Goal: Information Seeking & Learning: Compare options

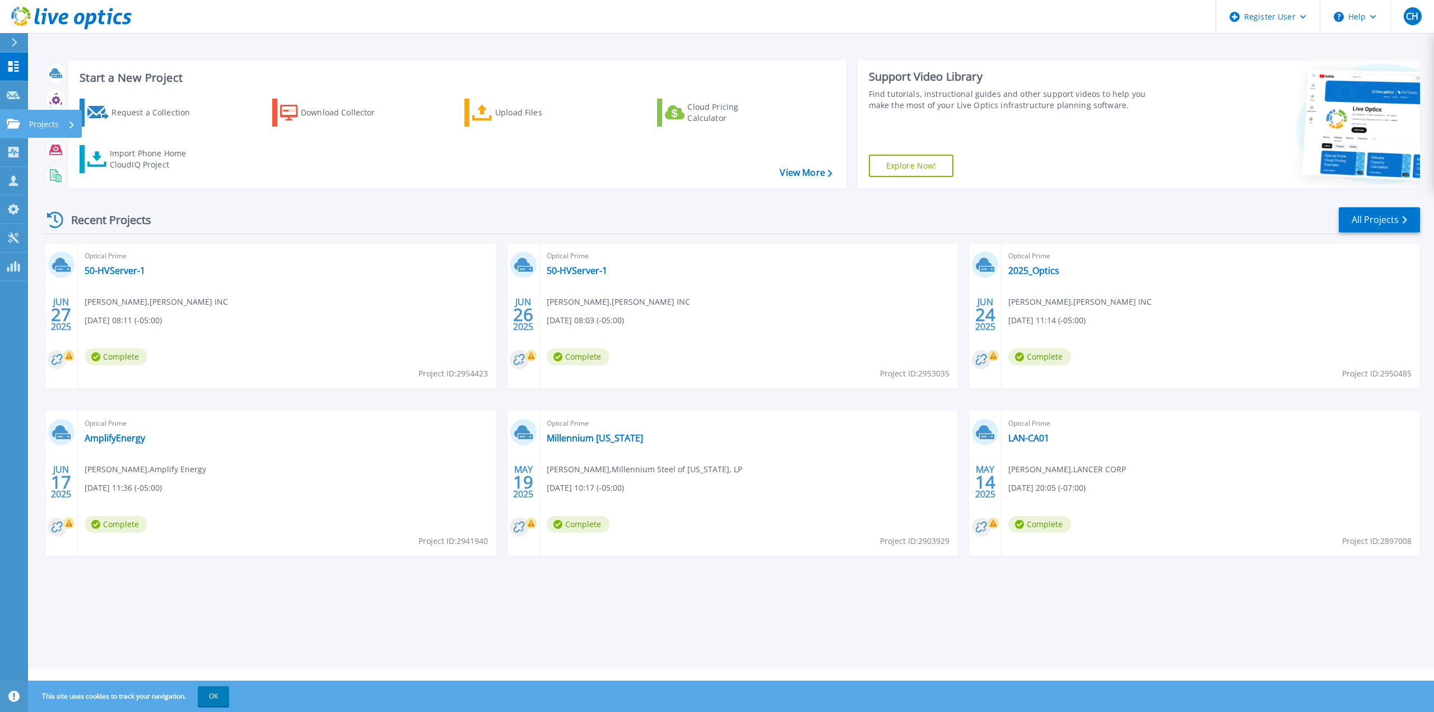
click at [17, 119] on icon at bounding box center [13, 124] width 13 height 10
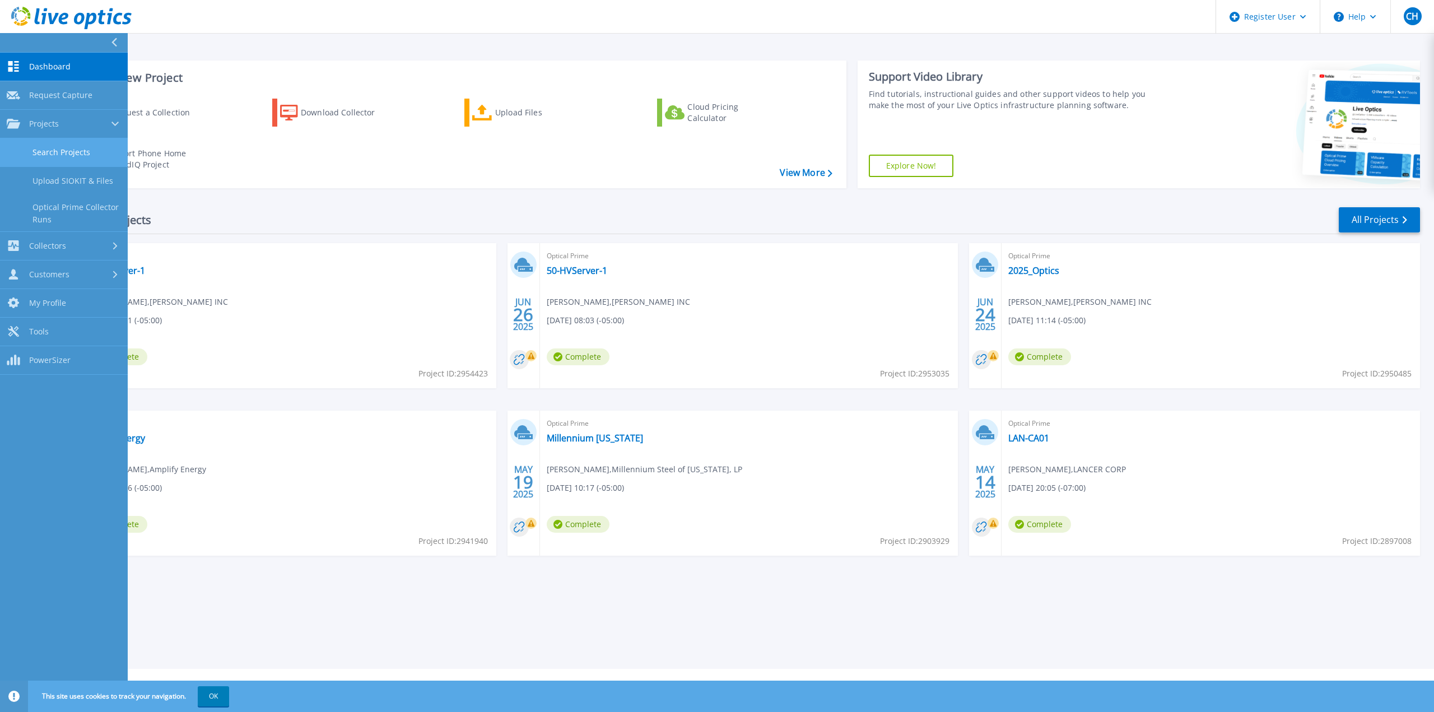
click at [52, 147] on link "Search Projects" at bounding box center [64, 152] width 128 height 29
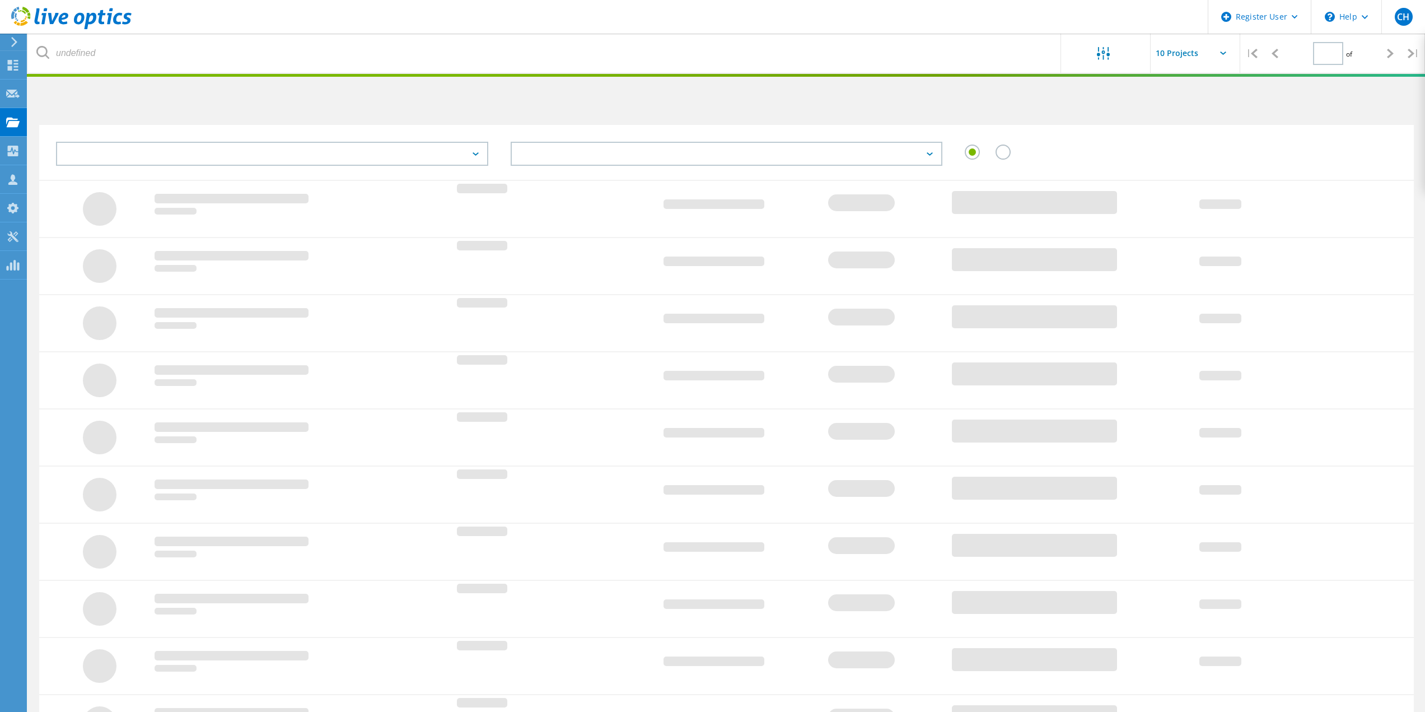
type input "1"
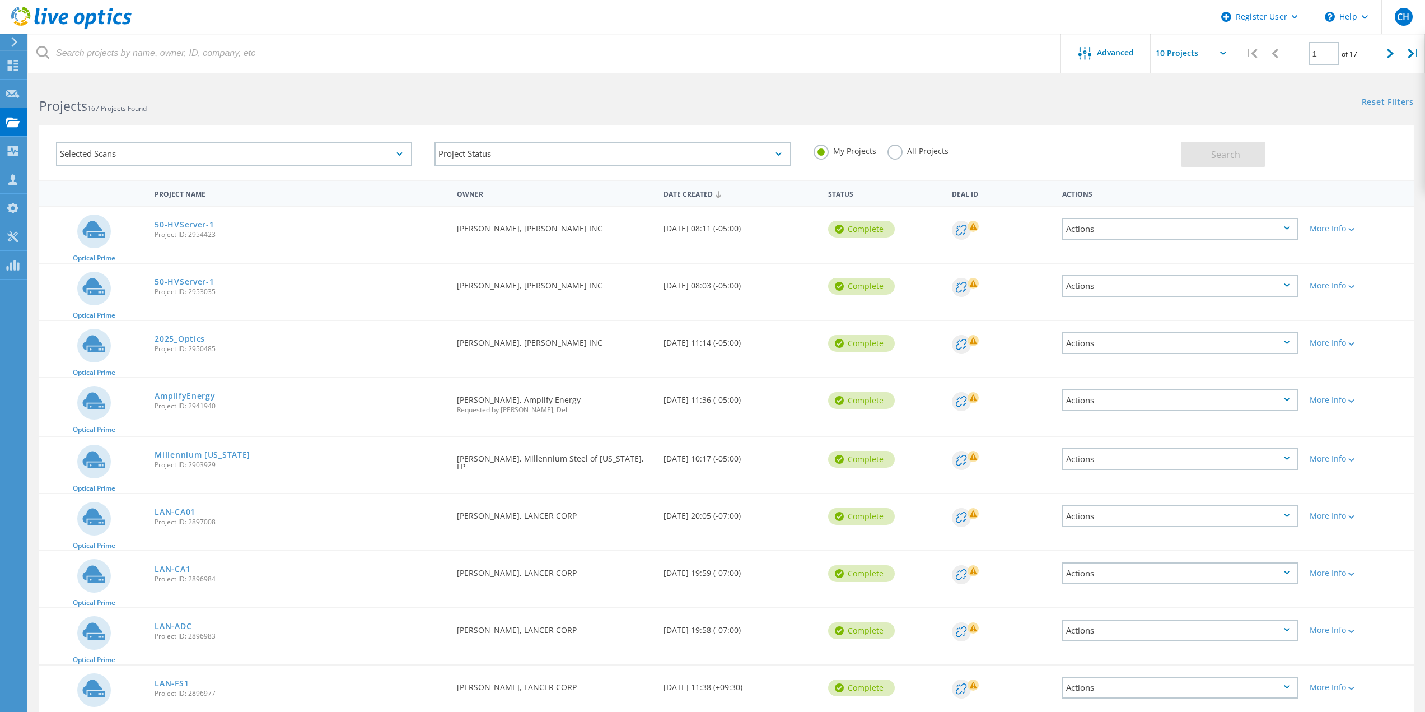
click at [924, 152] on label "All Projects" at bounding box center [918, 150] width 61 height 11
click at [0, 0] on input "All Projects" at bounding box center [0, 0] width 0 height 0
click at [1131, 46] on div "Advanced" at bounding box center [1106, 53] width 90 height 39
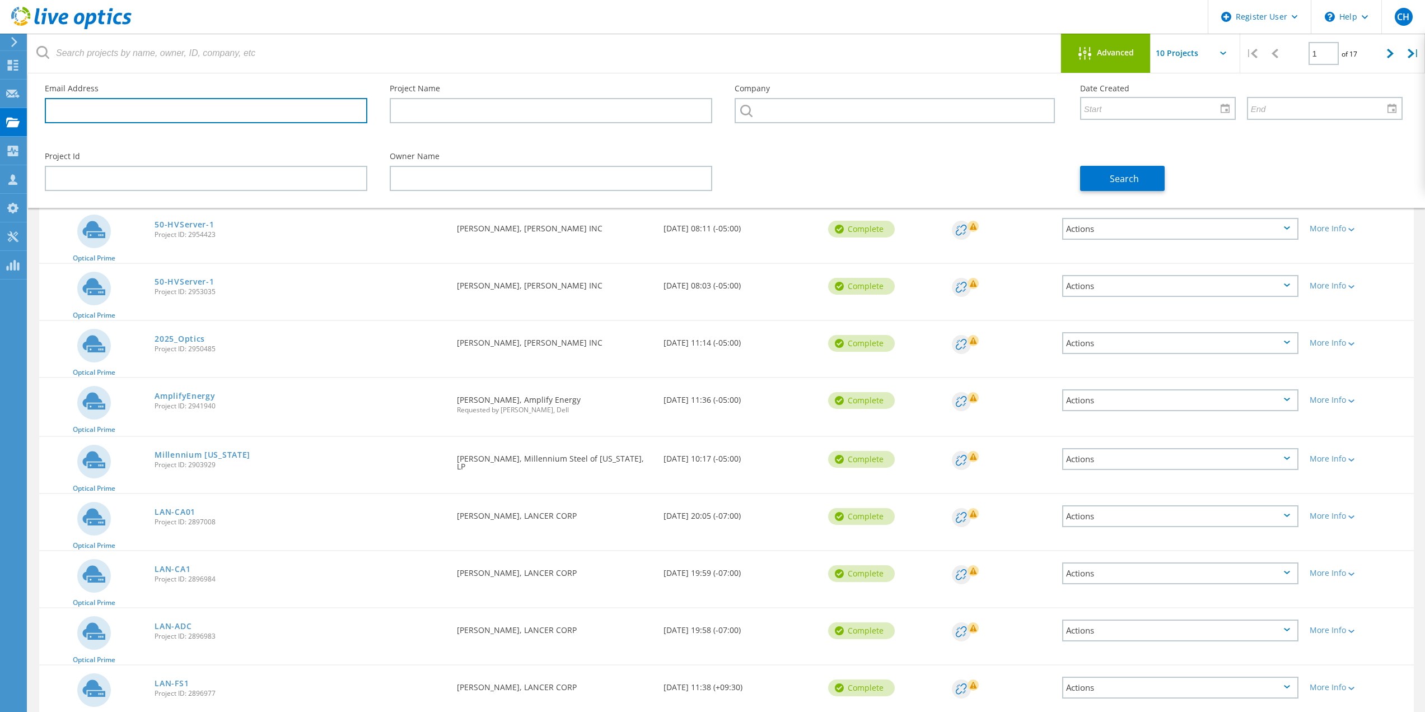
click at [283, 113] on input "text" at bounding box center [206, 110] width 323 height 25
paste input "[EMAIL_ADDRESS][DOMAIN_NAME]"
type input "[EMAIL_ADDRESS][DOMAIN_NAME]"
click at [1113, 179] on span "Search" at bounding box center [1124, 179] width 29 height 12
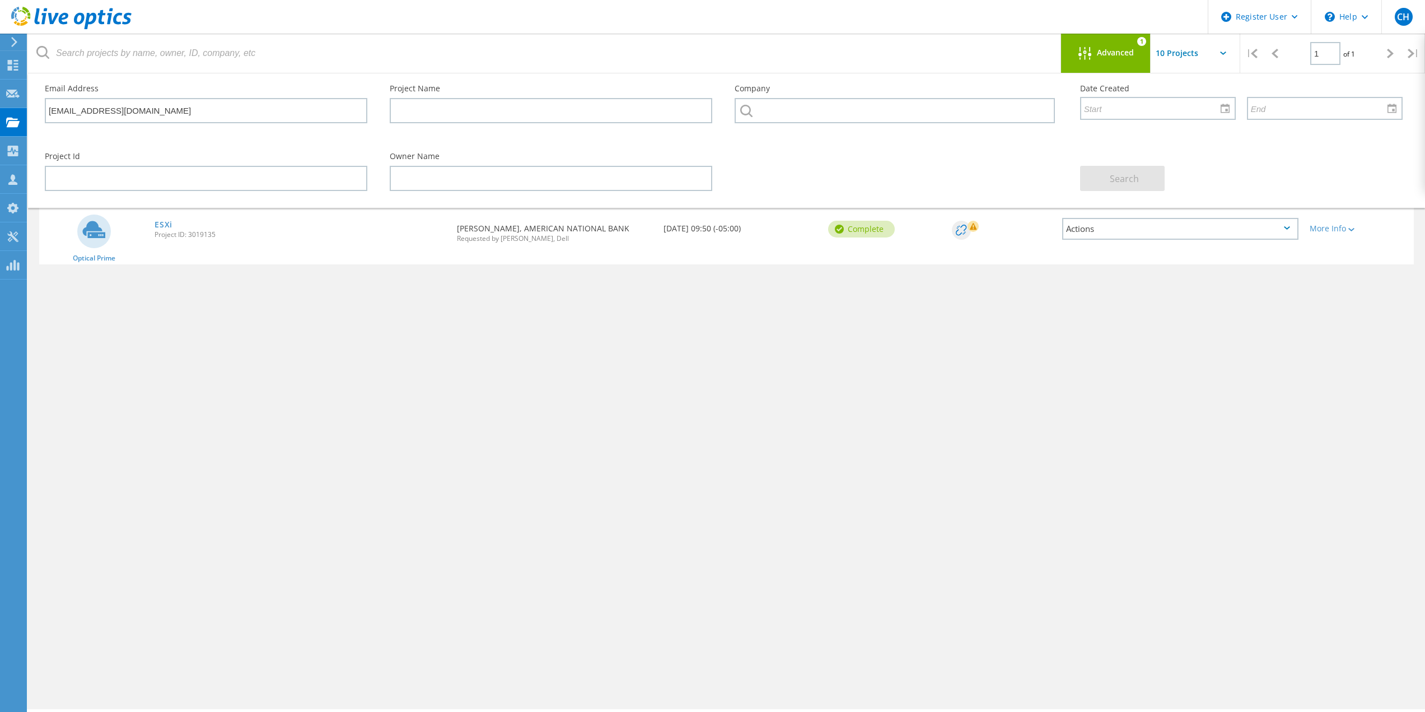
click at [914, 323] on div "Project Name Owner Date Created Status Deal Id Actions Optical Prime ESXi Proje…" at bounding box center [726, 325] width 1375 height 291
click at [1107, 58] on div "Advanced" at bounding box center [1106, 54] width 90 height 14
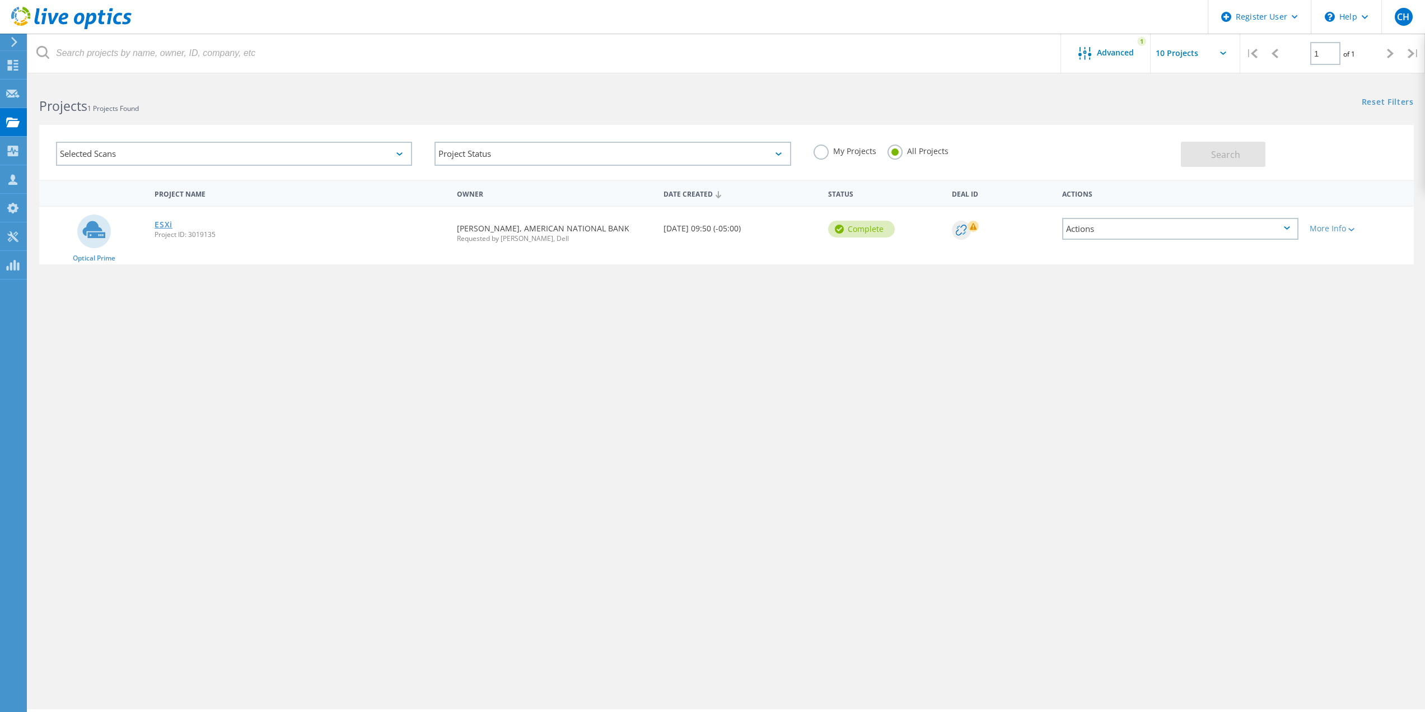
click at [172, 223] on link "ESXi" at bounding box center [164, 225] width 18 height 8
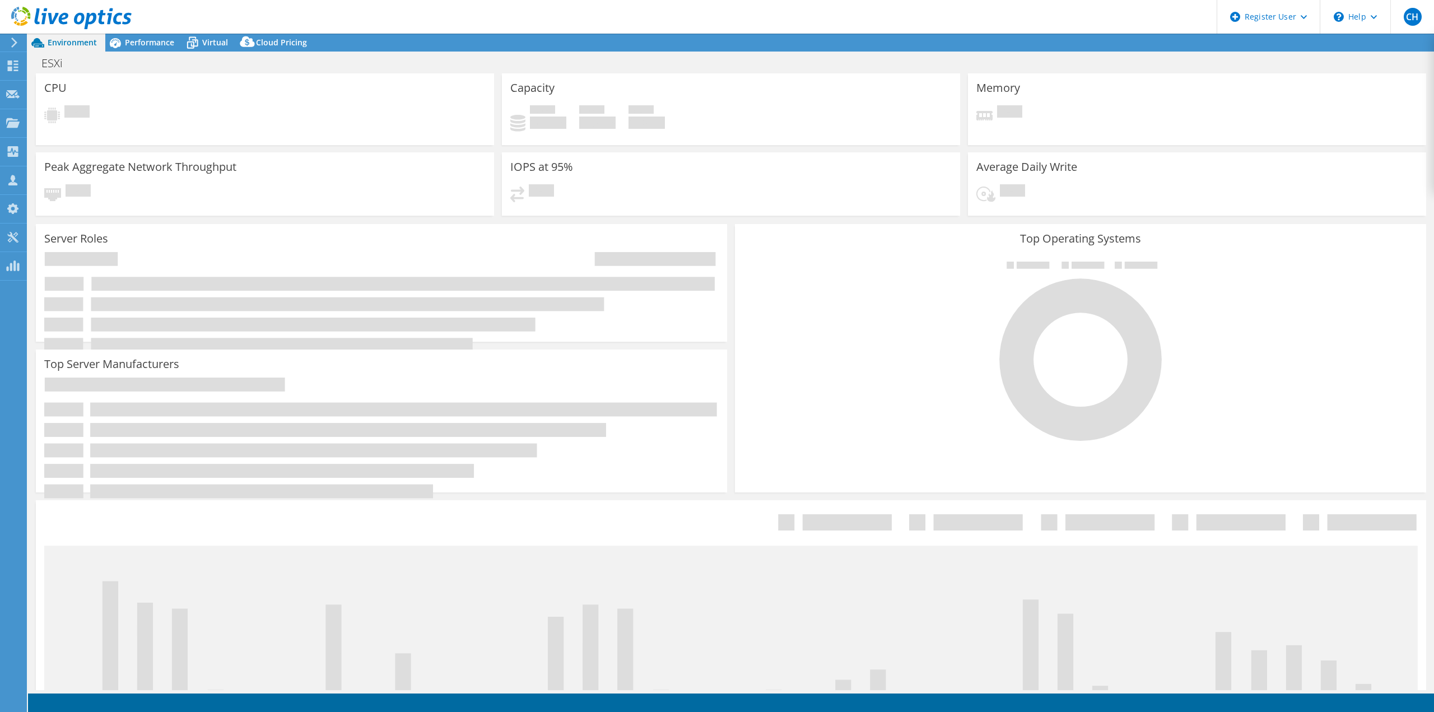
select select "USD"
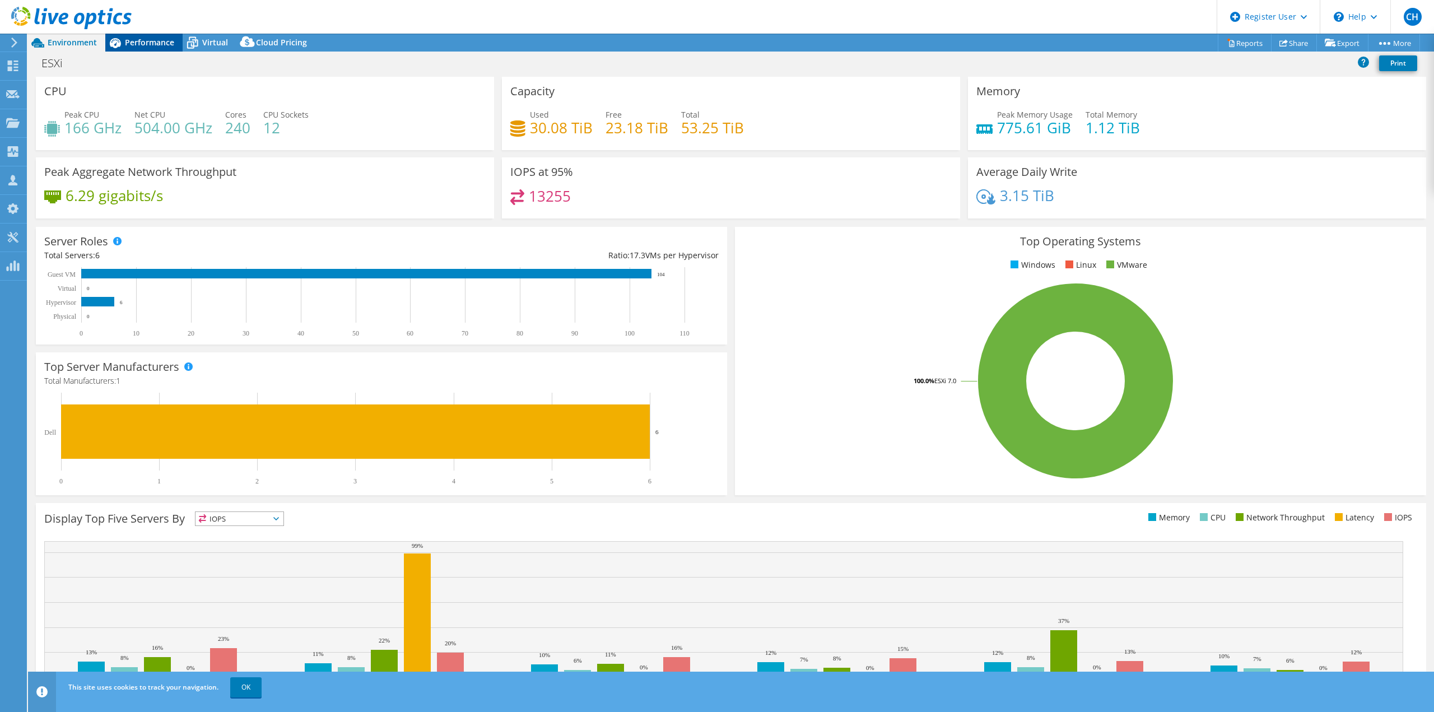
click at [153, 41] on span "Performance" at bounding box center [149, 42] width 49 height 11
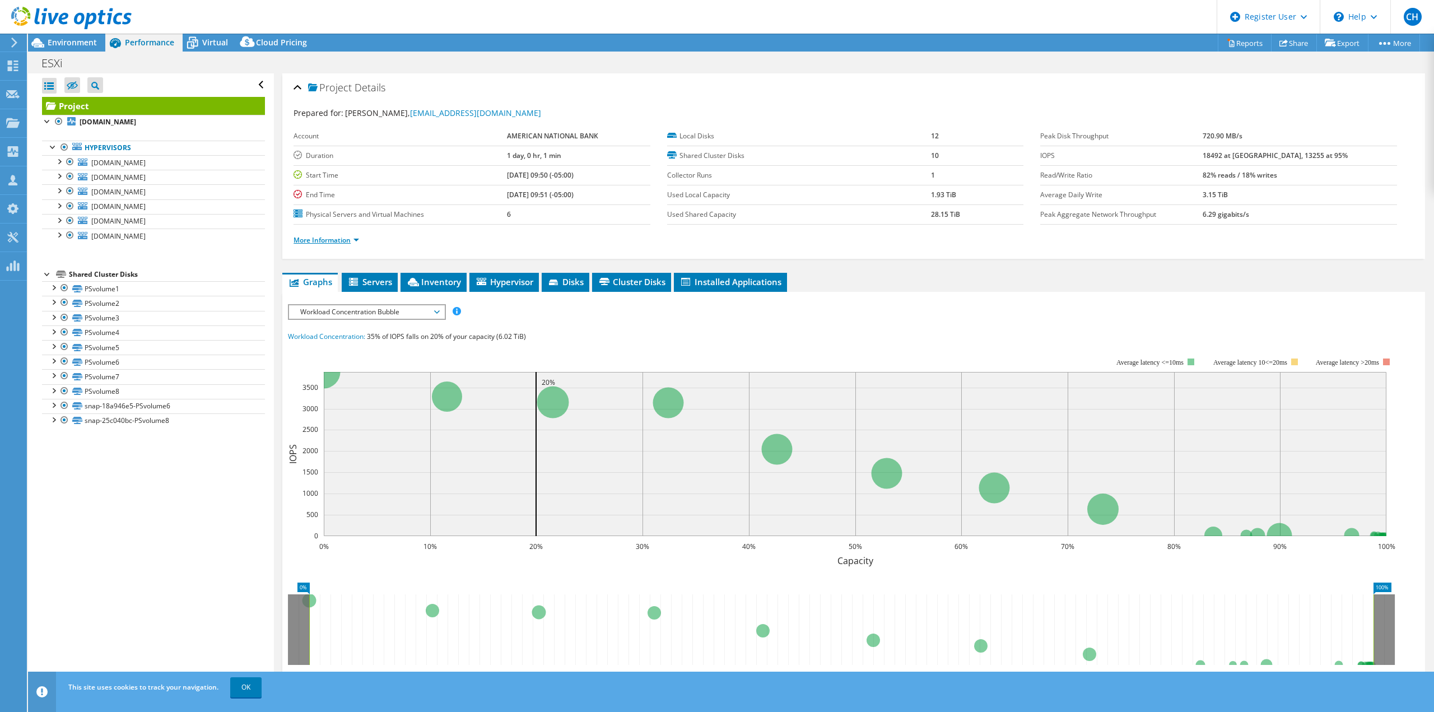
click at [332, 236] on link "More Information" at bounding box center [326, 240] width 66 height 10
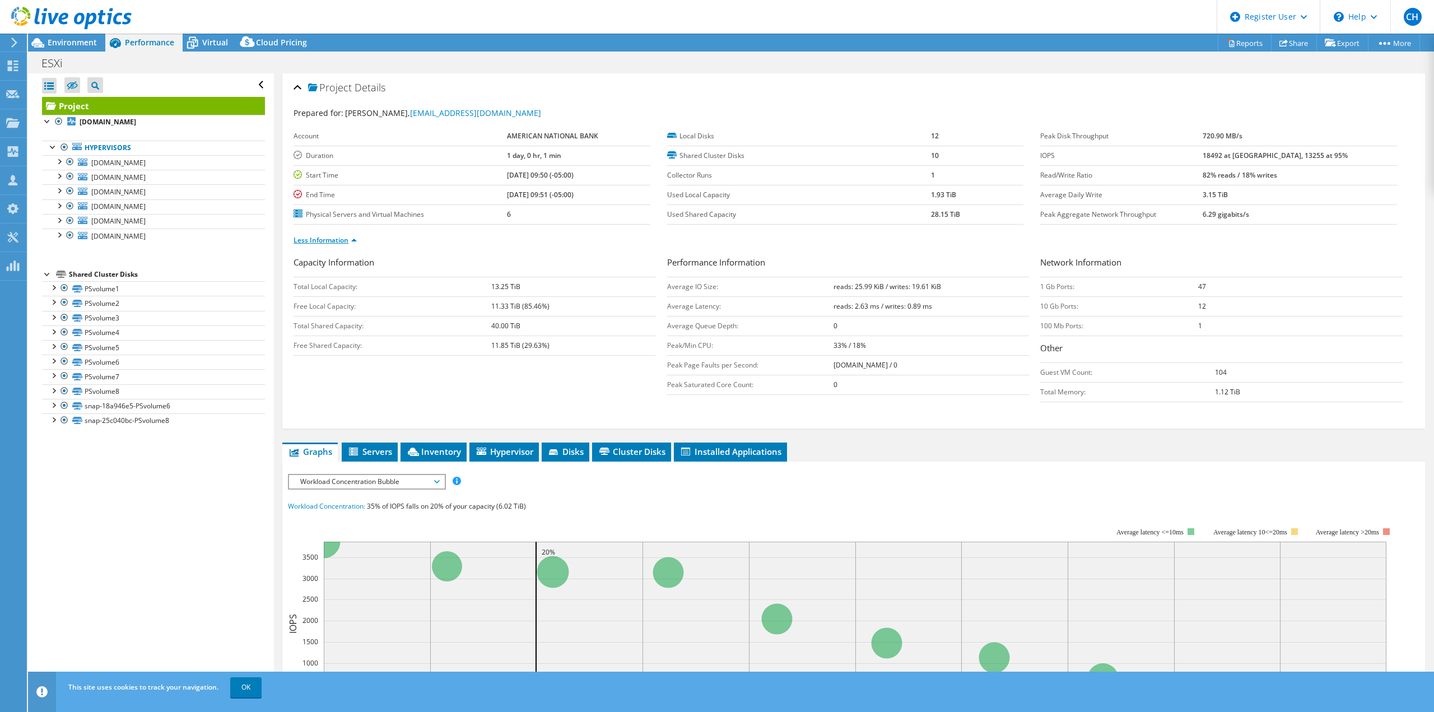
click at [329, 243] on link "Less Information" at bounding box center [324, 240] width 63 height 10
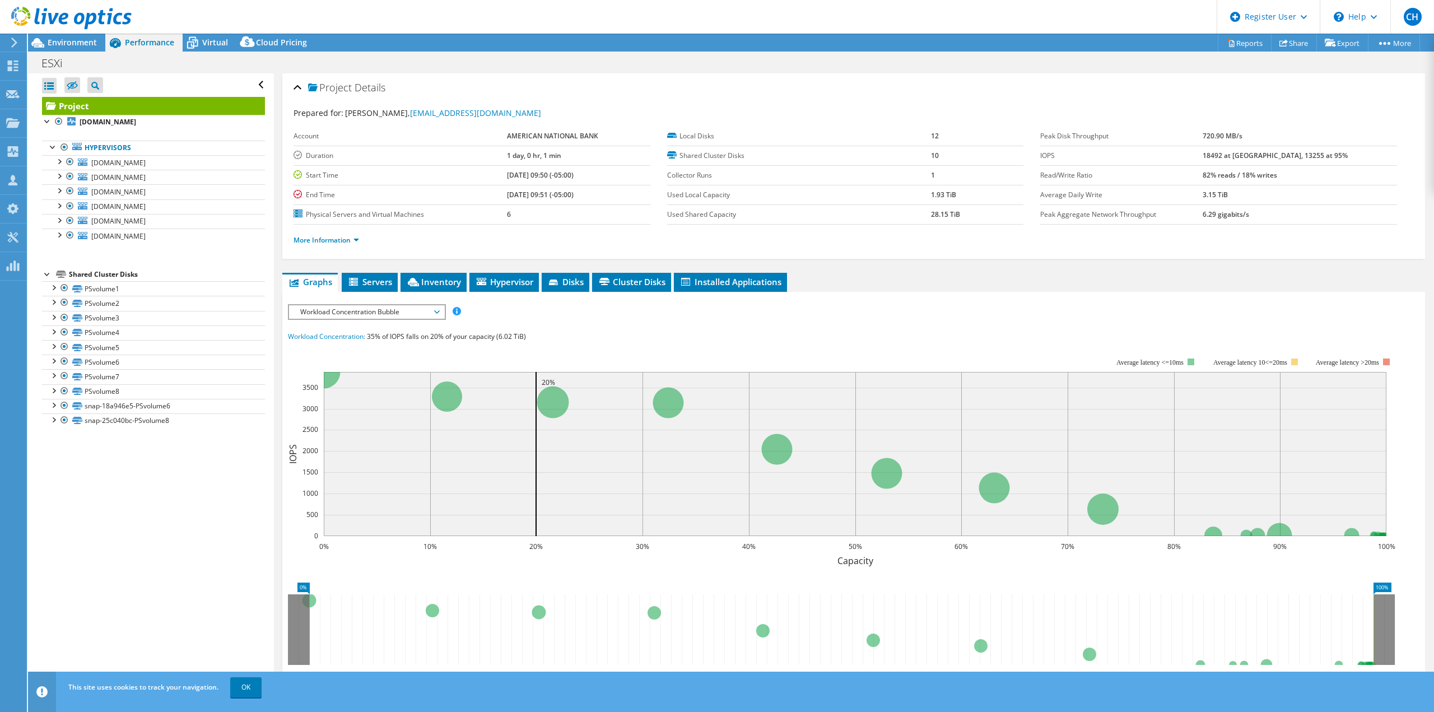
click at [378, 316] on span "Workload Concentration Bubble" at bounding box center [367, 311] width 144 height 13
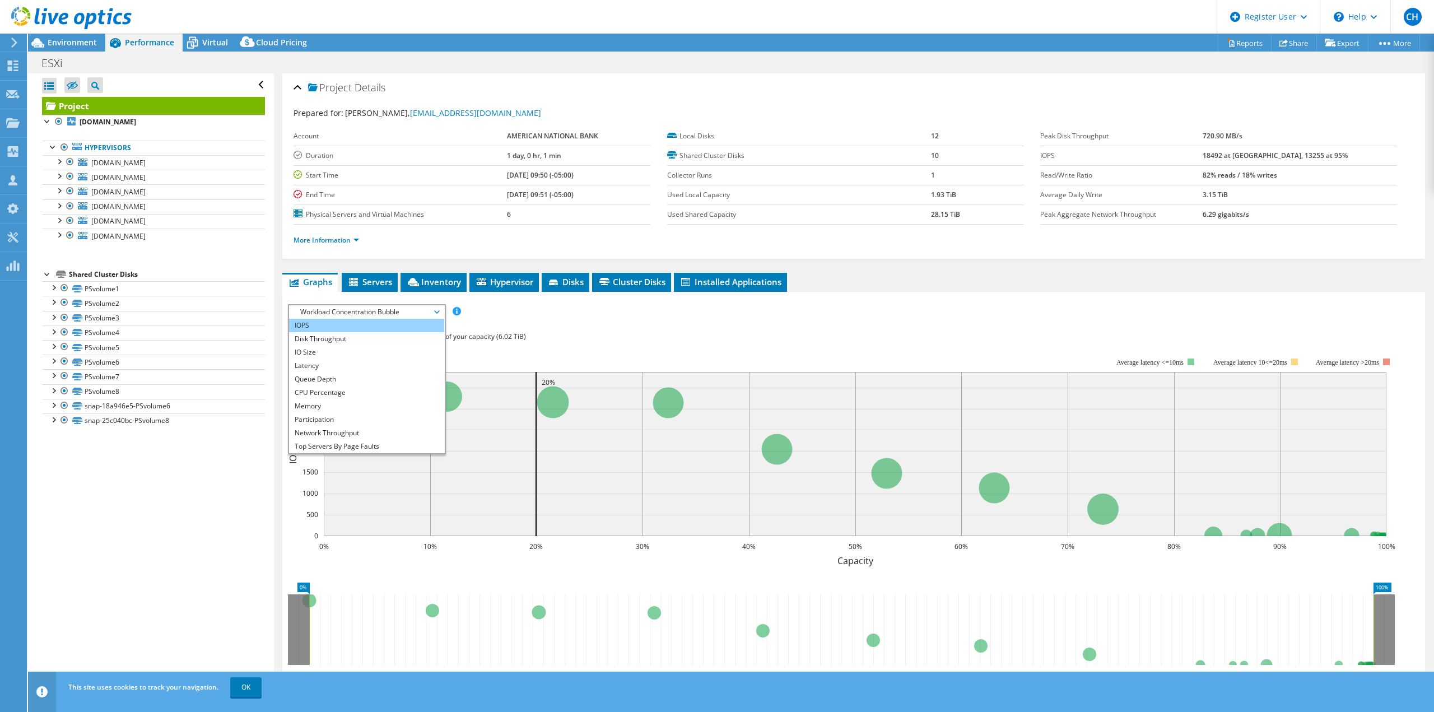
click at [356, 330] on li "IOPS" at bounding box center [366, 325] width 155 height 13
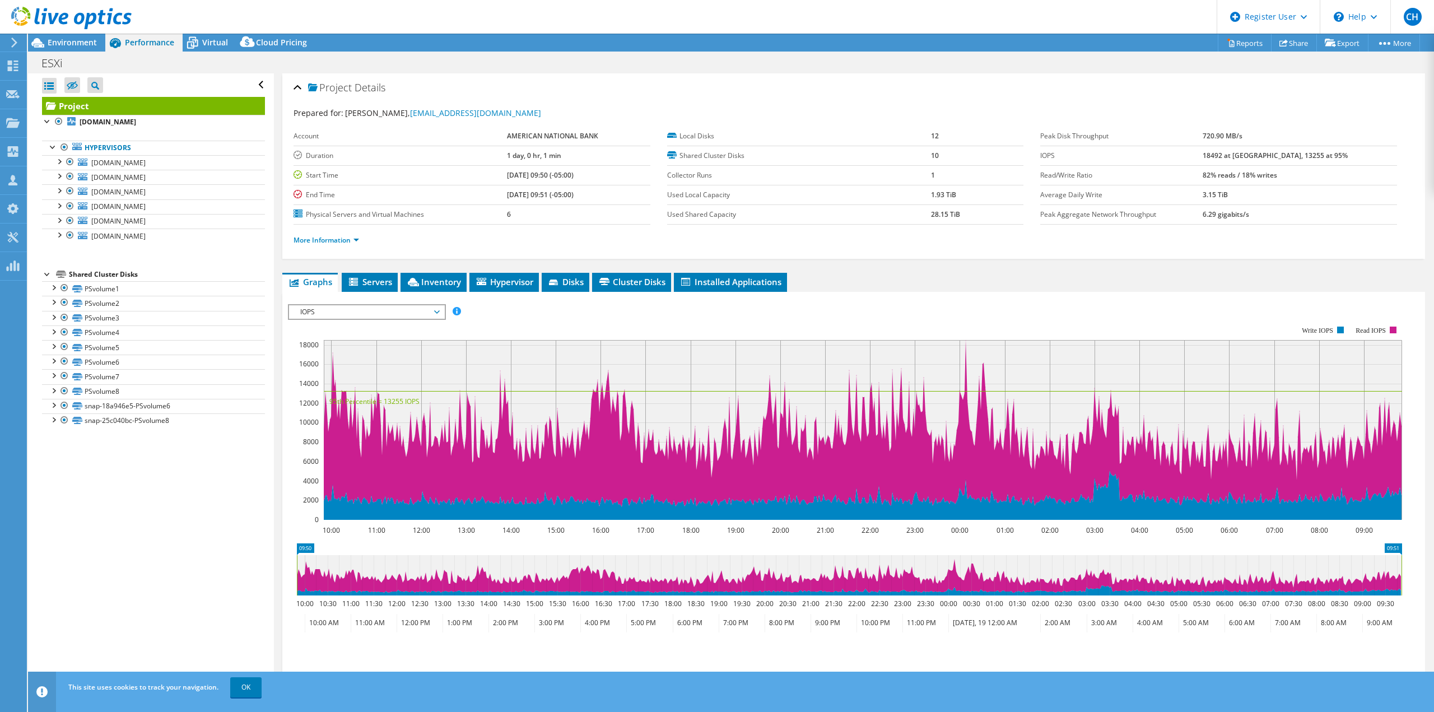
click at [350, 315] on span "IOPS" at bounding box center [367, 311] width 144 height 13
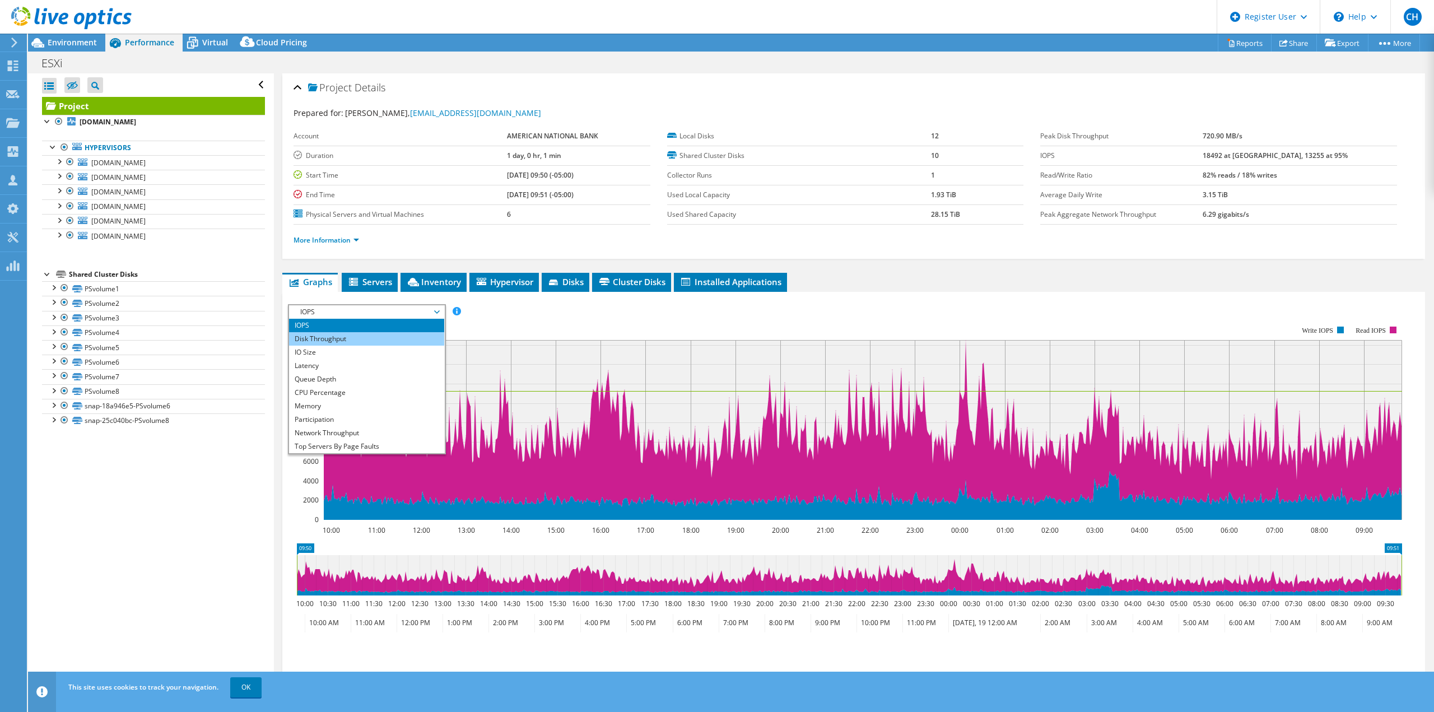
click at [352, 344] on li "Disk Throughput" at bounding box center [366, 338] width 155 height 13
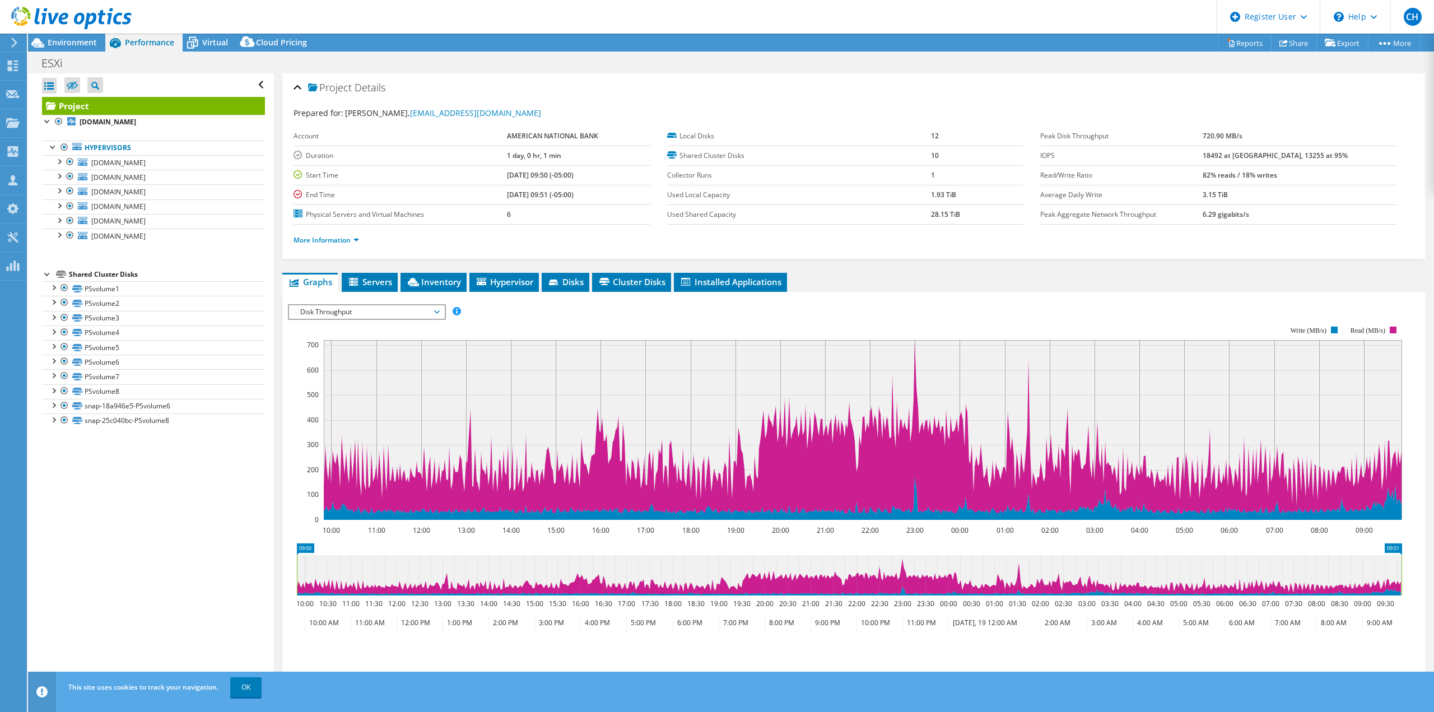
click at [346, 315] on span "Disk Throughput" at bounding box center [367, 311] width 144 height 13
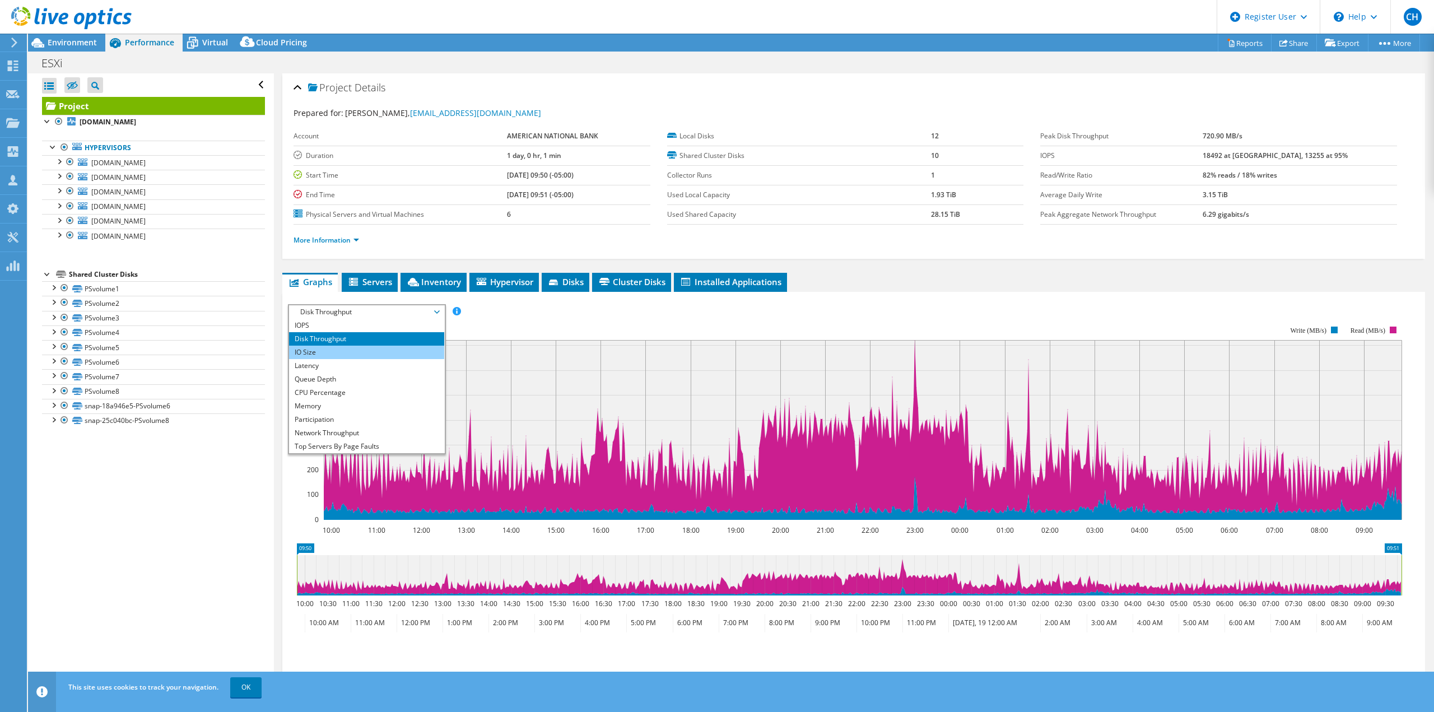
click at [349, 353] on li "IO Size" at bounding box center [366, 352] width 155 height 13
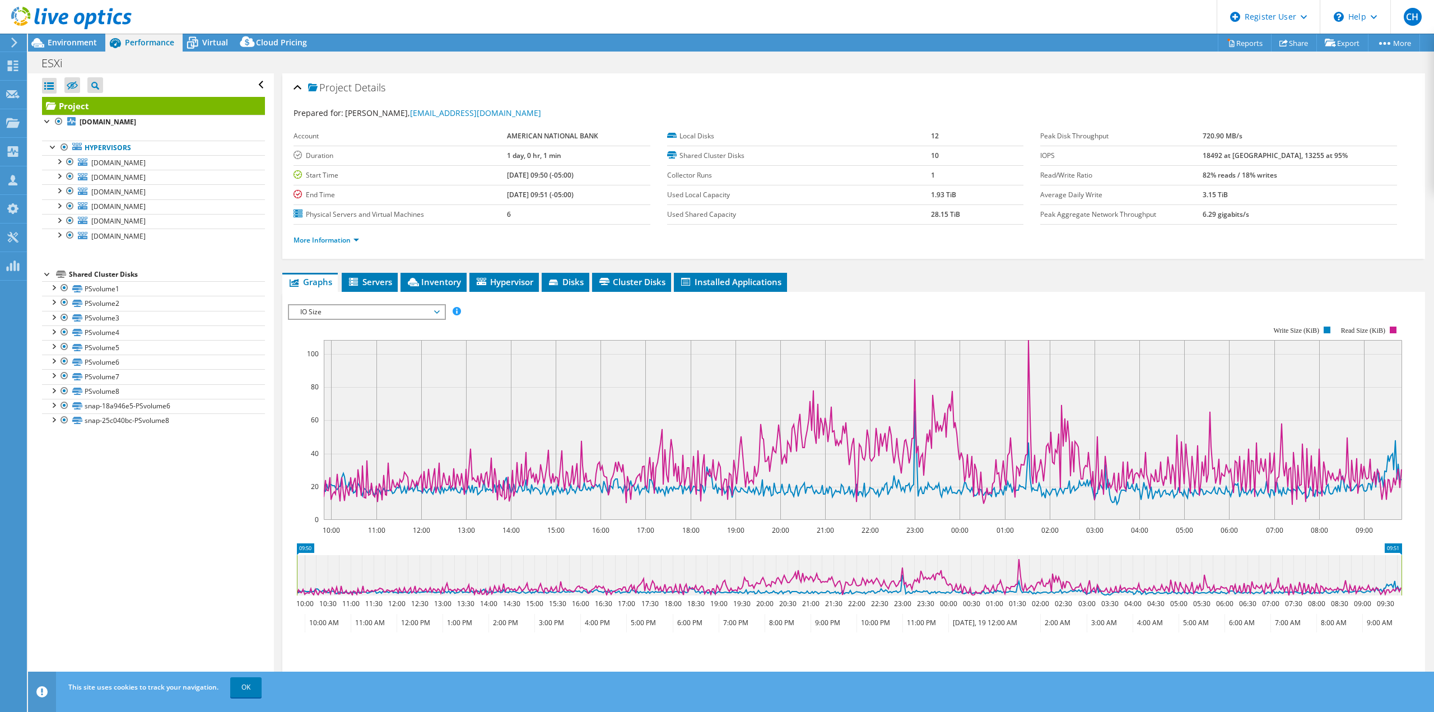
click at [348, 313] on span "IO Size" at bounding box center [367, 311] width 144 height 13
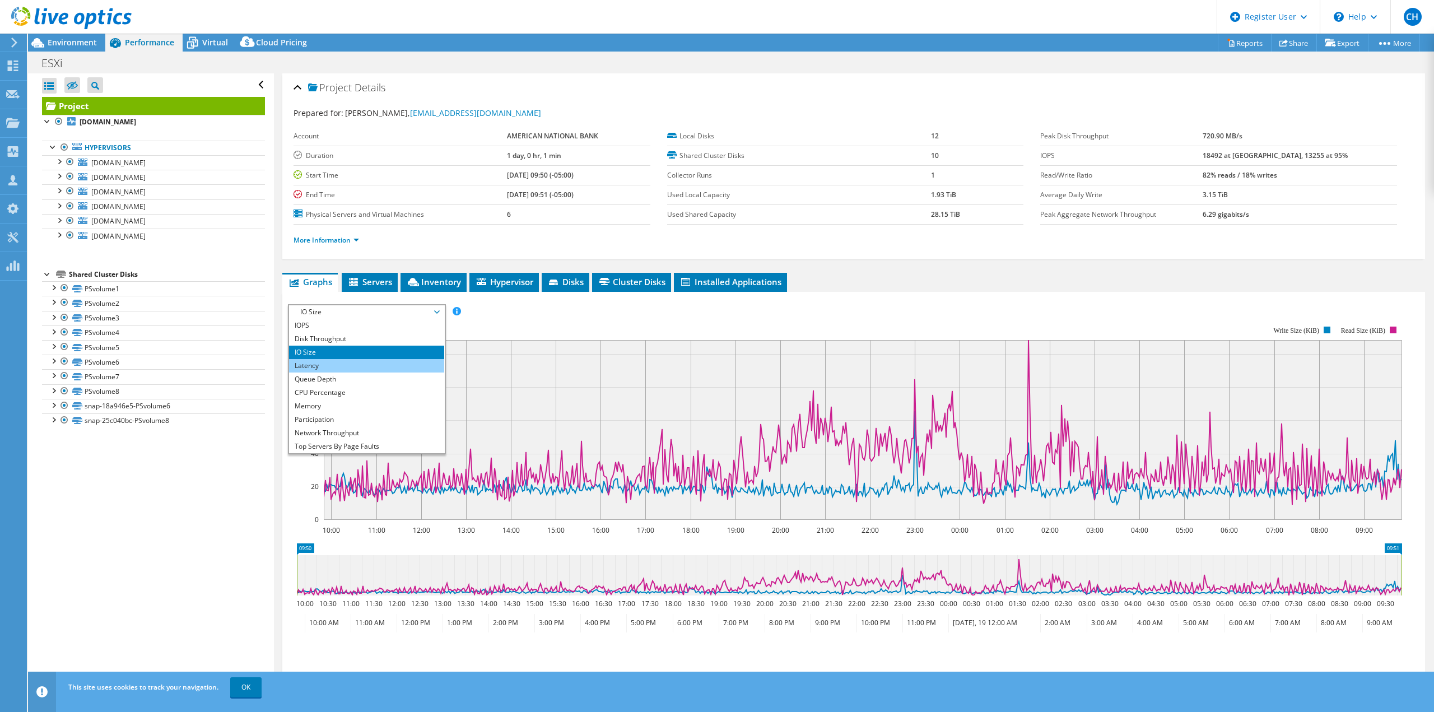
click at [333, 362] on li "Latency" at bounding box center [366, 365] width 155 height 13
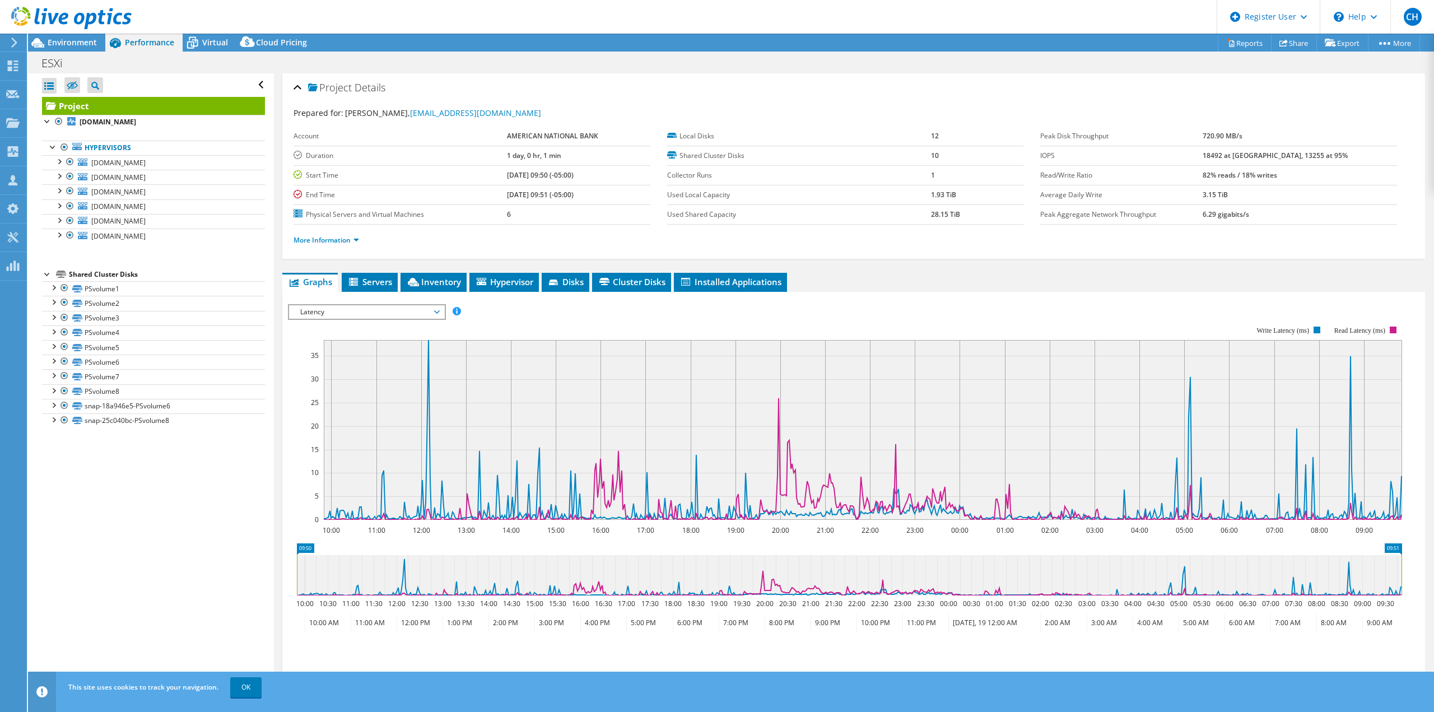
click at [342, 311] on span "Latency" at bounding box center [367, 311] width 144 height 13
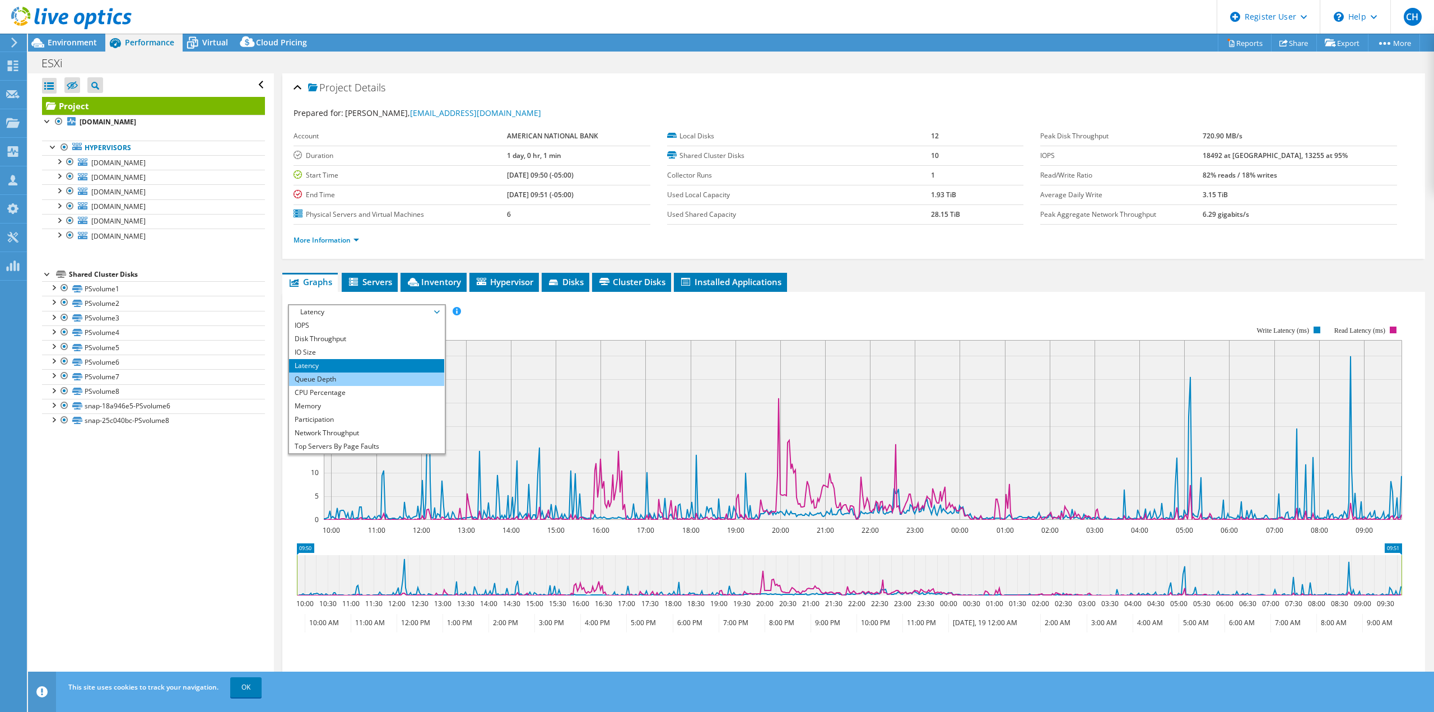
click at [345, 374] on li "Queue Depth" at bounding box center [366, 378] width 155 height 13
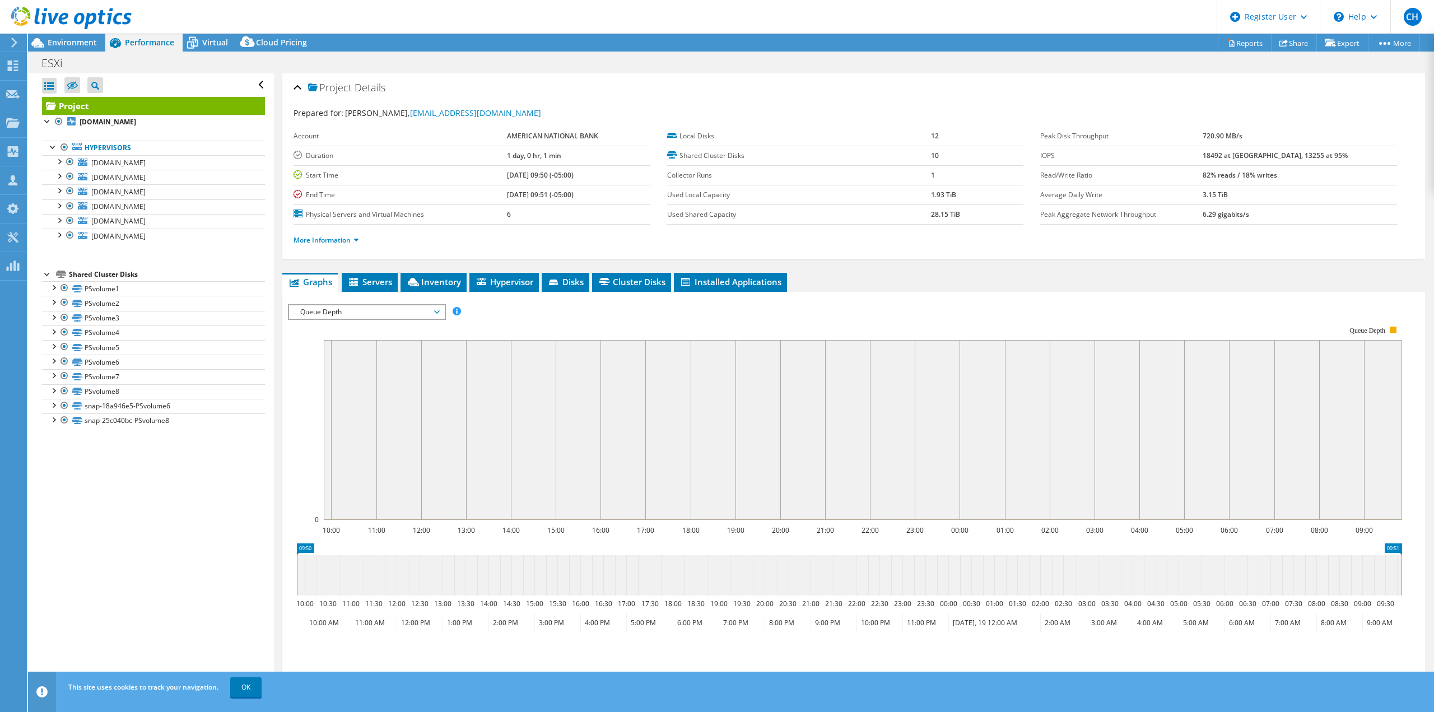
click at [346, 318] on span "Queue Depth" at bounding box center [367, 311] width 144 height 13
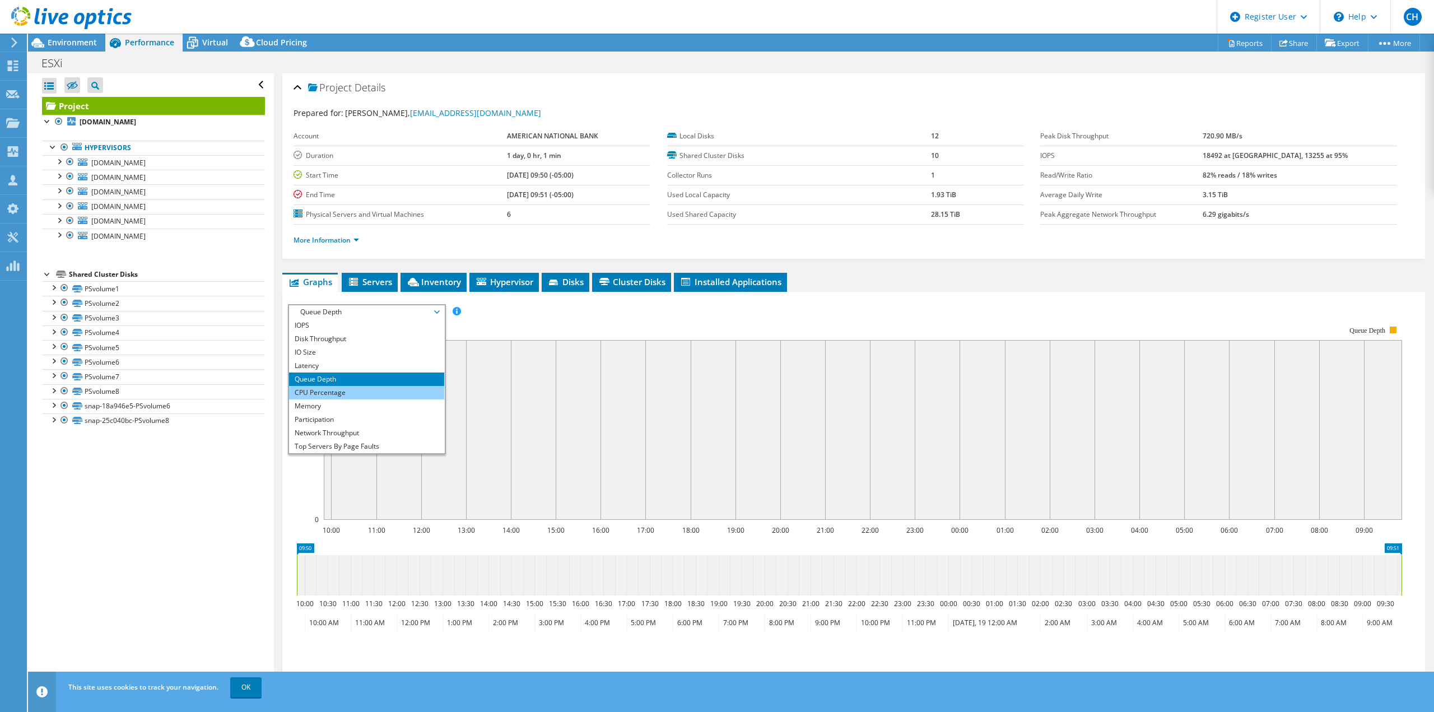
click at [331, 395] on li "CPU Percentage" at bounding box center [366, 392] width 155 height 13
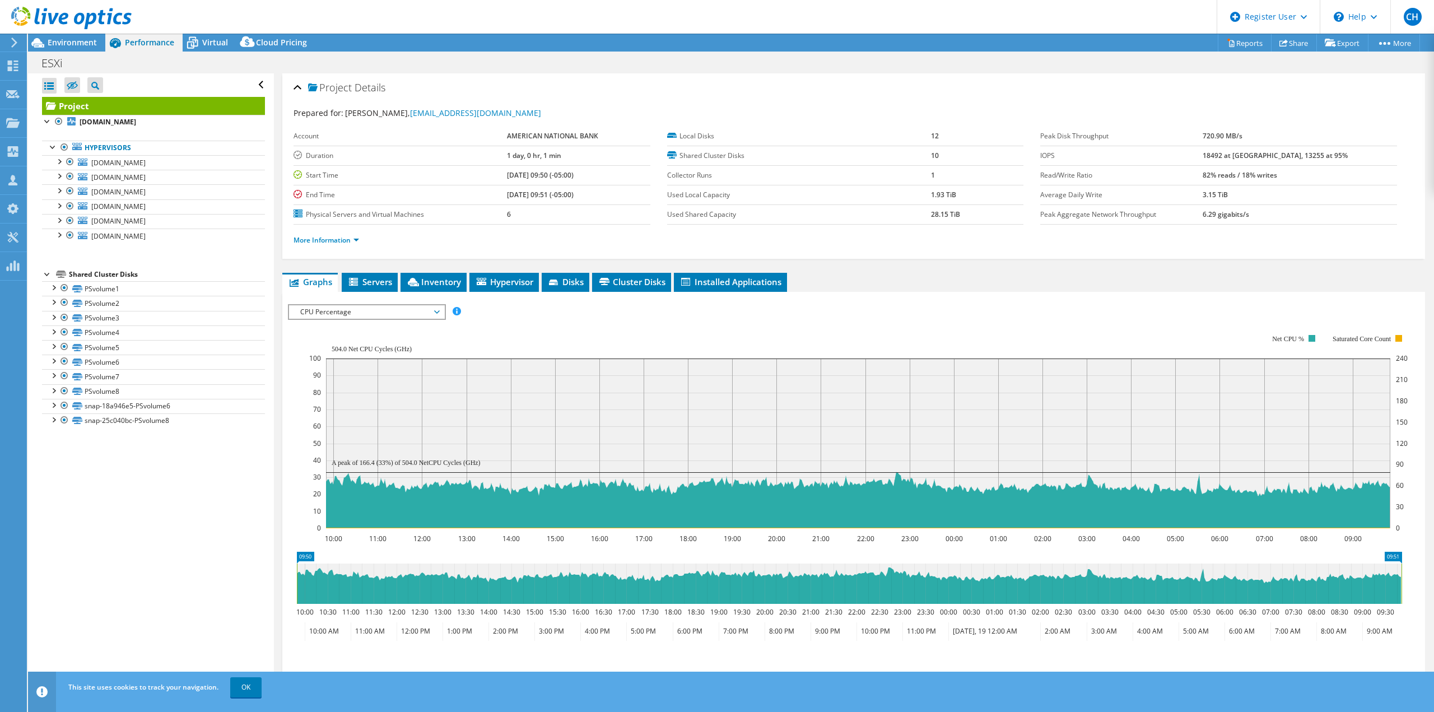
click at [343, 316] on span "CPU Percentage" at bounding box center [367, 311] width 144 height 13
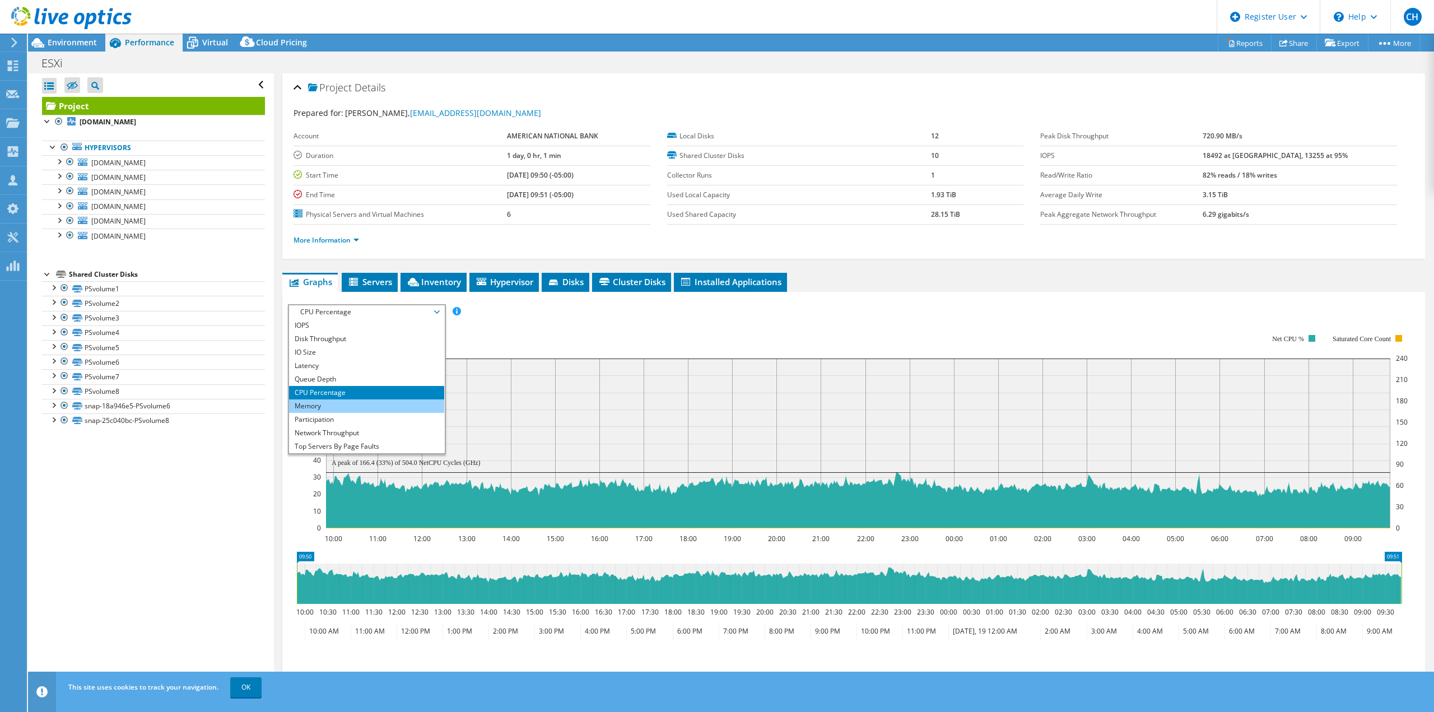
click at [336, 402] on li "Memory" at bounding box center [366, 405] width 155 height 13
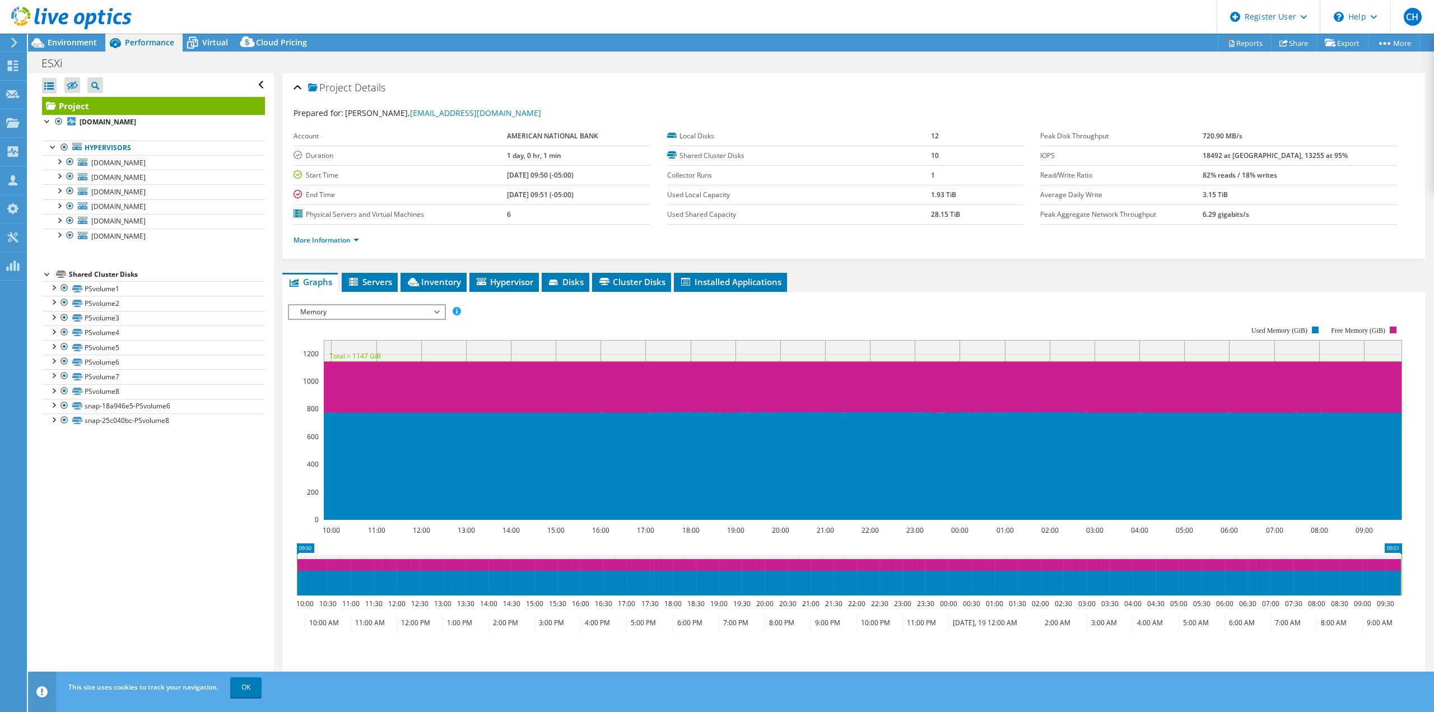
click at [338, 314] on span "Memory" at bounding box center [367, 311] width 144 height 13
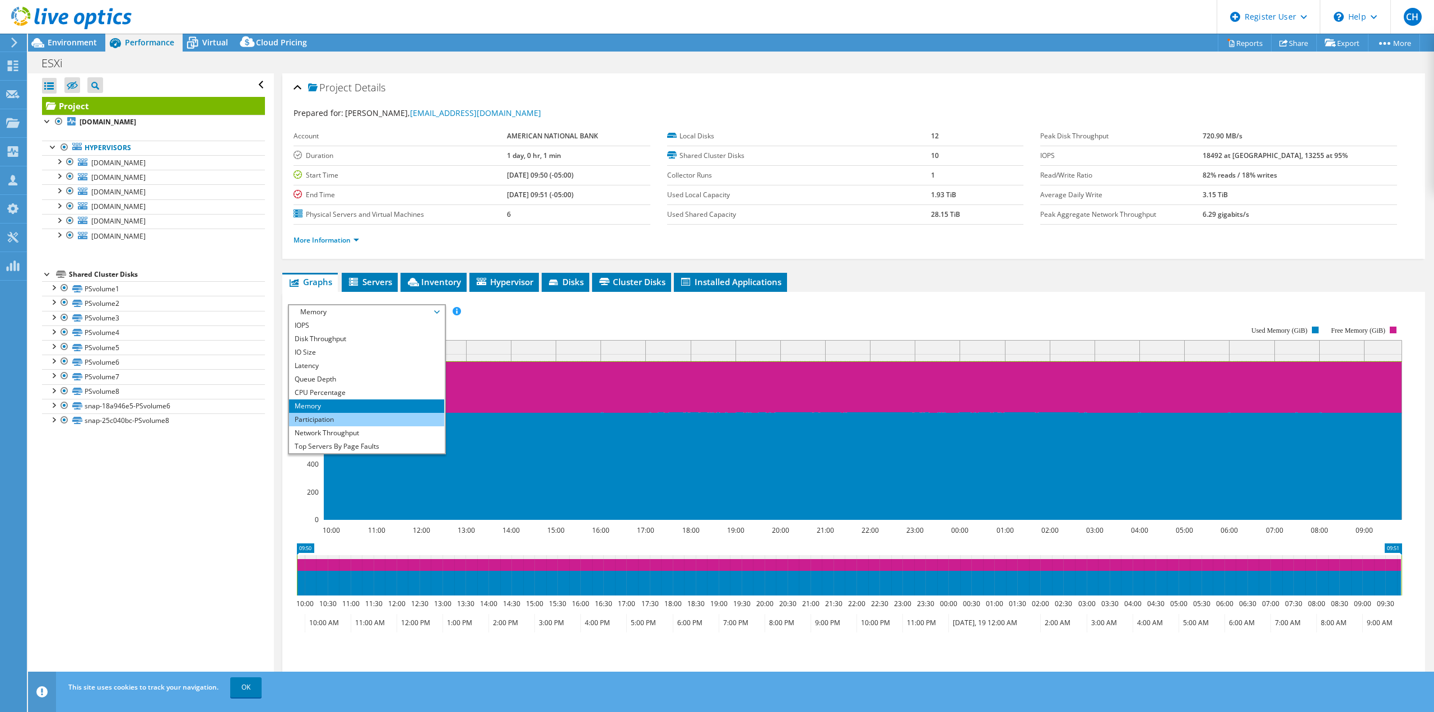
click at [324, 422] on li "Participation" at bounding box center [366, 419] width 155 height 13
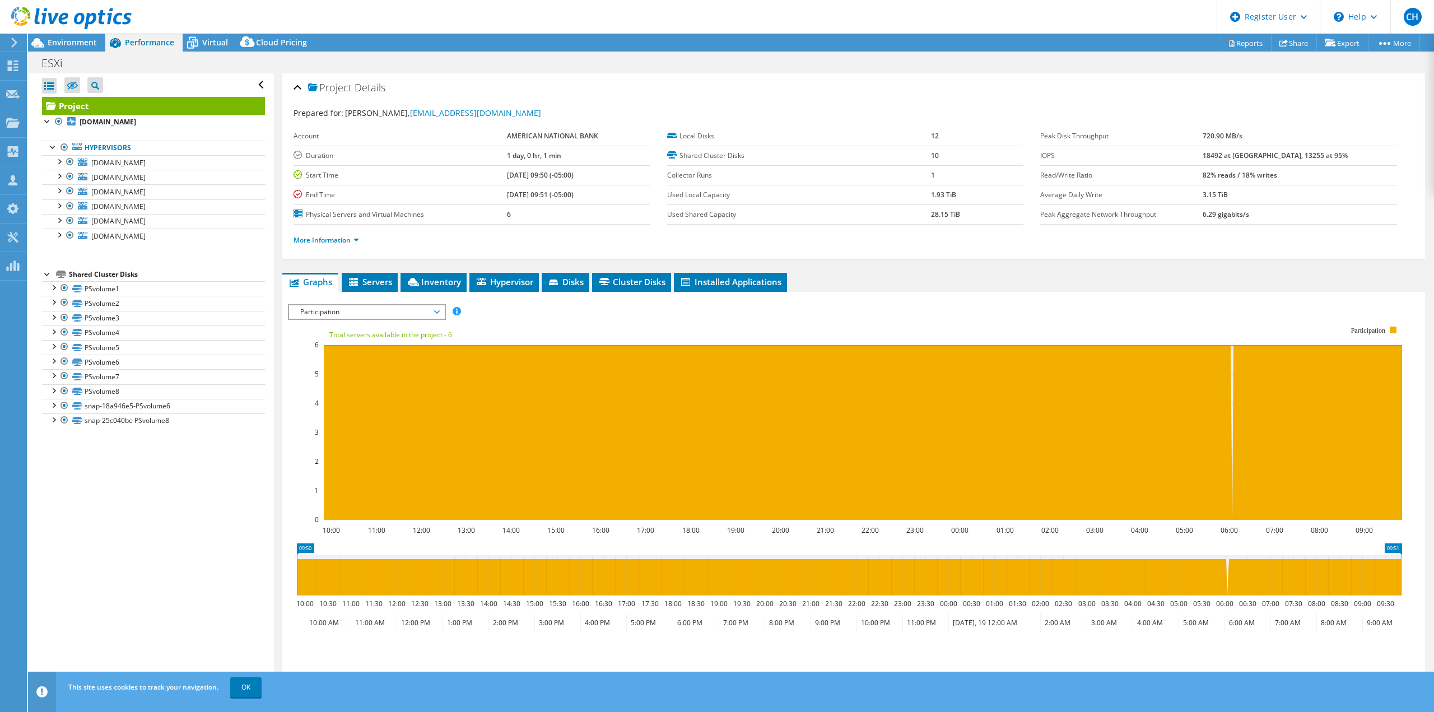
click at [355, 316] on span "Participation" at bounding box center [367, 311] width 144 height 13
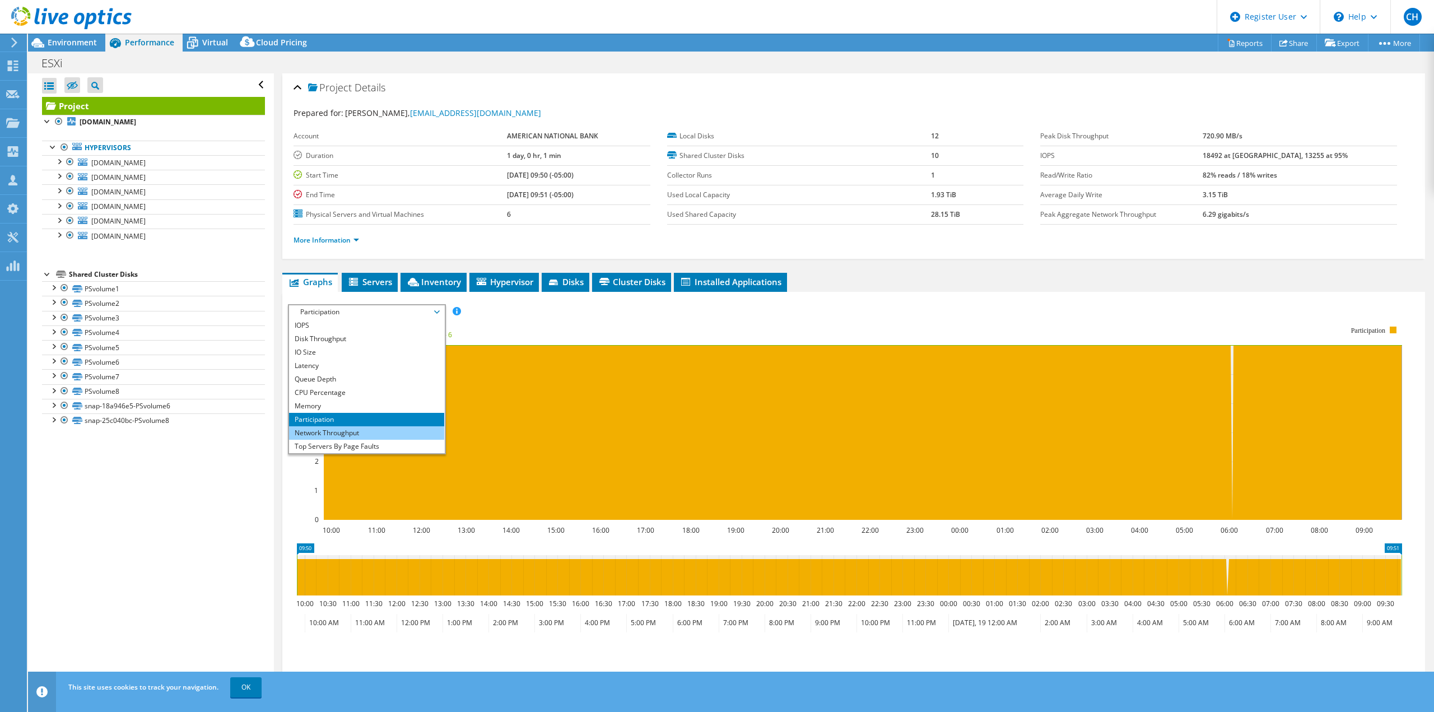
click at [365, 427] on li "Network Throughput" at bounding box center [366, 432] width 155 height 13
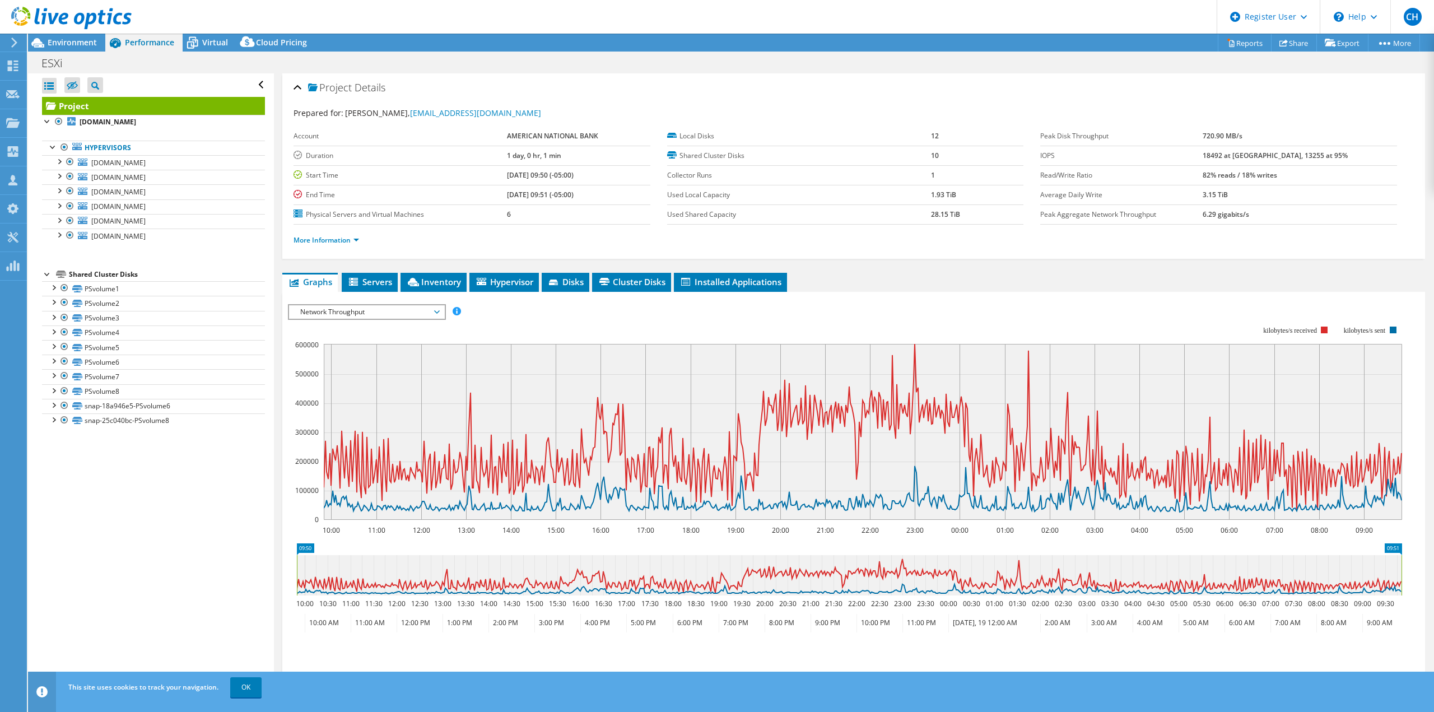
click at [388, 314] on span "Network Throughput" at bounding box center [367, 311] width 144 height 13
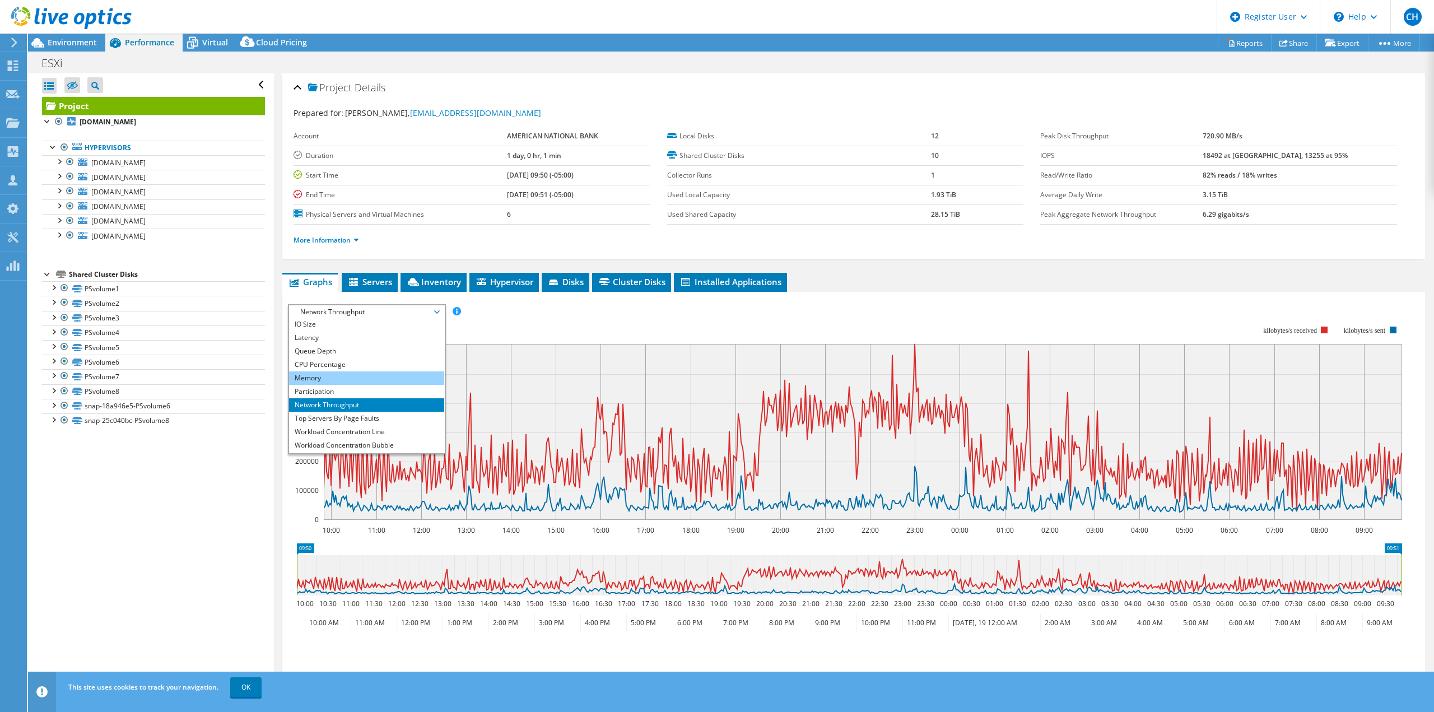
scroll to position [40, 0]
click at [370, 403] on li "Top Servers By Page Faults" at bounding box center [366, 405] width 155 height 13
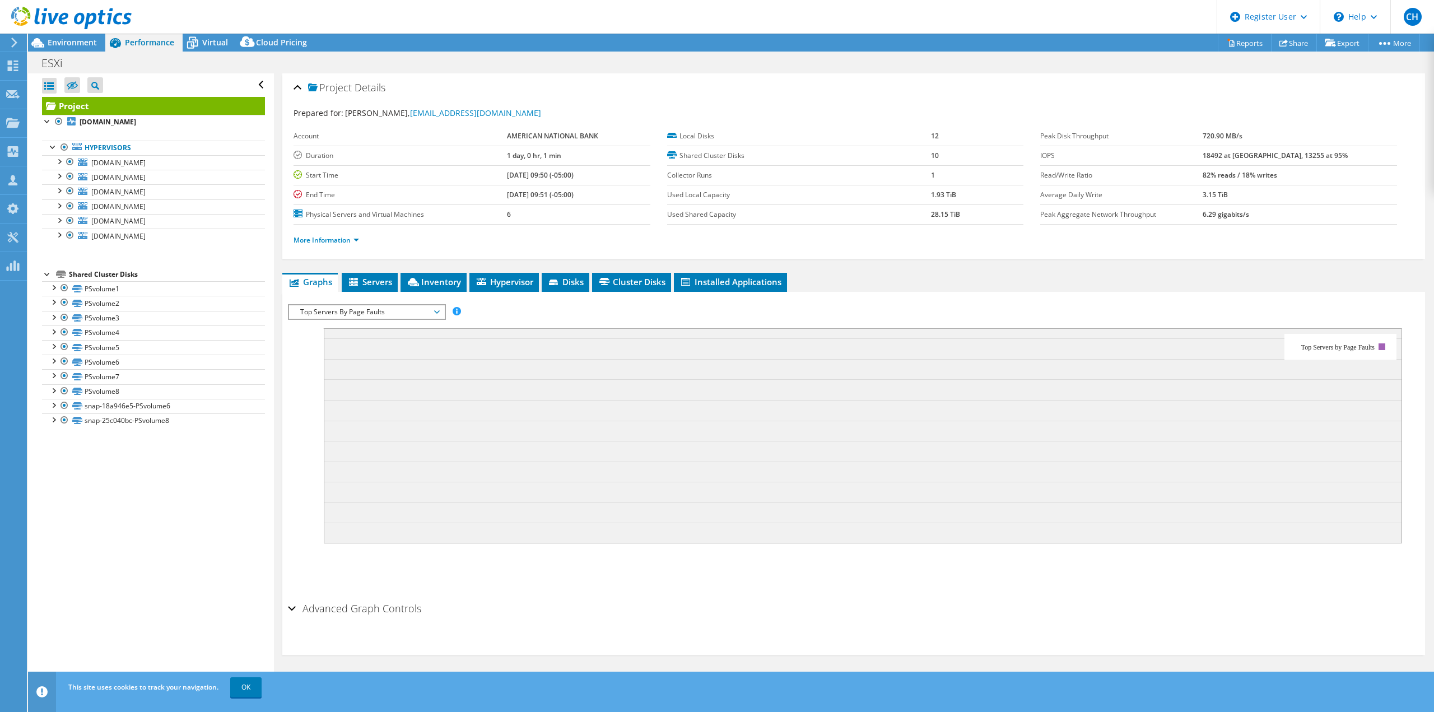
click at [365, 318] on span "Top Servers By Page Faults" at bounding box center [367, 311] width 144 height 13
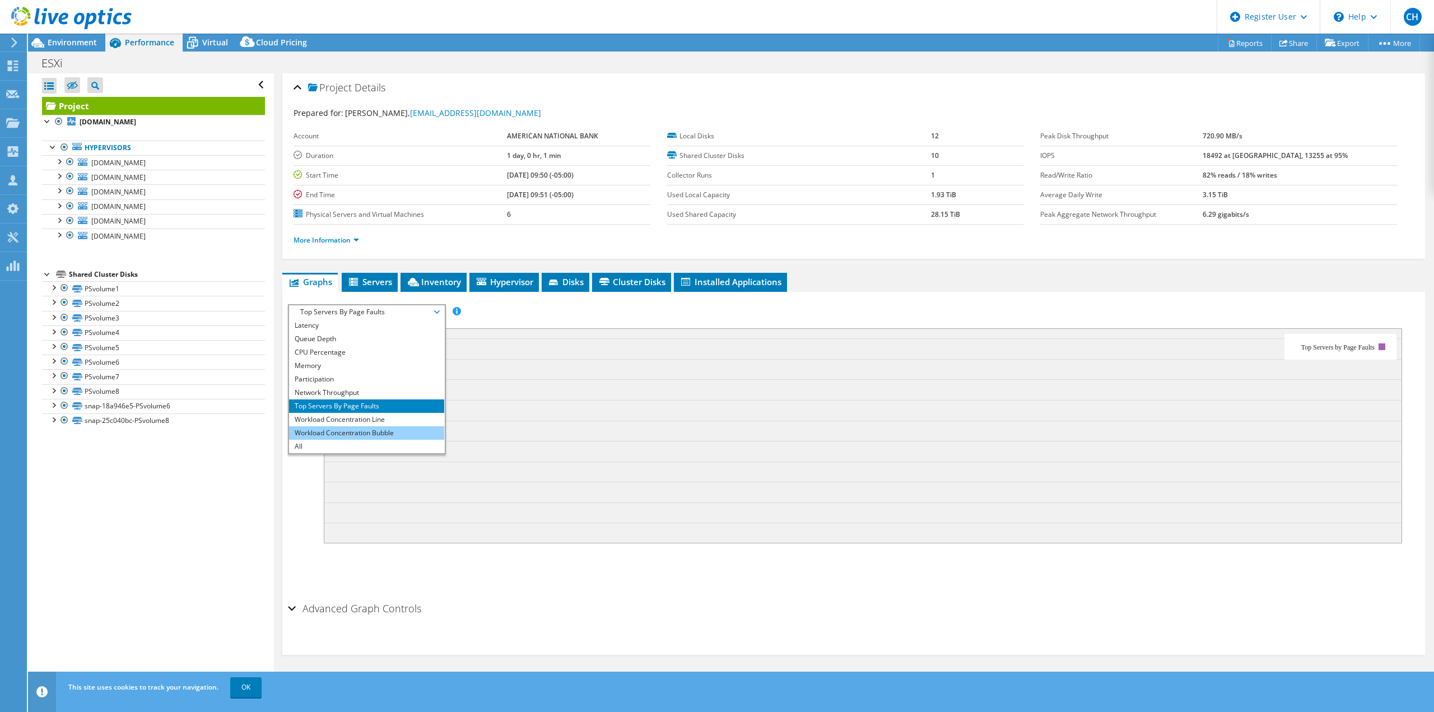
click at [366, 429] on li "Workload Concentration Bubble" at bounding box center [366, 432] width 155 height 13
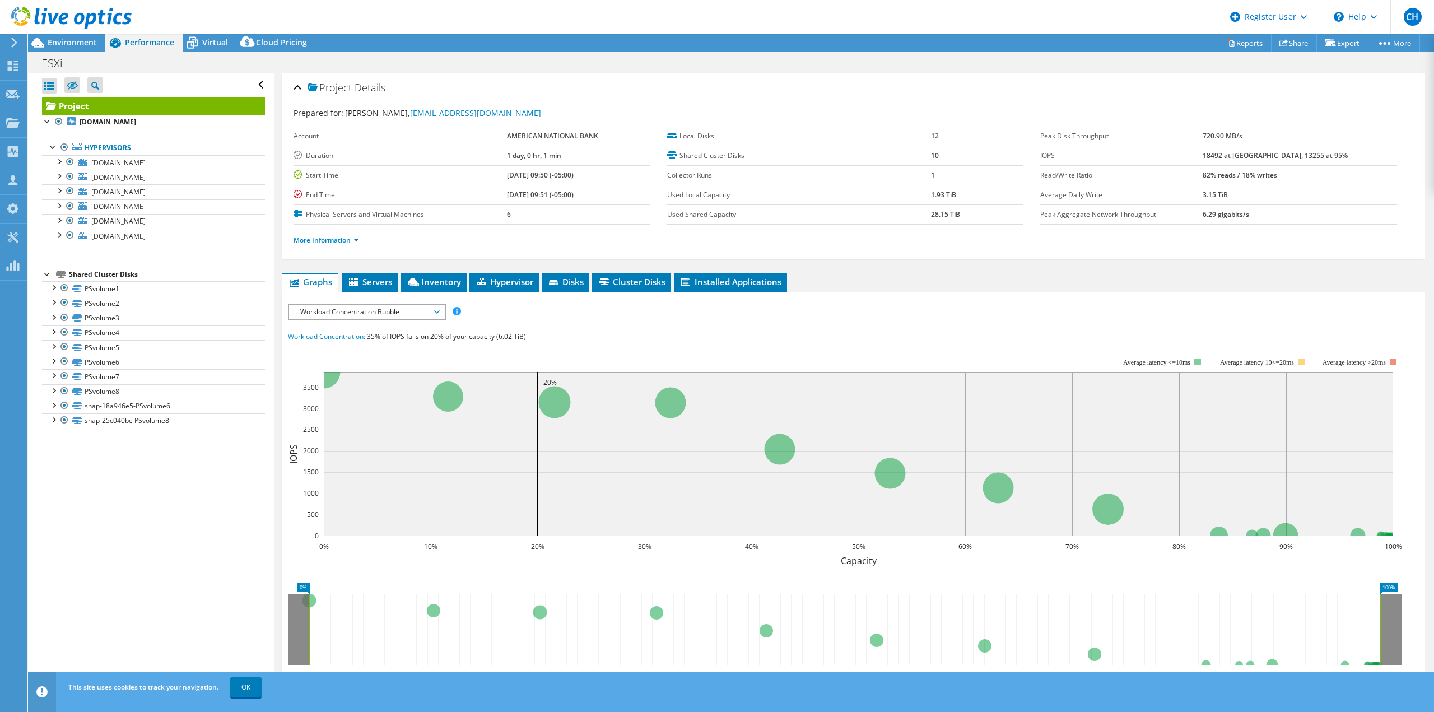
click at [386, 316] on span "Workload Concentration Bubble" at bounding box center [367, 311] width 144 height 13
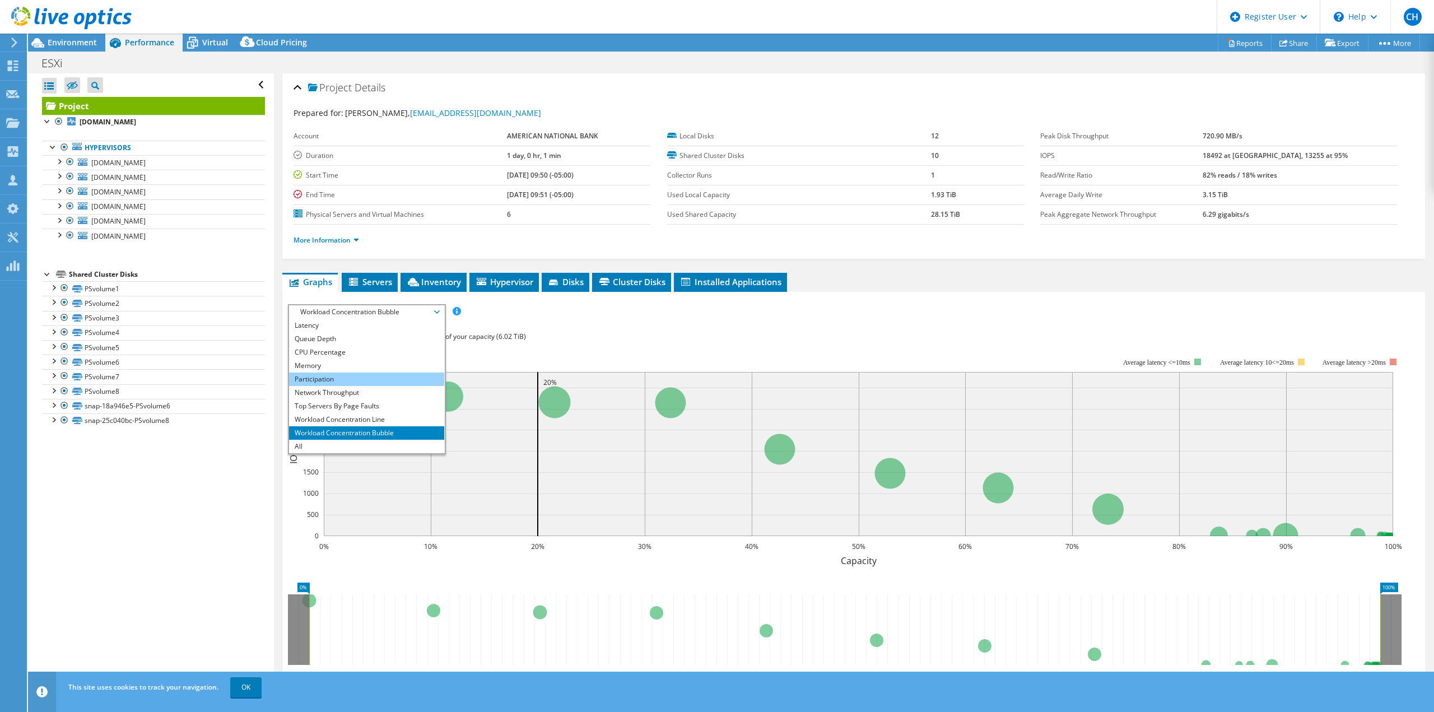
scroll to position [0, 0]
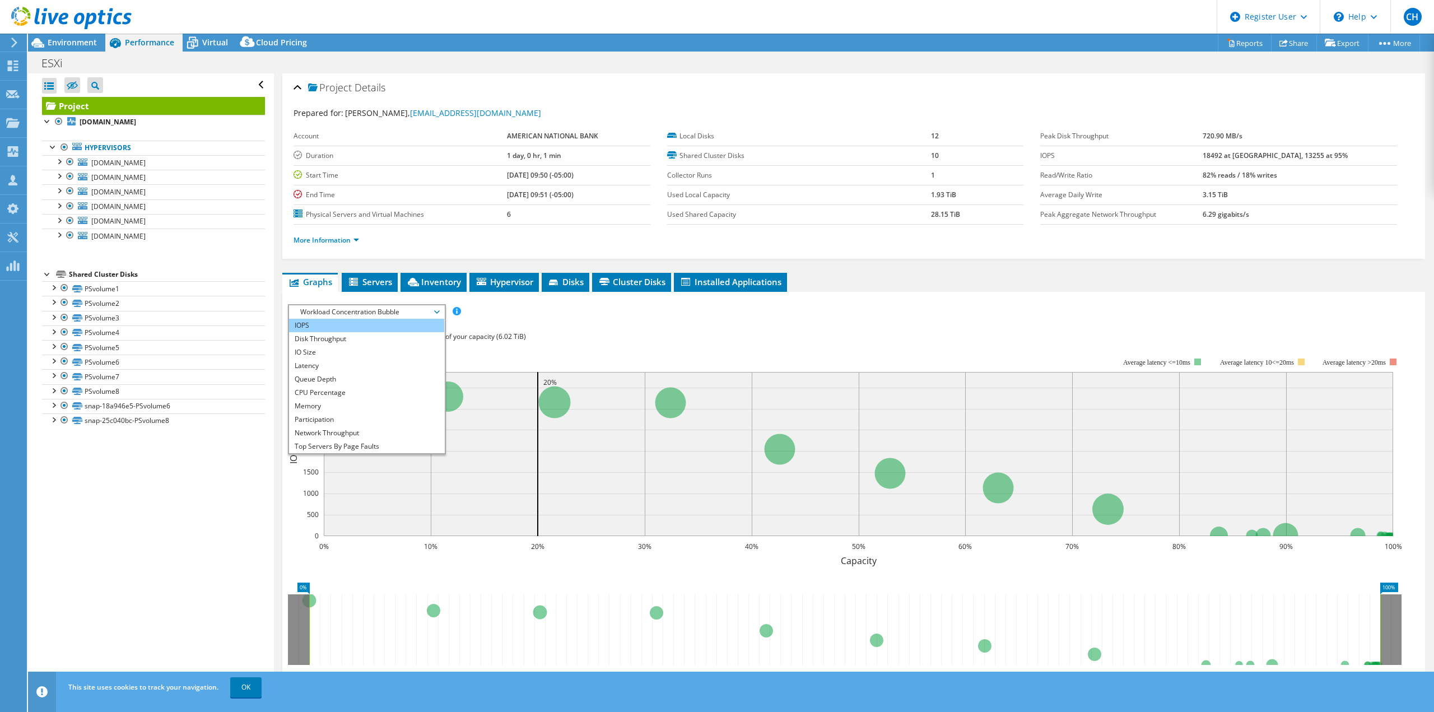
click at [358, 328] on li "IOPS" at bounding box center [366, 325] width 155 height 13
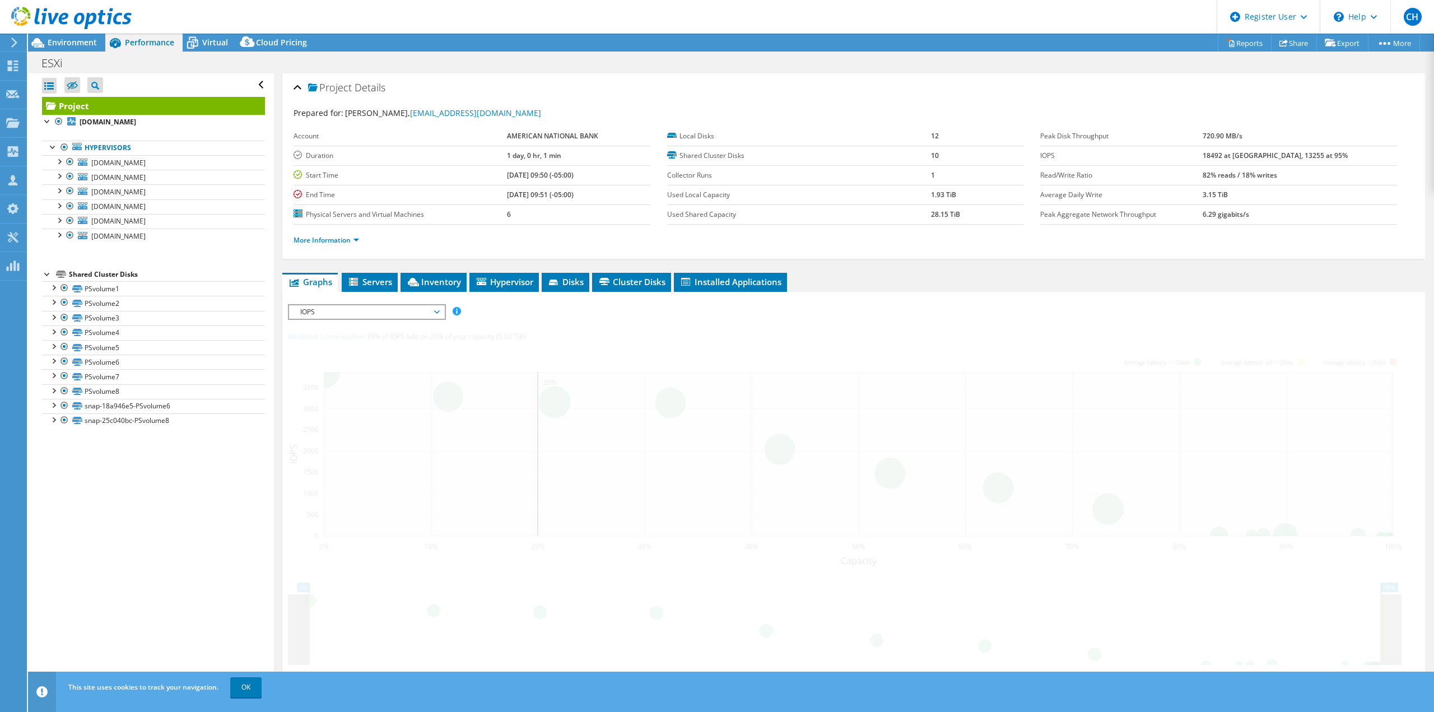
click at [711, 318] on div at bounding box center [853, 511] width 1131 height 414
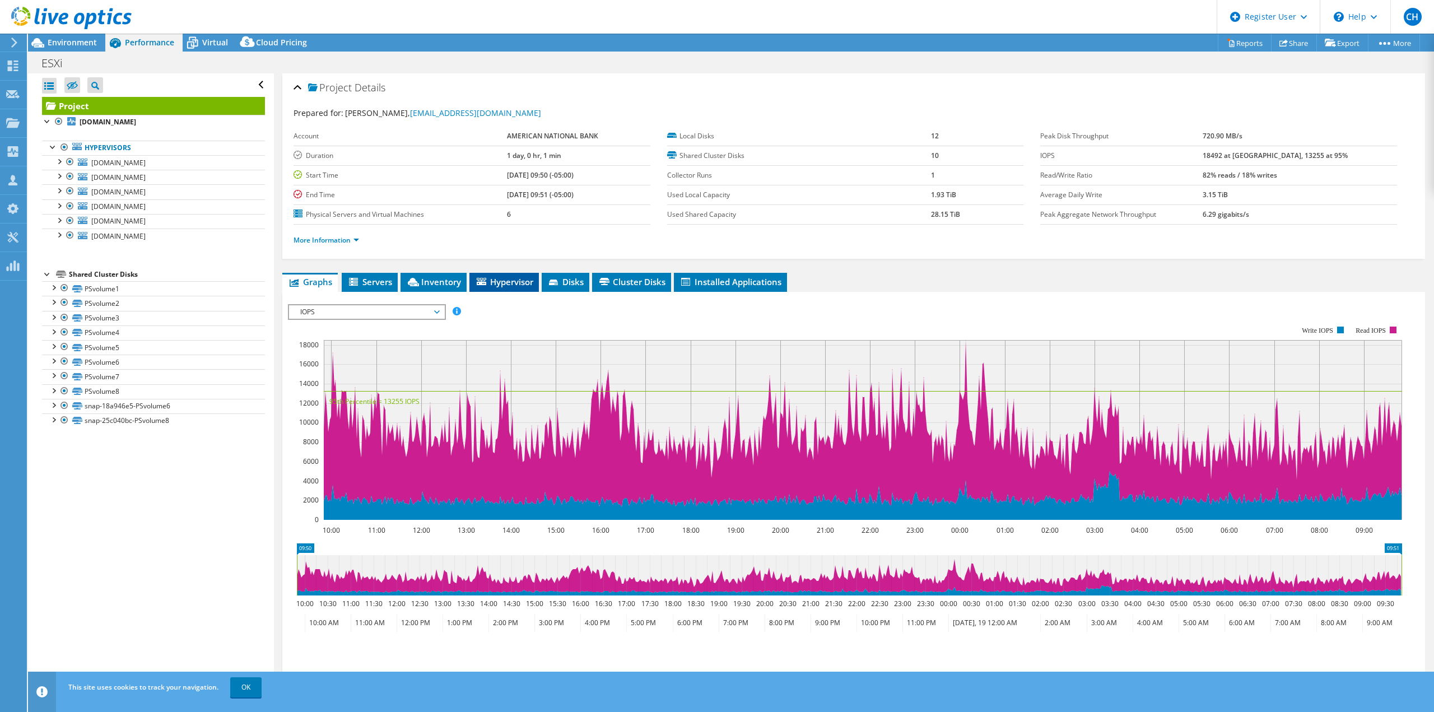
drag, startPoint x: 445, startPoint y: 284, endPoint x: 483, endPoint y: 283, distance: 38.1
click at [445, 284] on span "Inventory" at bounding box center [433, 281] width 55 height 11
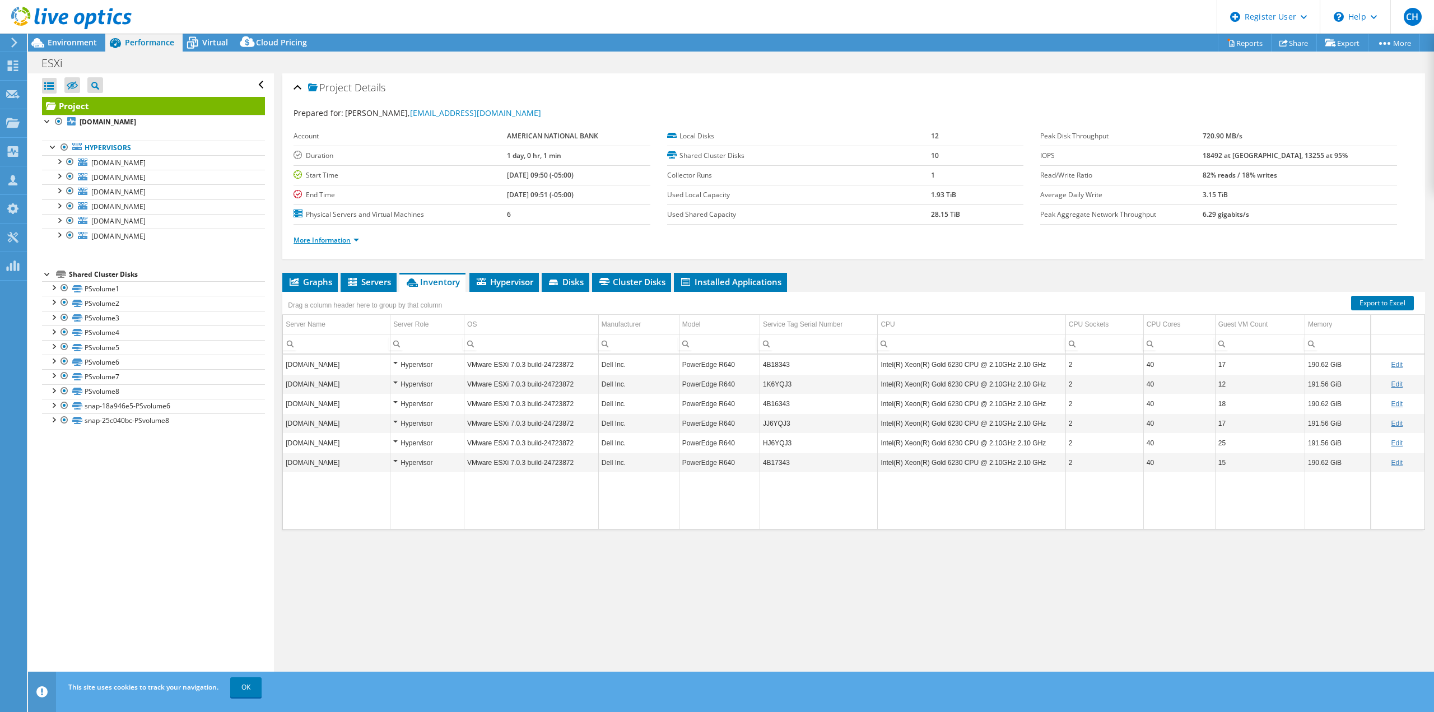
click at [348, 244] on link "More Information" at bounding box center [326, 240] width 66 height 10
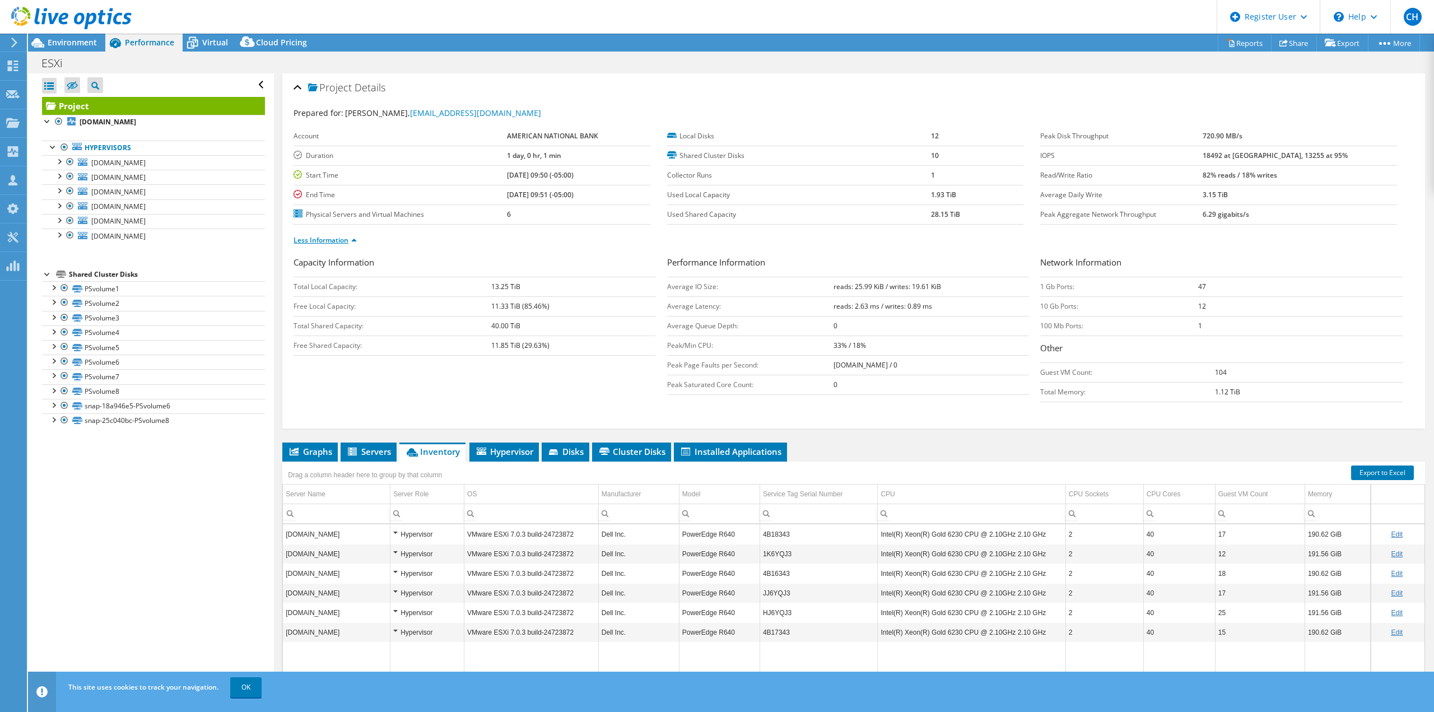
click at [348, 244] on link "Less Information" at bounding box center [324, 240] width 63 height 10
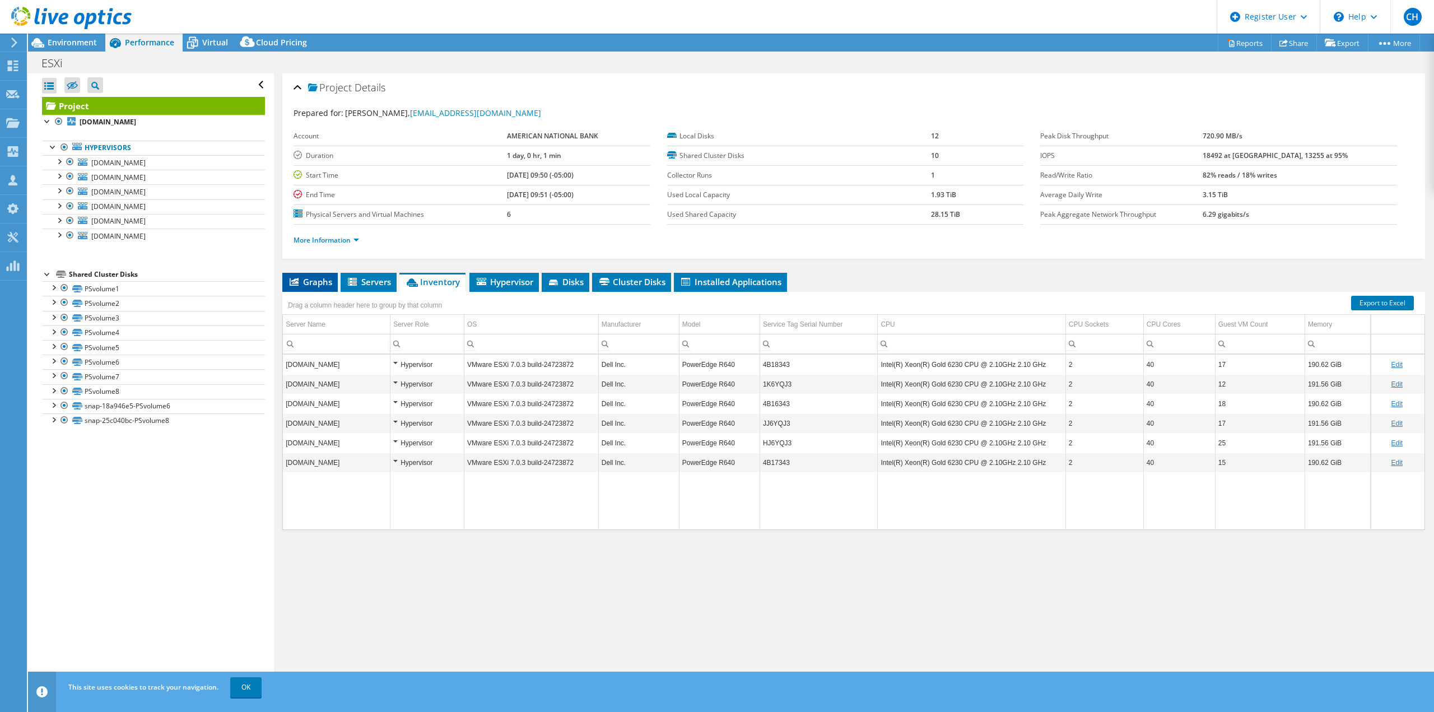
click at [300, 286] on span "Graphs" at bounding box center [310, 281] width 44 height 11
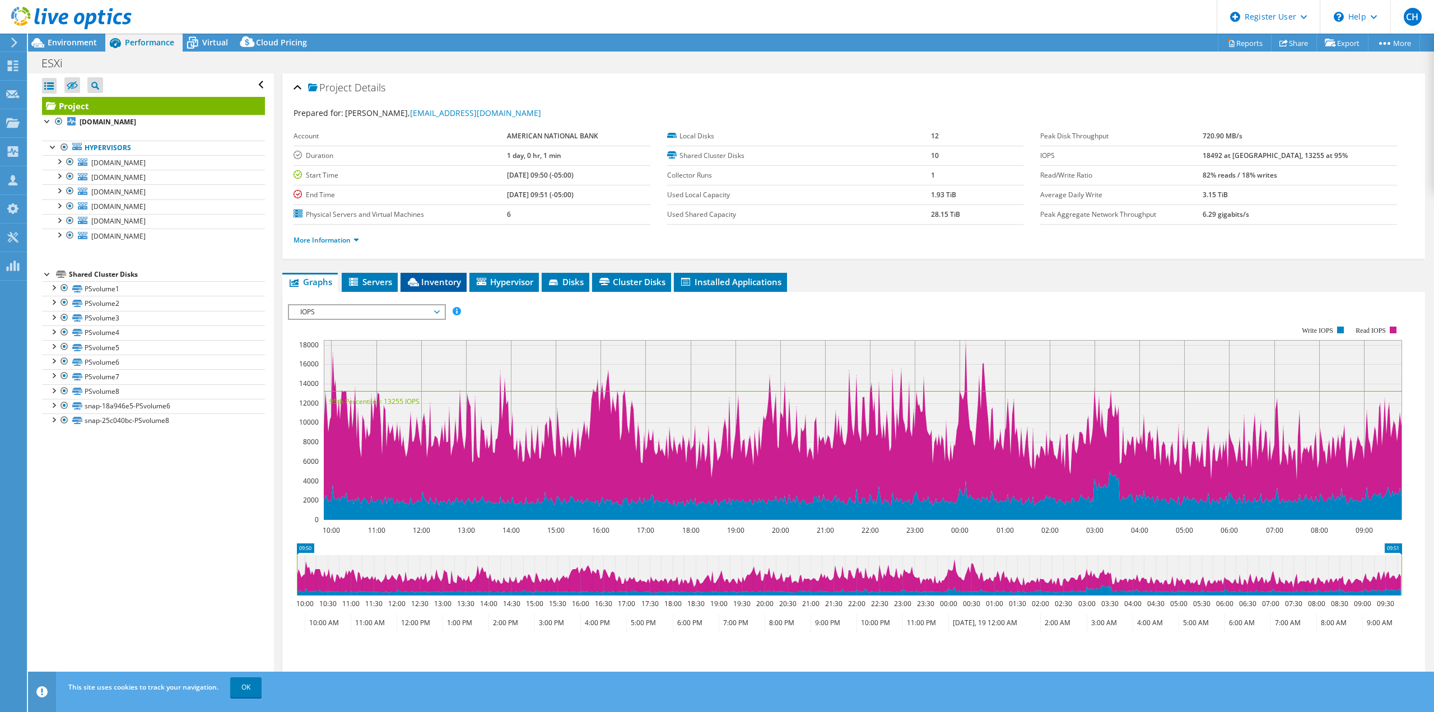
drag, startPoint x: 422, startPoint y: 283, endPoint x: 408, endPoint y: 287, distance: 14.2
click at [421, 283] on span "Inventory" at bounding box center [433, 281] width 55 height 11
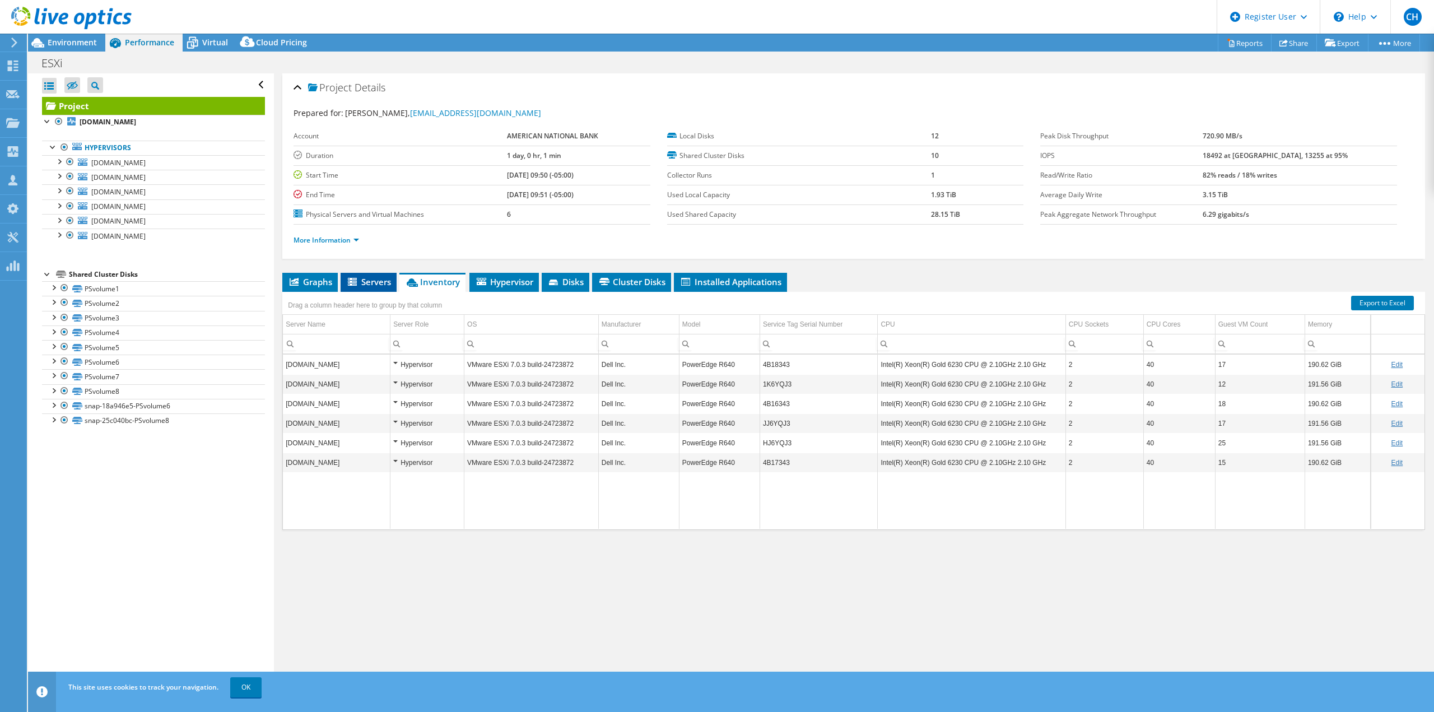
click at [372, 287] on li "Servers" at bounding box center [369, 282] width 56 height 19
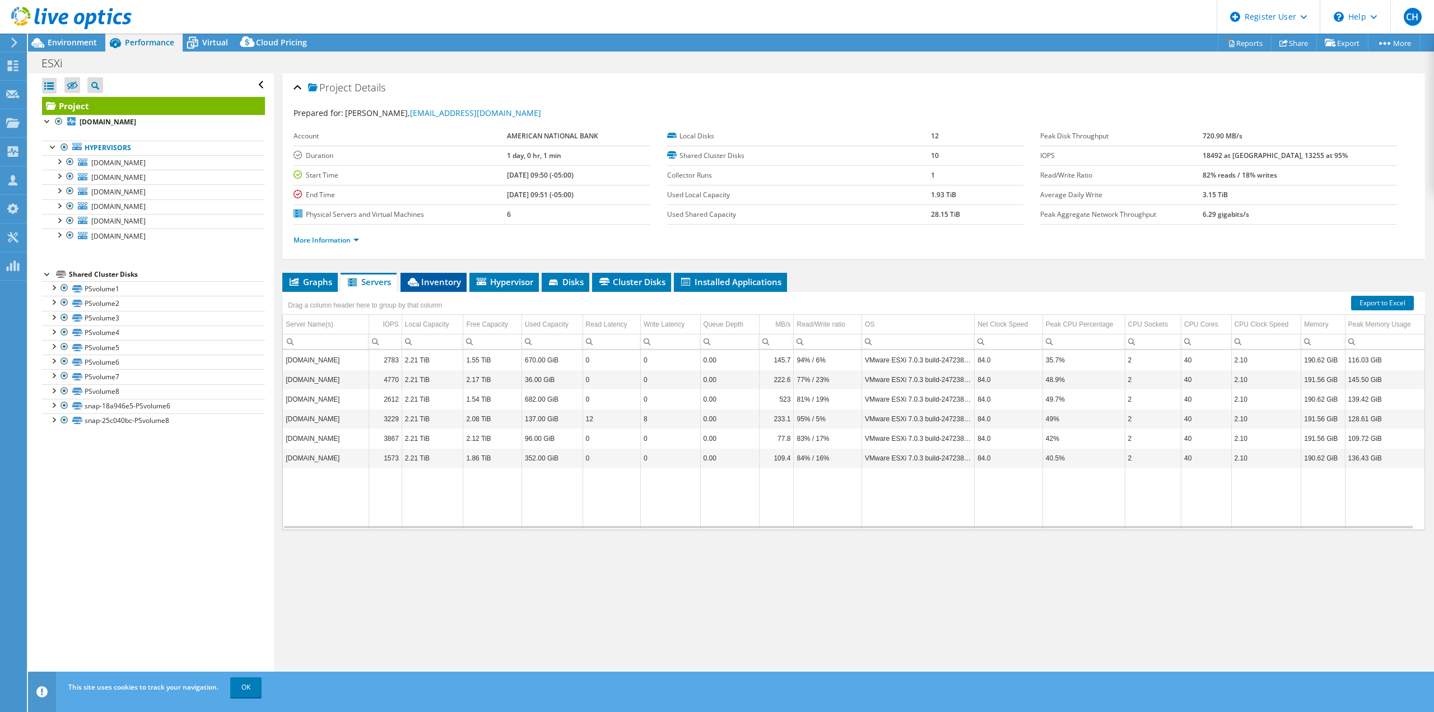
click at [442, 283] on span "Inventory" at bounding box center [433, 281] width 55 height 11
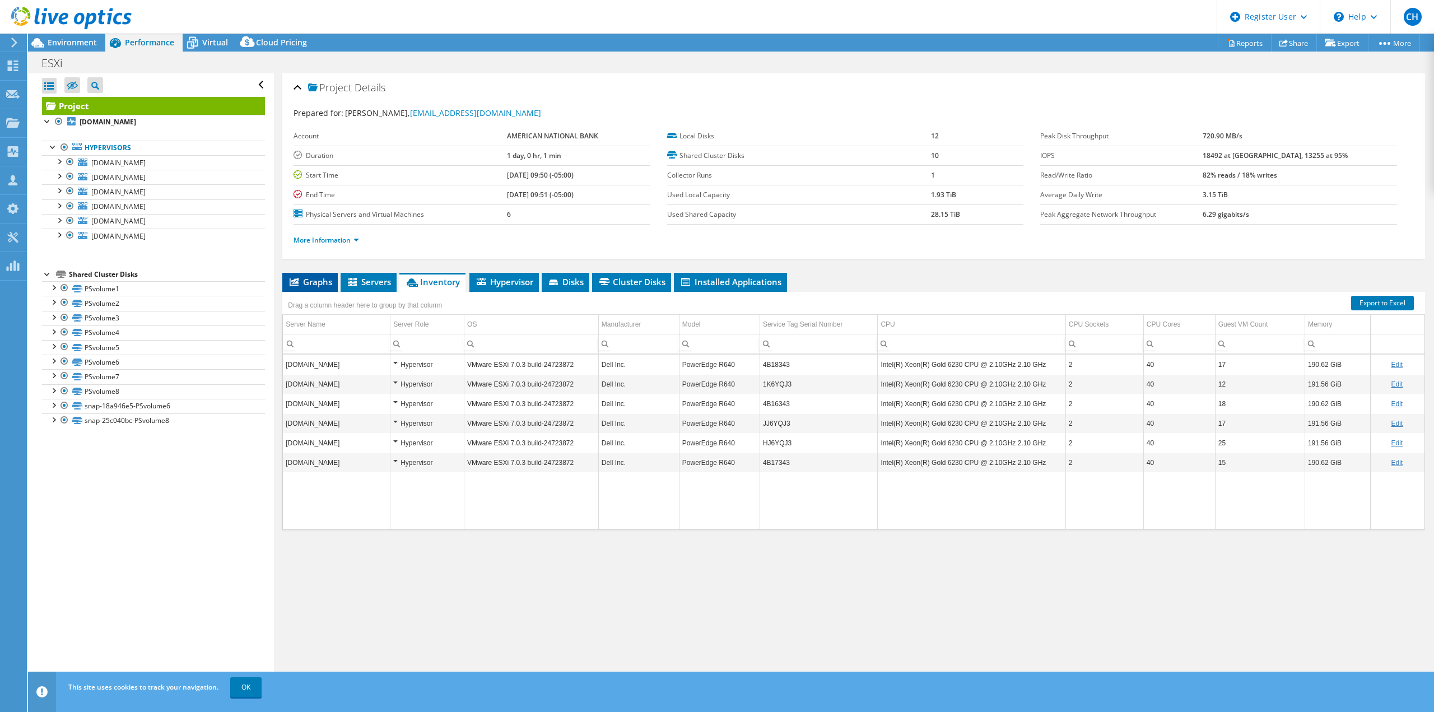
click at [299, 279] on icon at bounding box center [294, 282] width 9 height 8
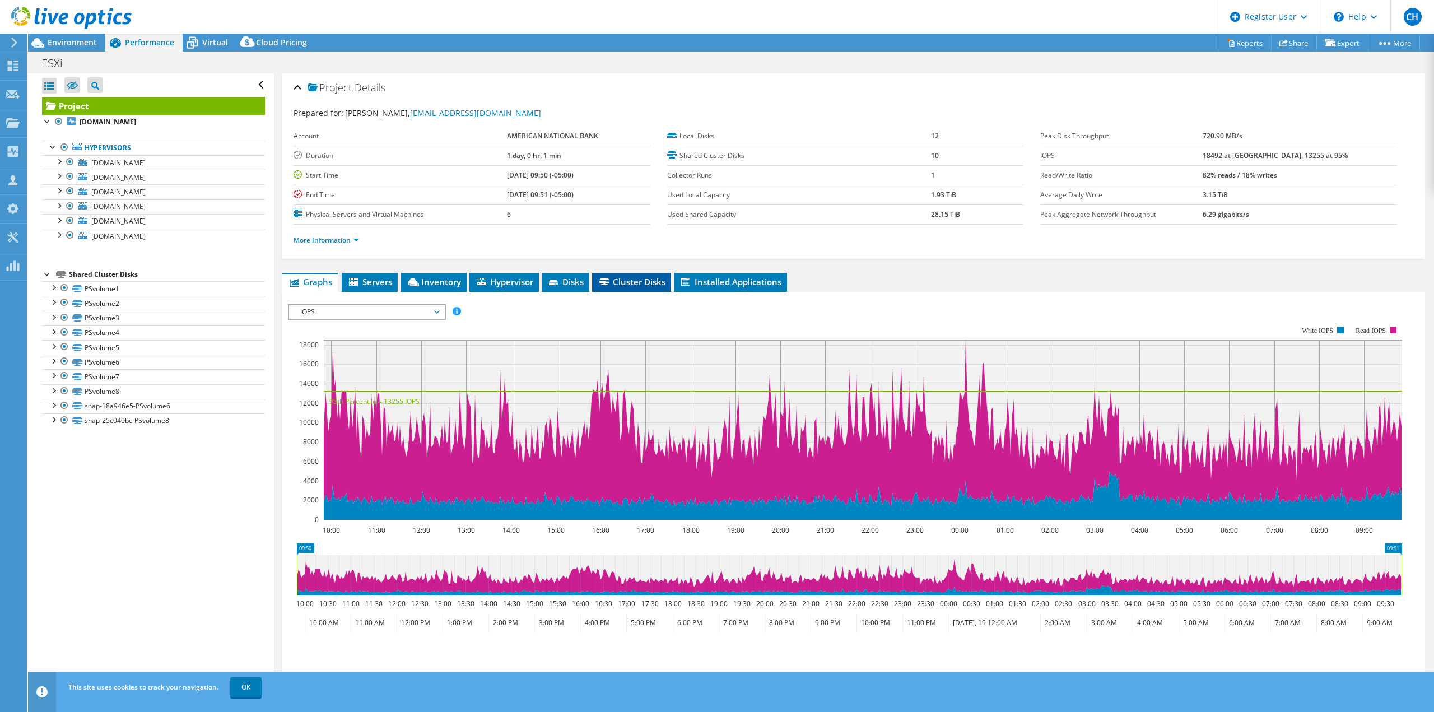
click at [625, 282] on span "Cluster Disks" at bounding box center [632, 281] width 68 height 11
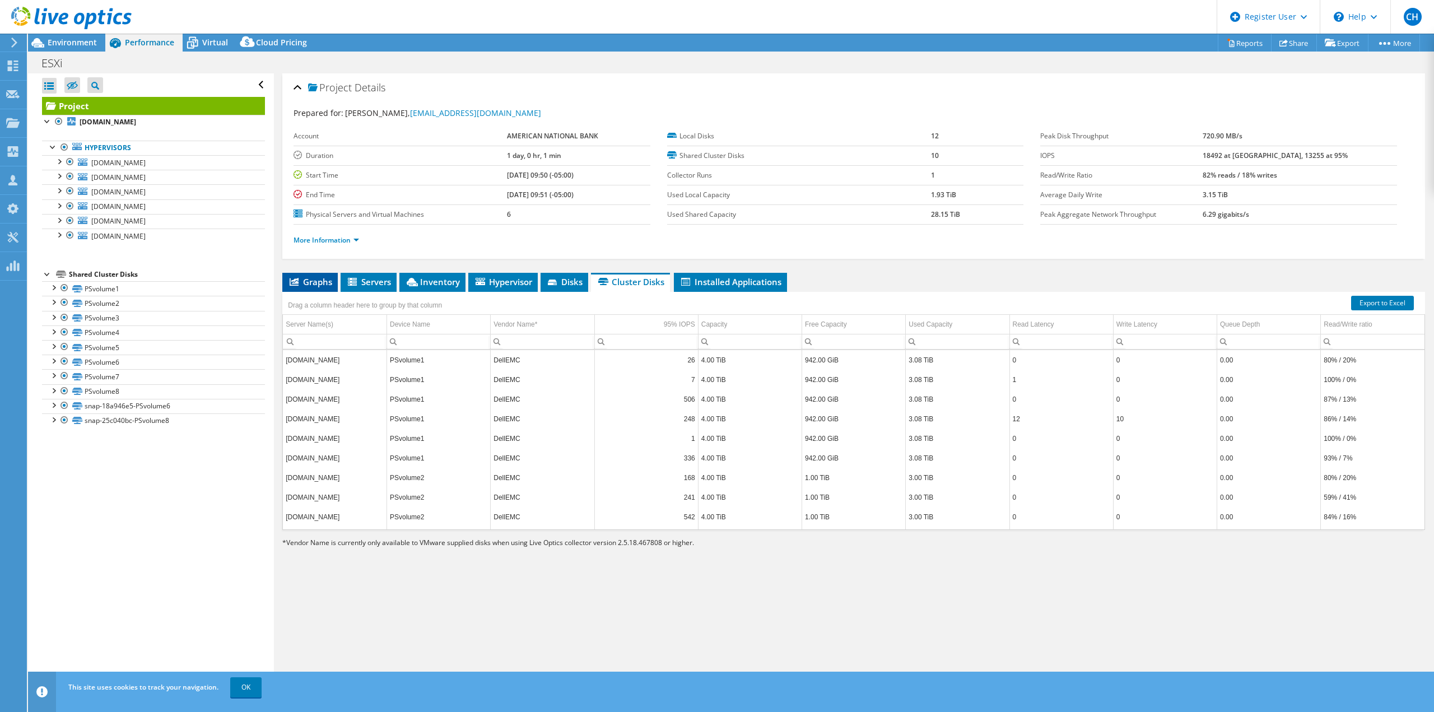
click at [309, 282] on span "Graphs" at bounding box center [310, 281] width 44 height 11
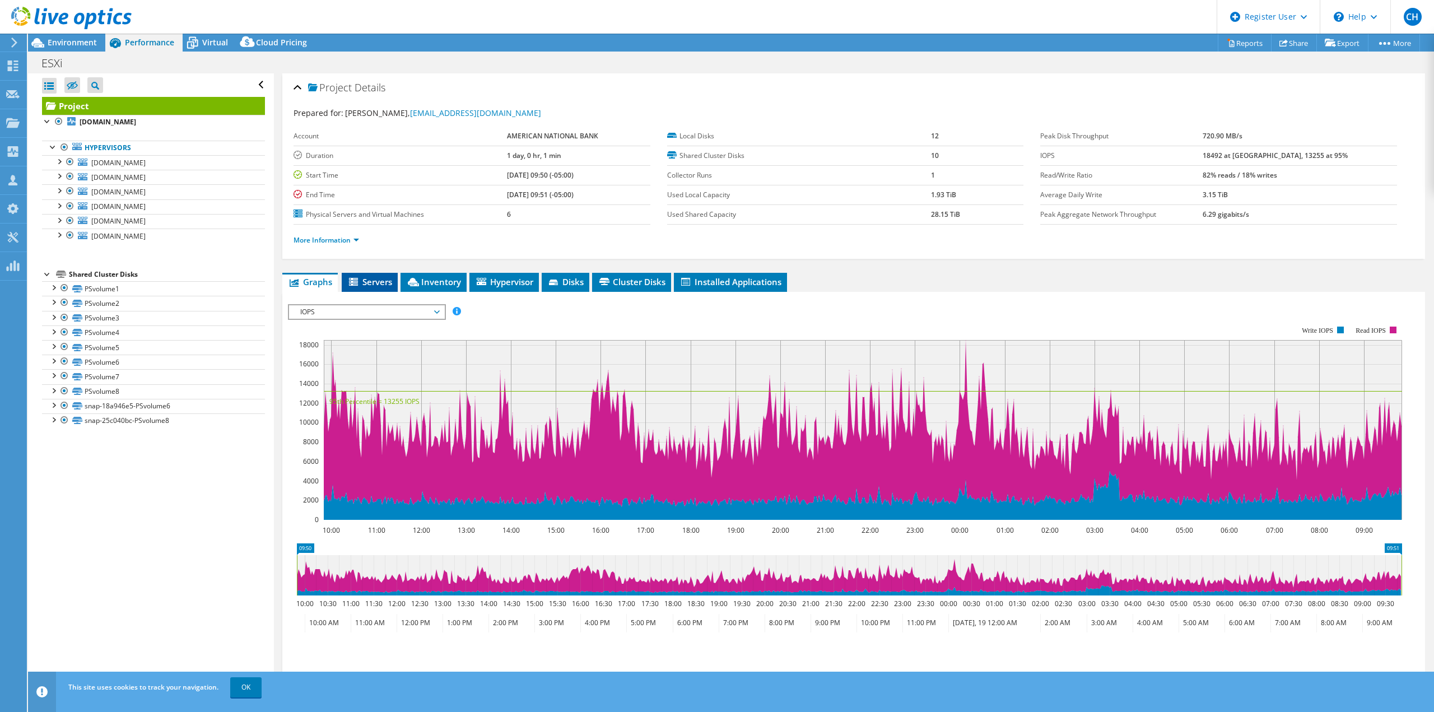
click at [364, 283] on span "Servers" at bounding box center [369, 281] width 45 height 11
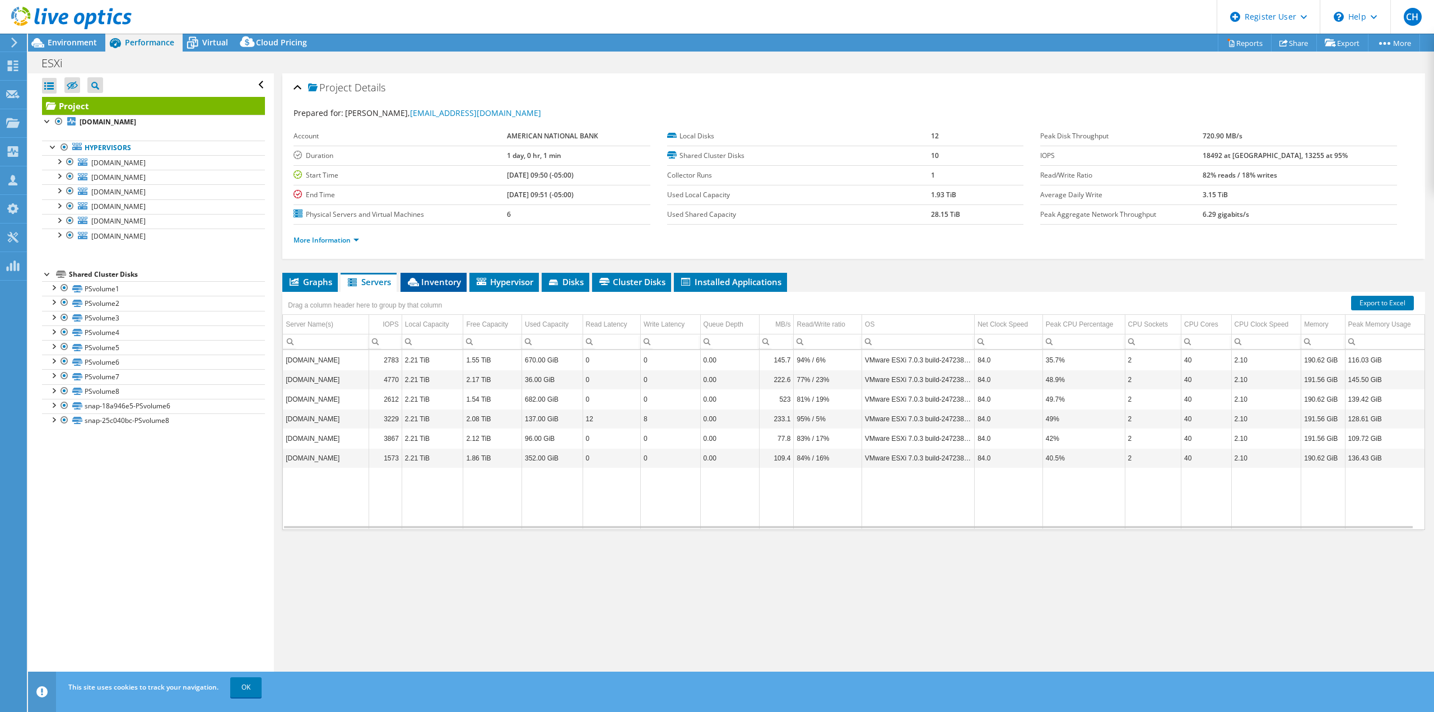
click at [448, 286] on span "Inventory" at bounding box center [433, 281] width 55 height 11
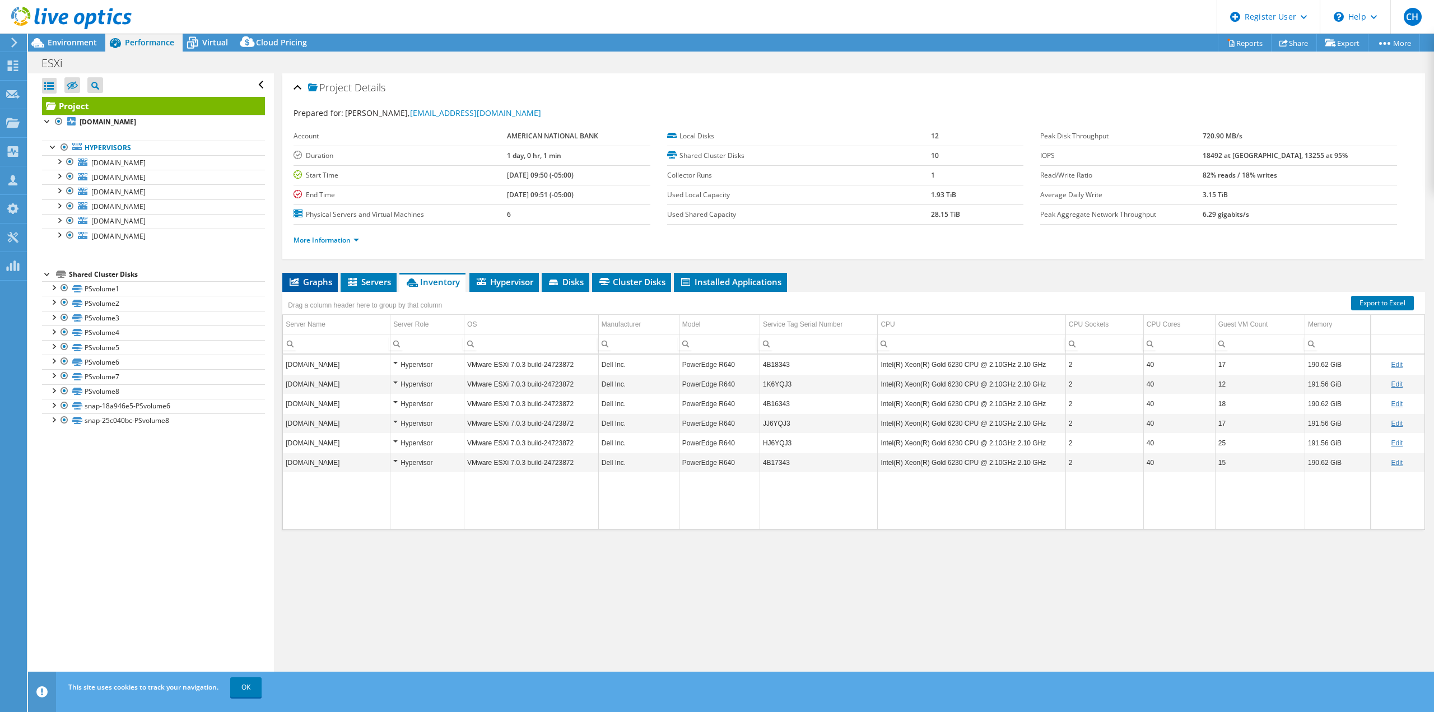
click at [313, 281] on span "Graphs" at bounding box center [310, 281] width 44 height 11
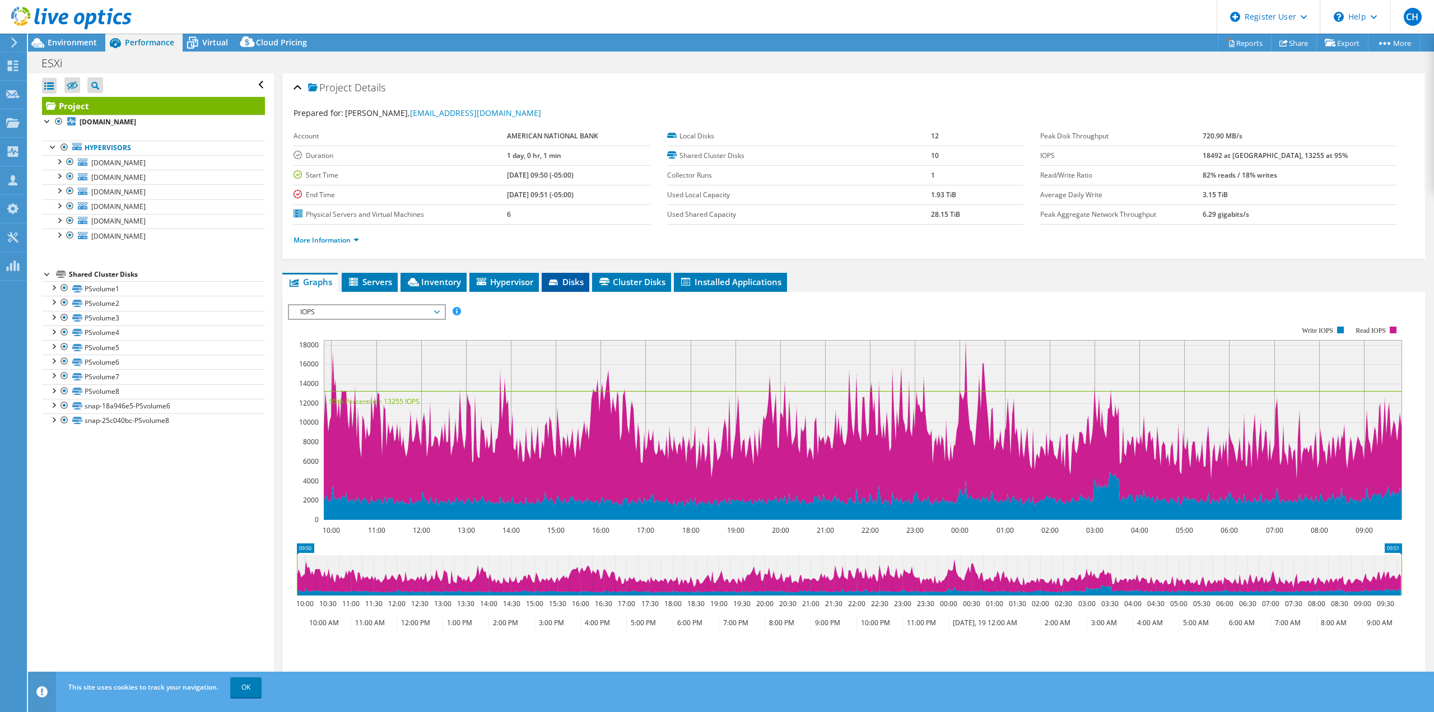
drag, startPoint x: 491, startPoint y: 279, endPoint x: 555, endPoint y: 288, distance: 65.0
click at [492, 279] on span "Hypervisor" at bounding box center [504, 281] width 58 height 11
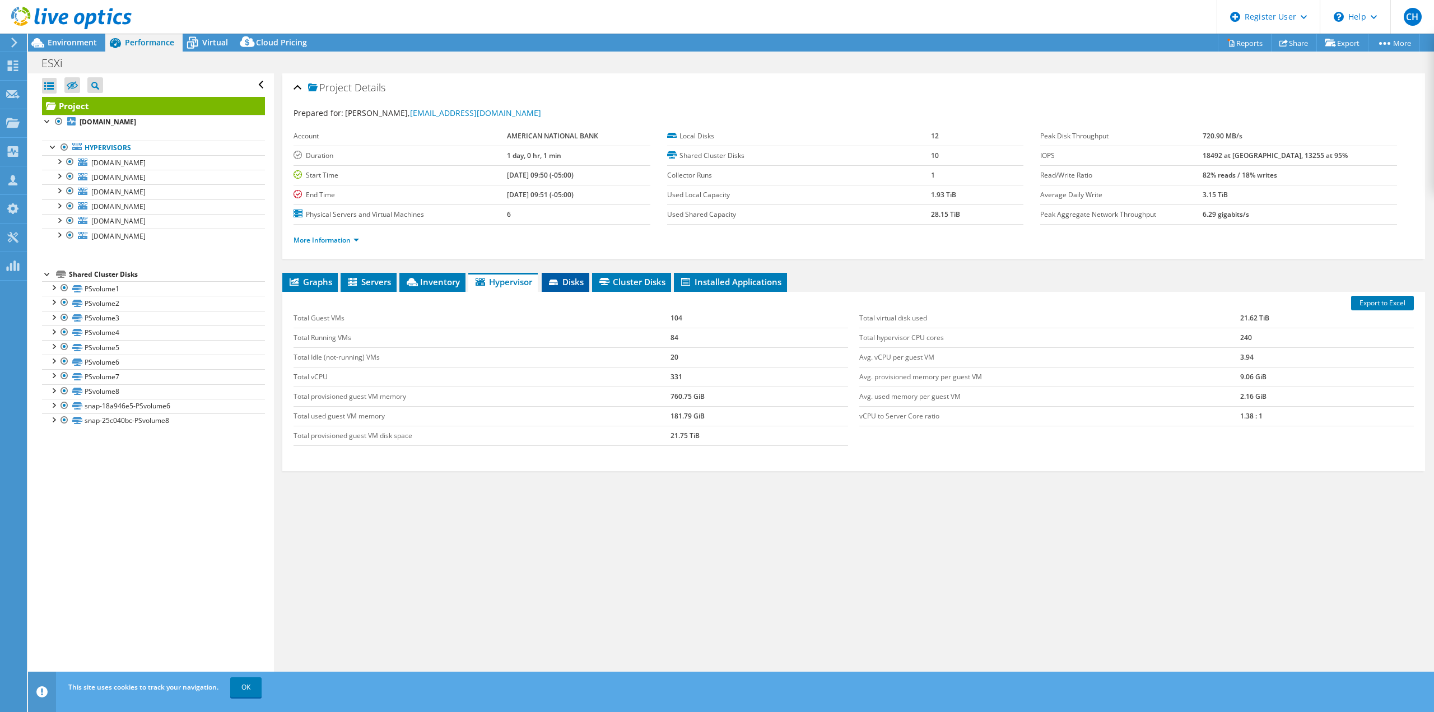
click at [575, 284] on span "Disks" at bounding box center [565, 281] width 36 height 11
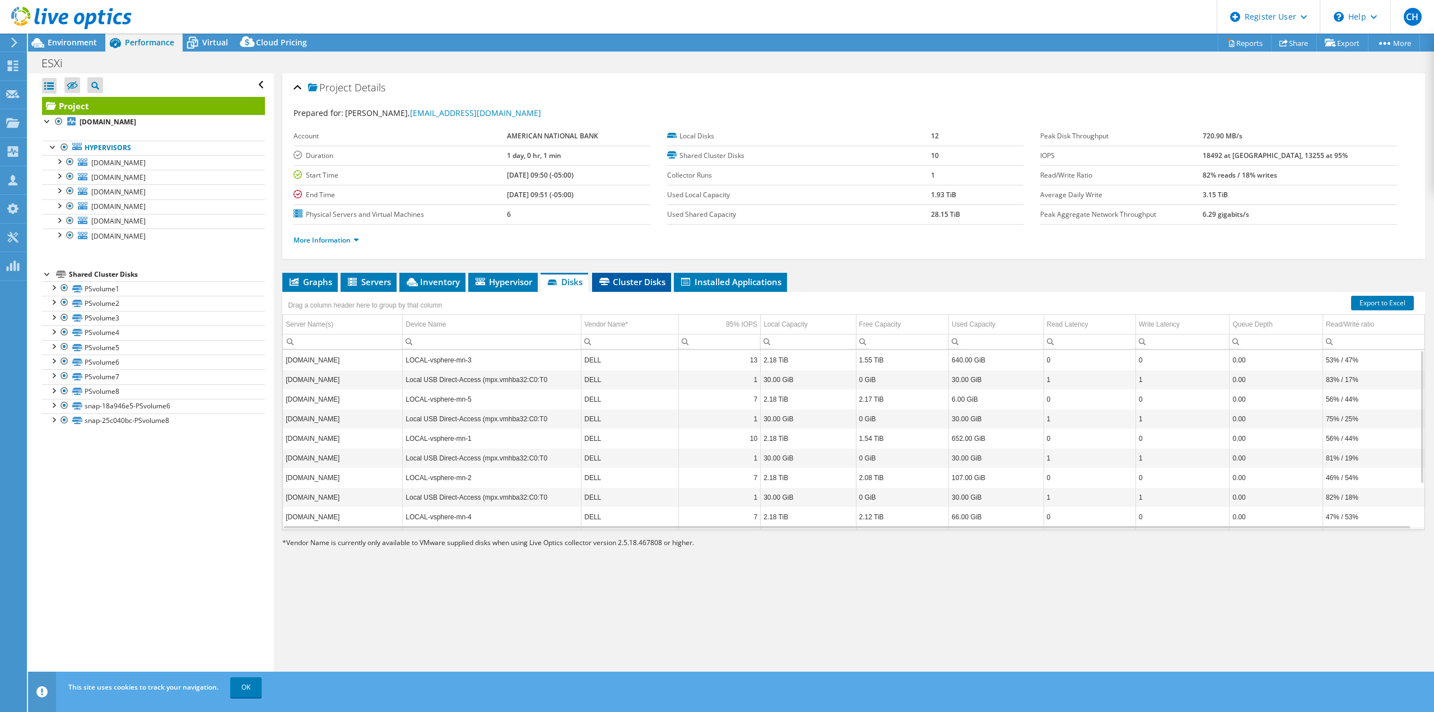
click at [633, 279] on span "Cluster Disks" at bounding box center [632, 281] width 68 height 11
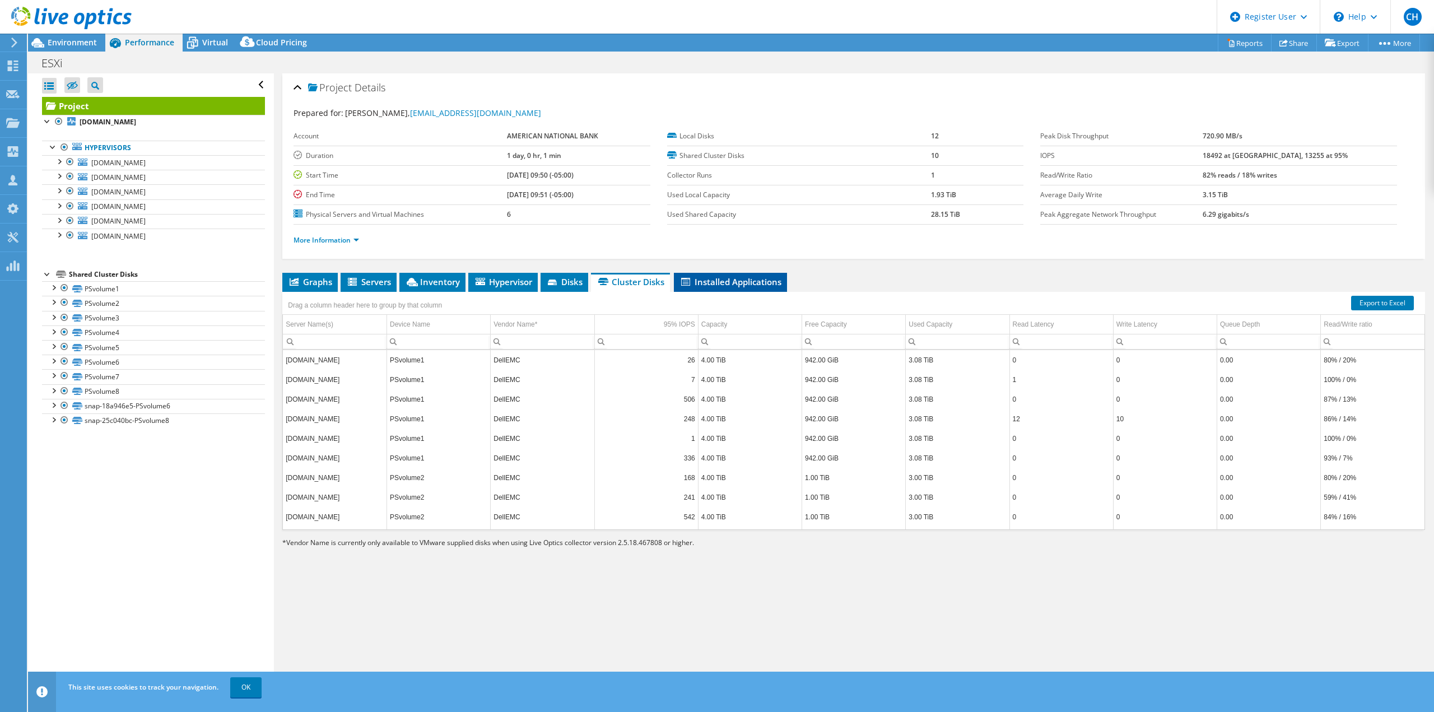
click at [702, 285] on span "Installed Applications" at bounding box center [730, 281] width 102 height 11
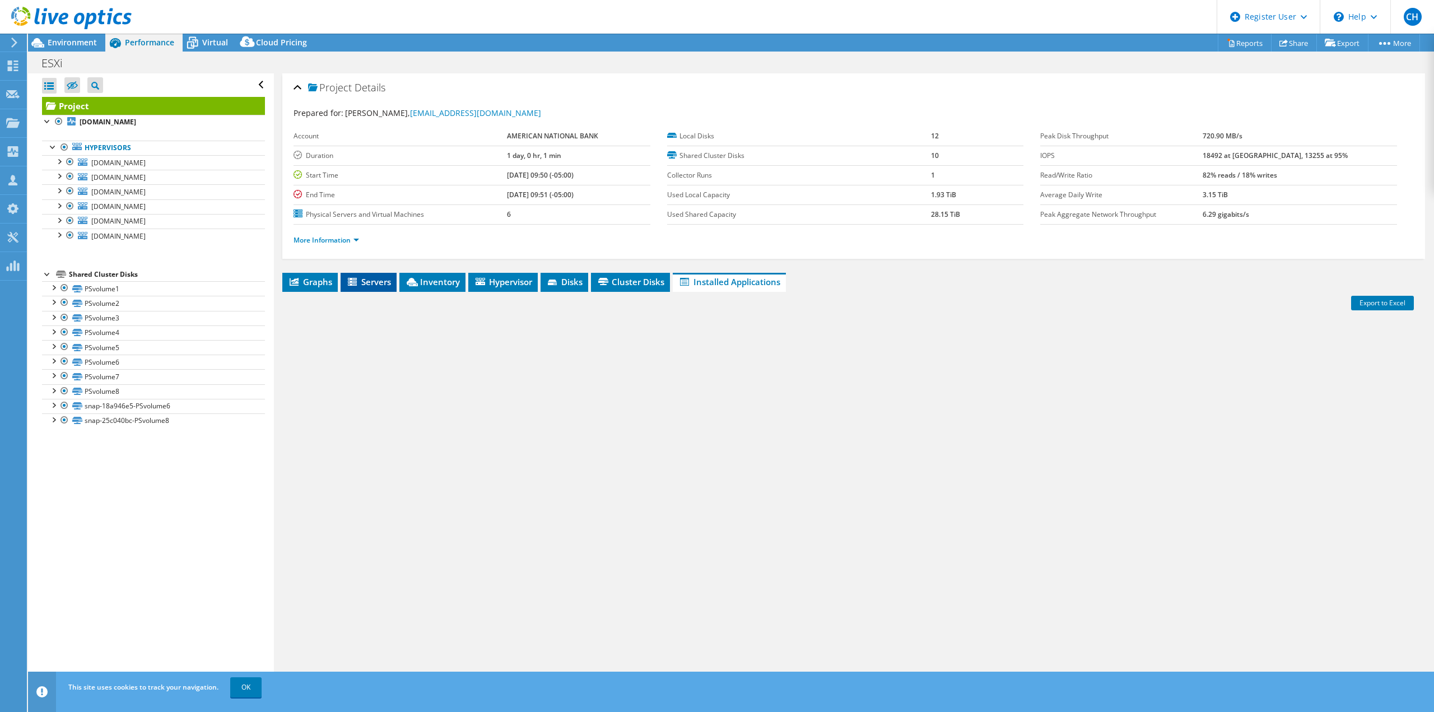
click at [381, 287] on span "Servers" at bounding box center [368, 281] width 45 height 11
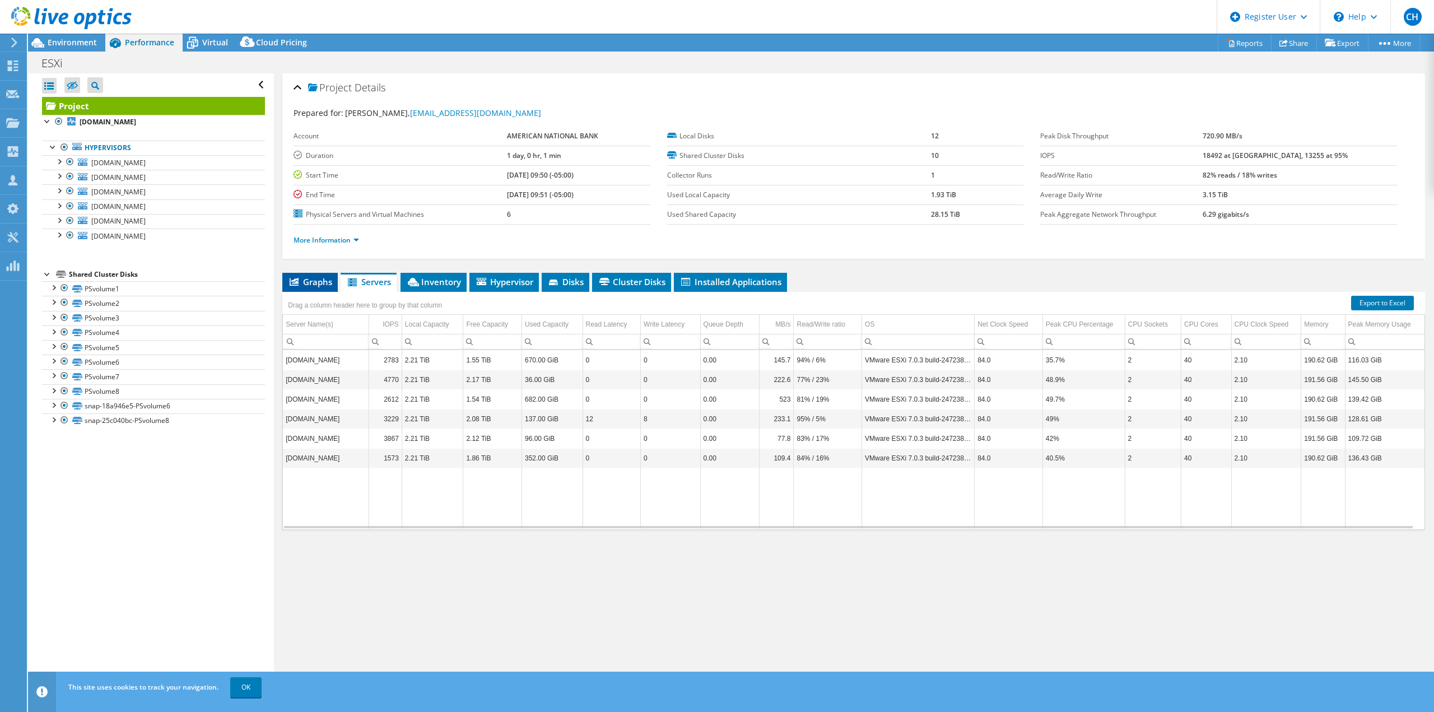
click at [301, 282] on span "Graphs" at bounding box center [310, 281] width 44 height 11
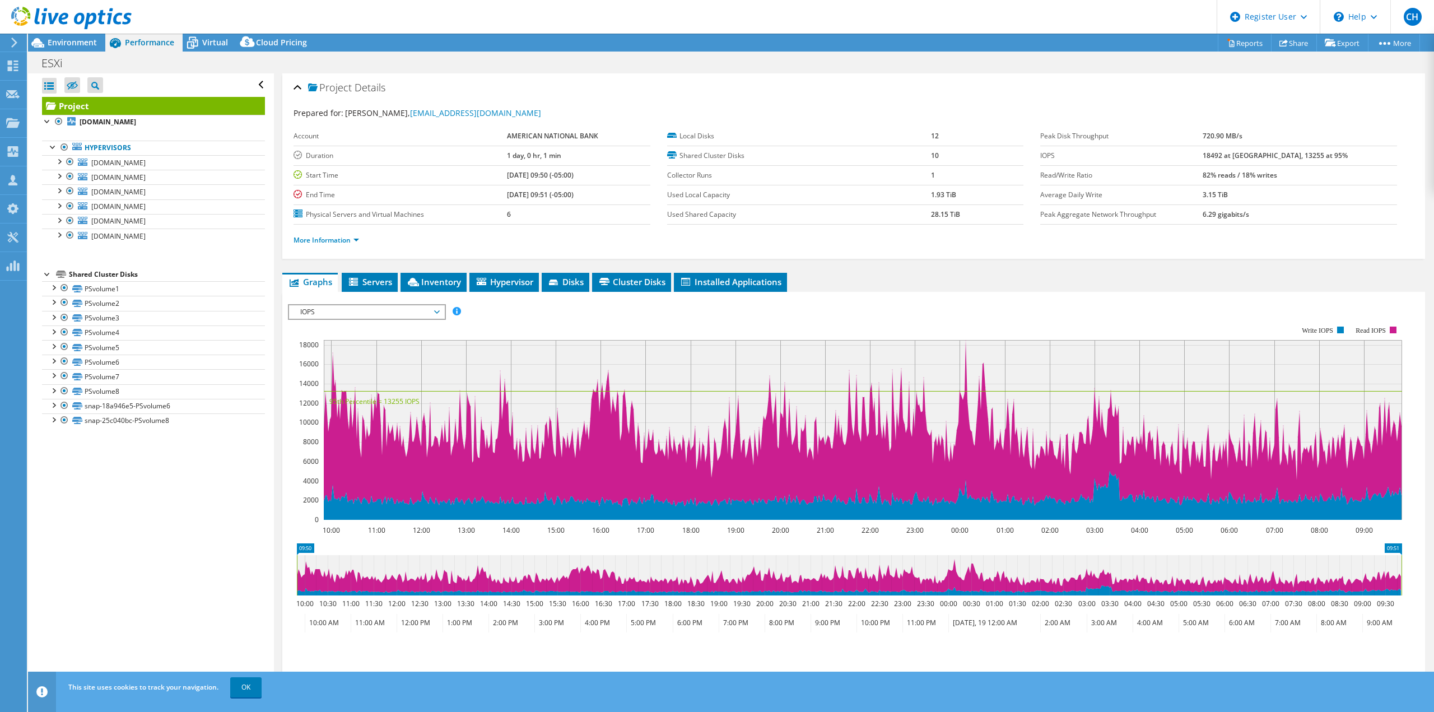
click at [59, 34] on div at bounding box center [66, 19] width 132 height 38
click at [58, 38] on div "CH Dell User Colby Hannegan Colby.Hannegan@Dell.com Dell My Profile Log Out \n …" at bounding box center [717, 356] width 1434 height 712
click at [53, 42] on span "Environment" at bounding box center [72, 42] width 49 height 11
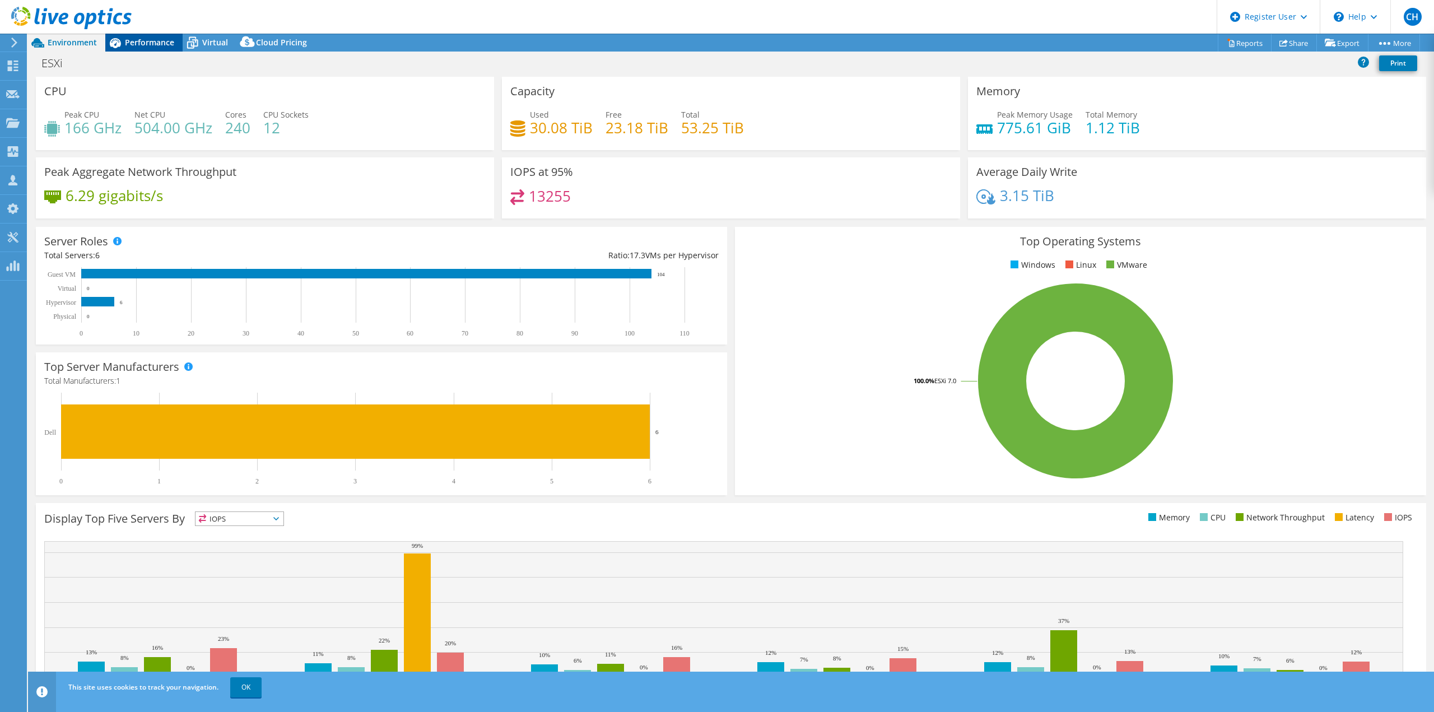
click at [138, 41] on span "Performance" at bounding box center [149, 42] width 49 height 11
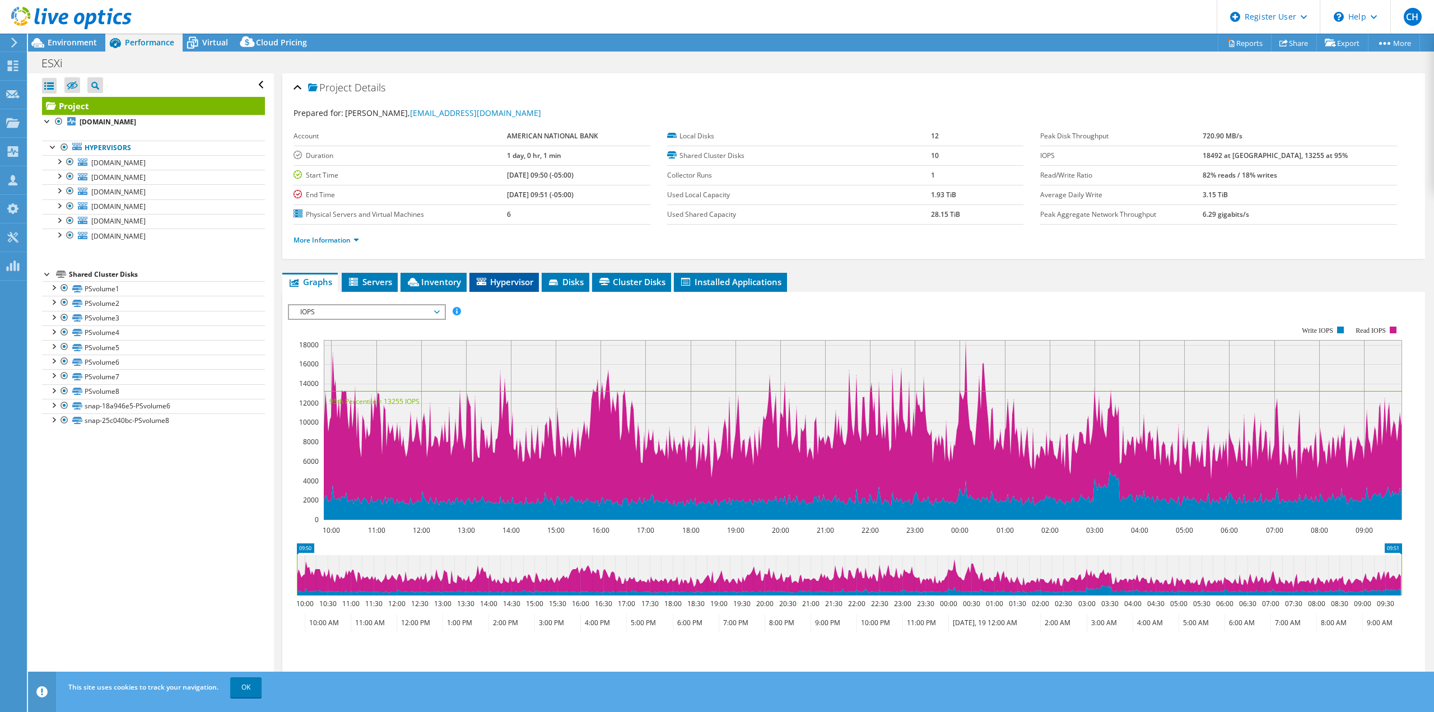
click at [518, 278] on span "Hypervisor" at bounding box center [504, 281] width 58 height 11
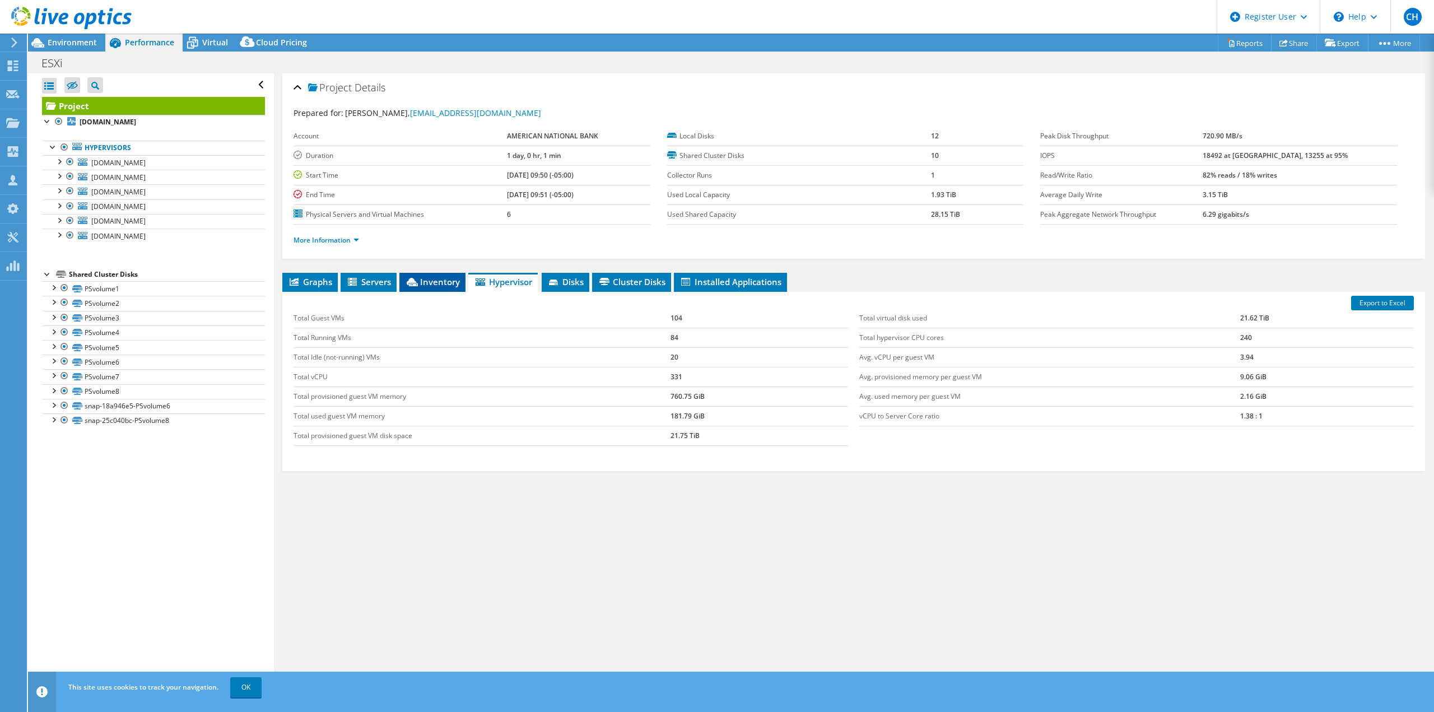
click at [435, 281] on span "Inventory" at bounding box center [432, 281] width 55 height 11
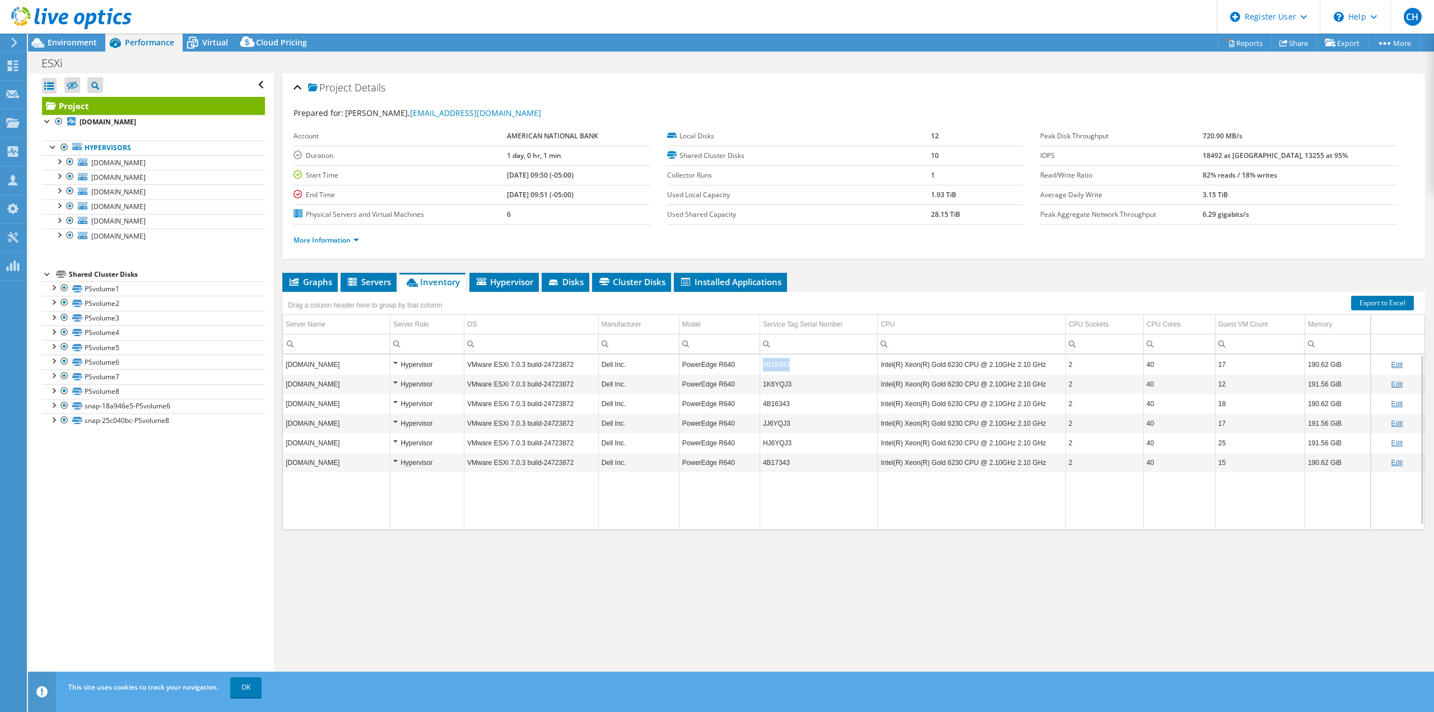
drag, startPoint x: 790, startPoint y: 366, endPoint x: 761, endPoint y: 369, distance: 29.3
click at [761, 369] on td "4B18343" at bounding box center [819, 365] width 118 height 20
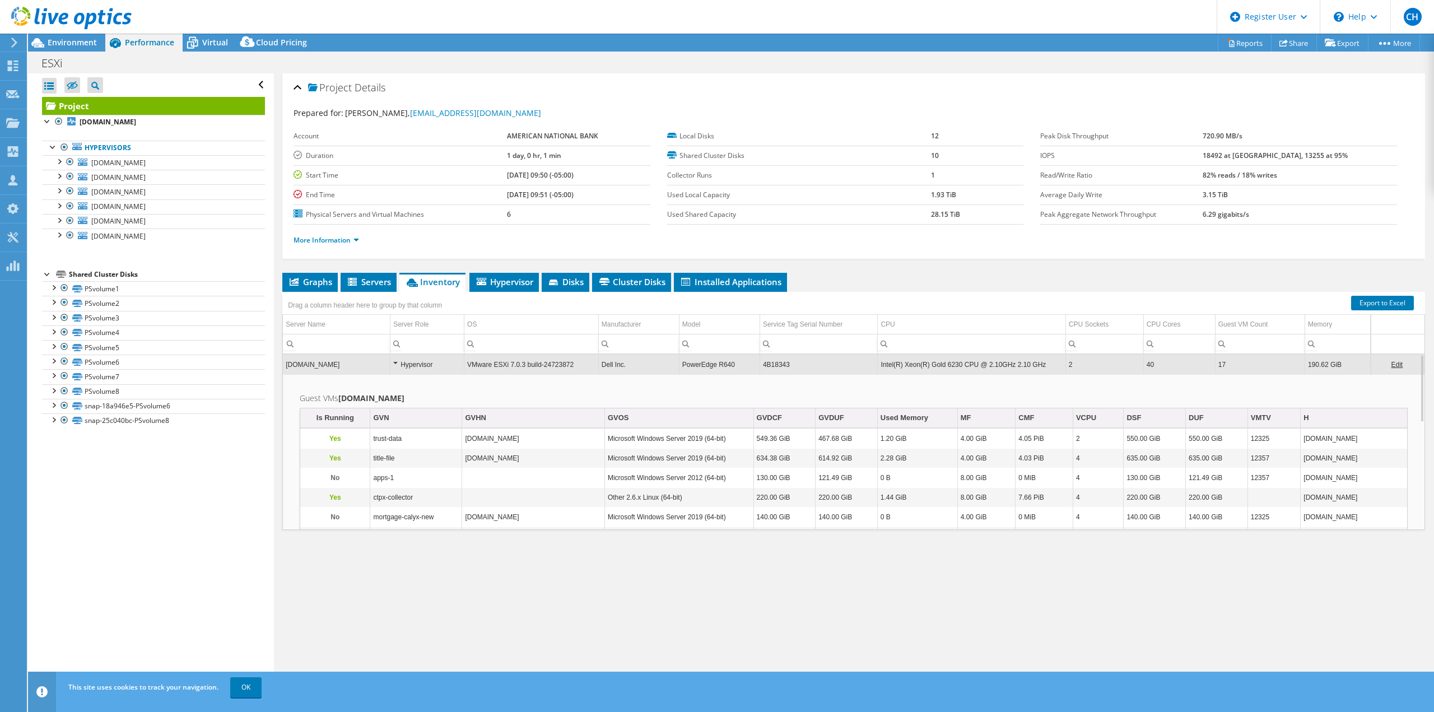
click at [765, 366] on td "4B18343" at bounding box center [819, 365] width 118 height 20
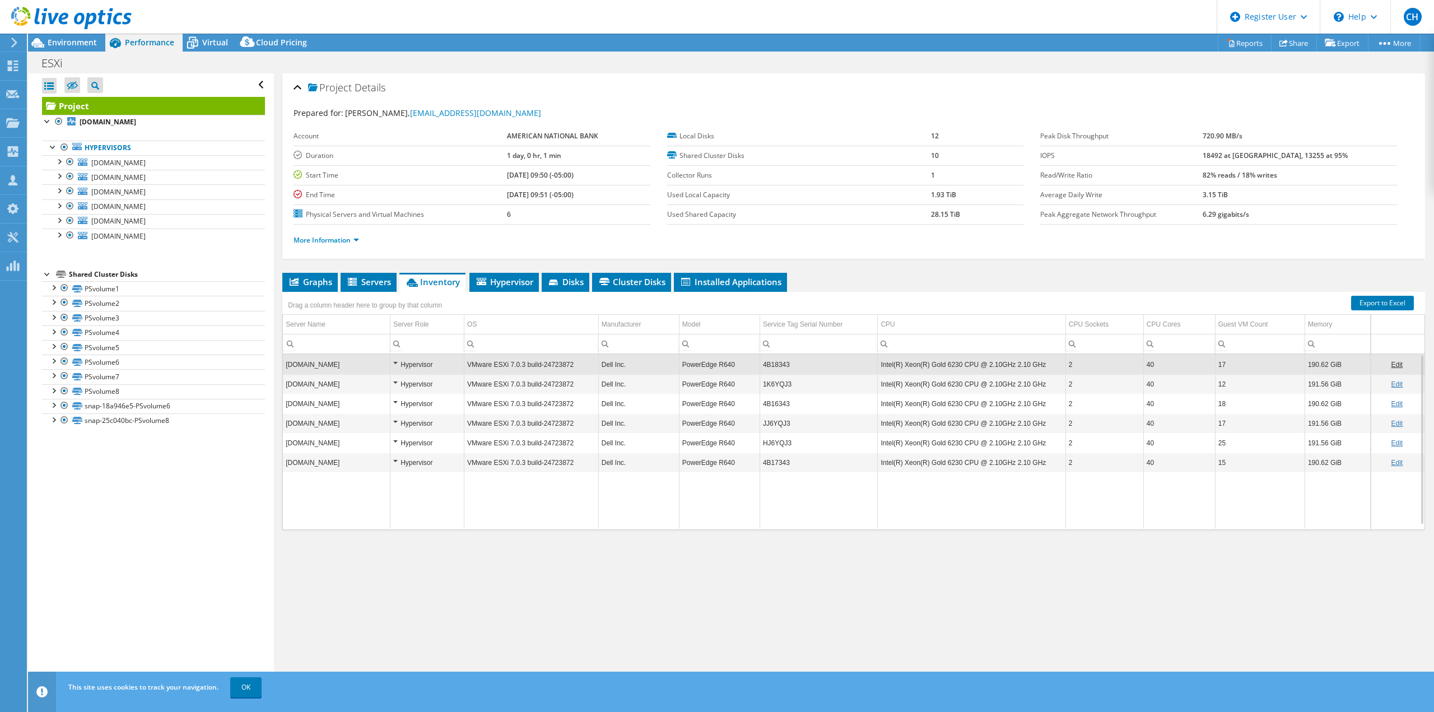
click at [765, 366] on td "4B18343" at bounding box center [819, 365] width 118 height 20
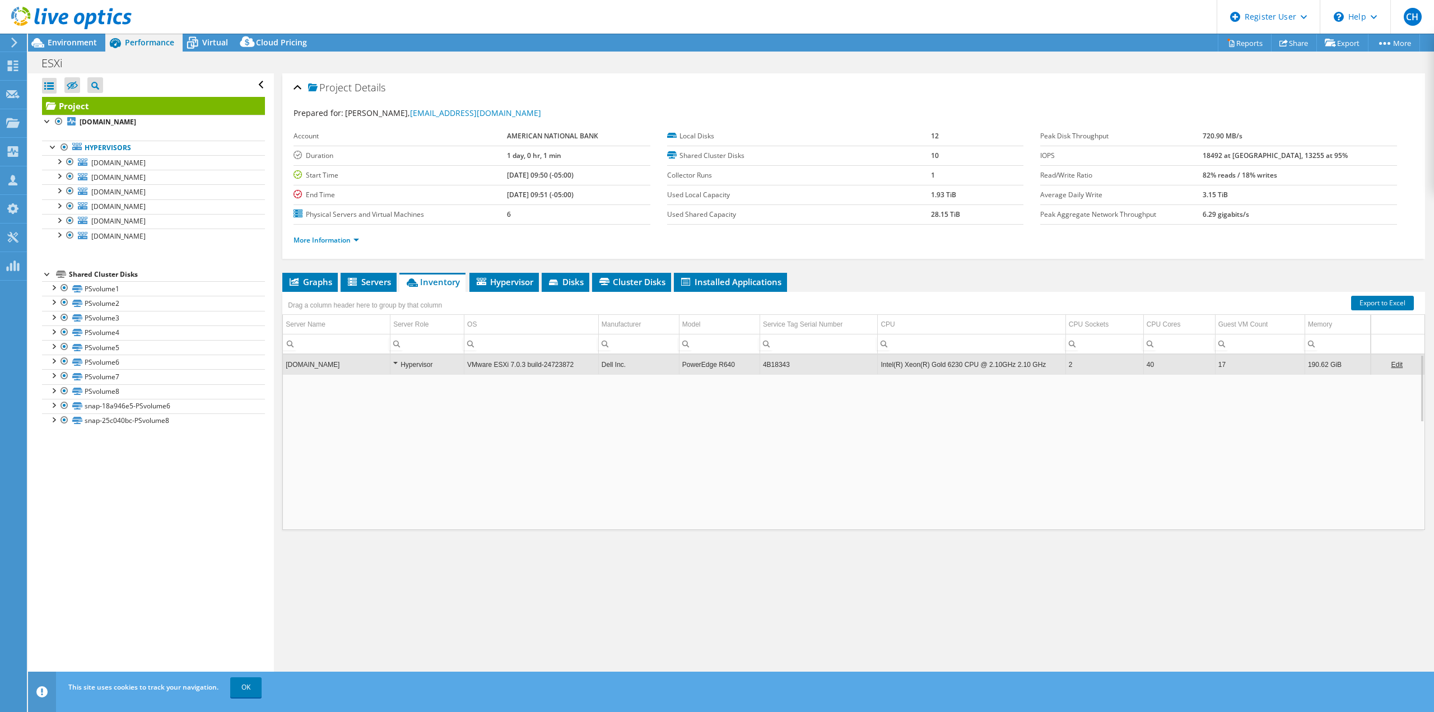
click at [765, 366] on td "4B18343" at bounding box center [819, 365] width 118 height 20
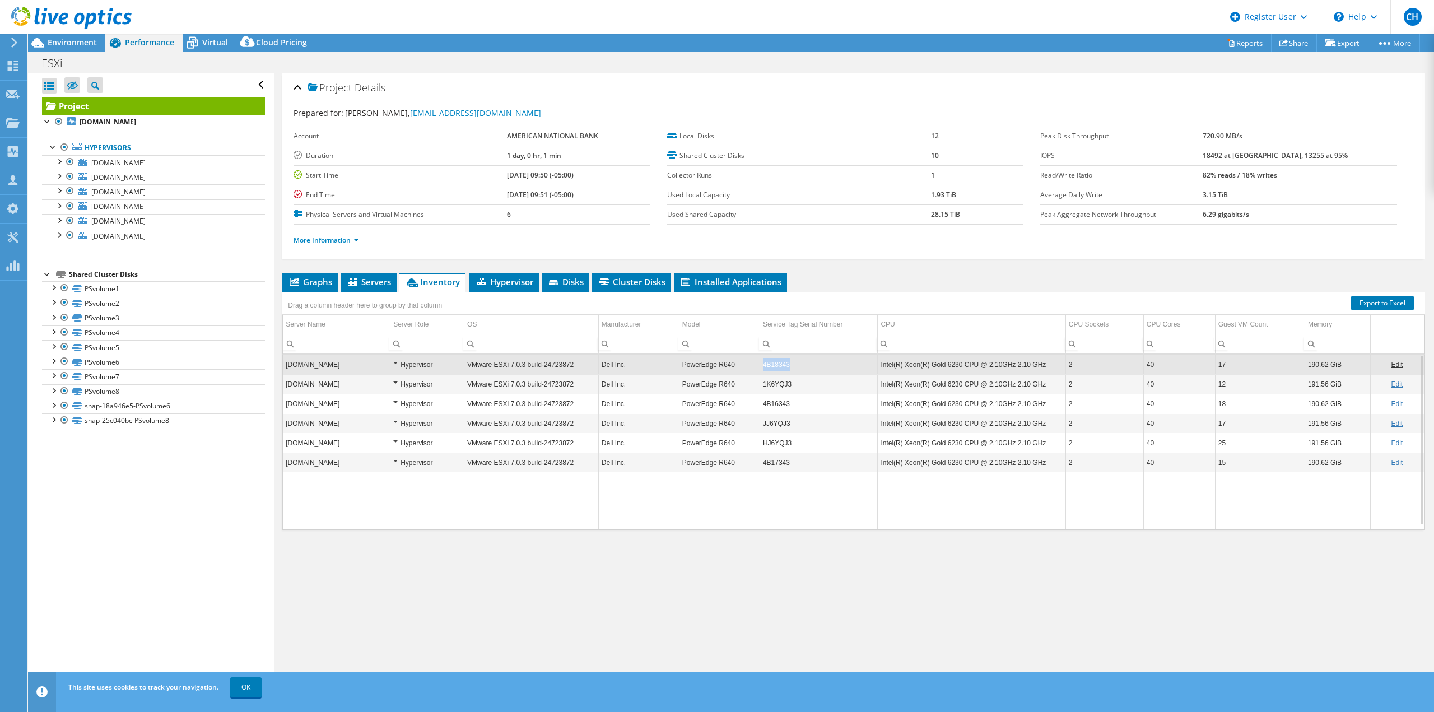
click at [765, 366] on td "4B18343" at bounding box center [819, 365] width 118 height 20
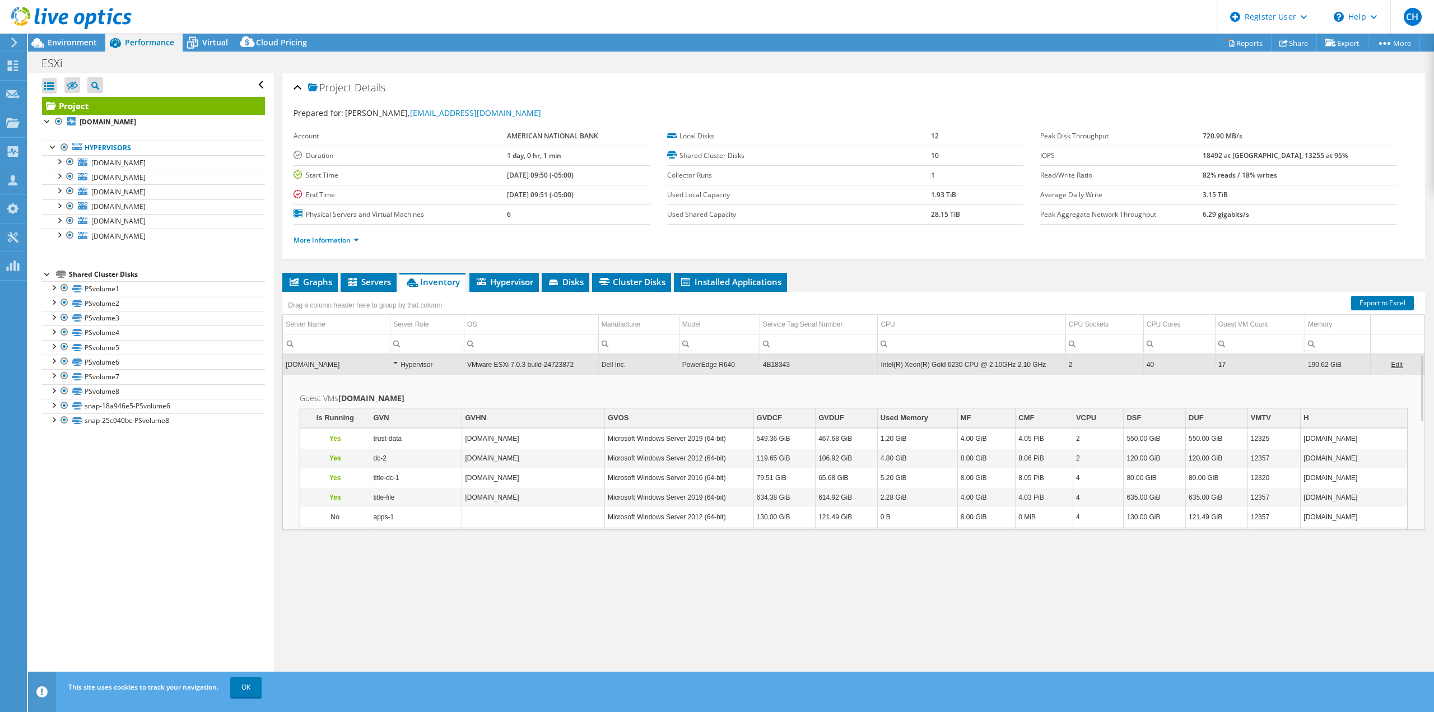
click at [765, 366] on td "4B18343" at bounding box center [819, 365] width 118 height 20
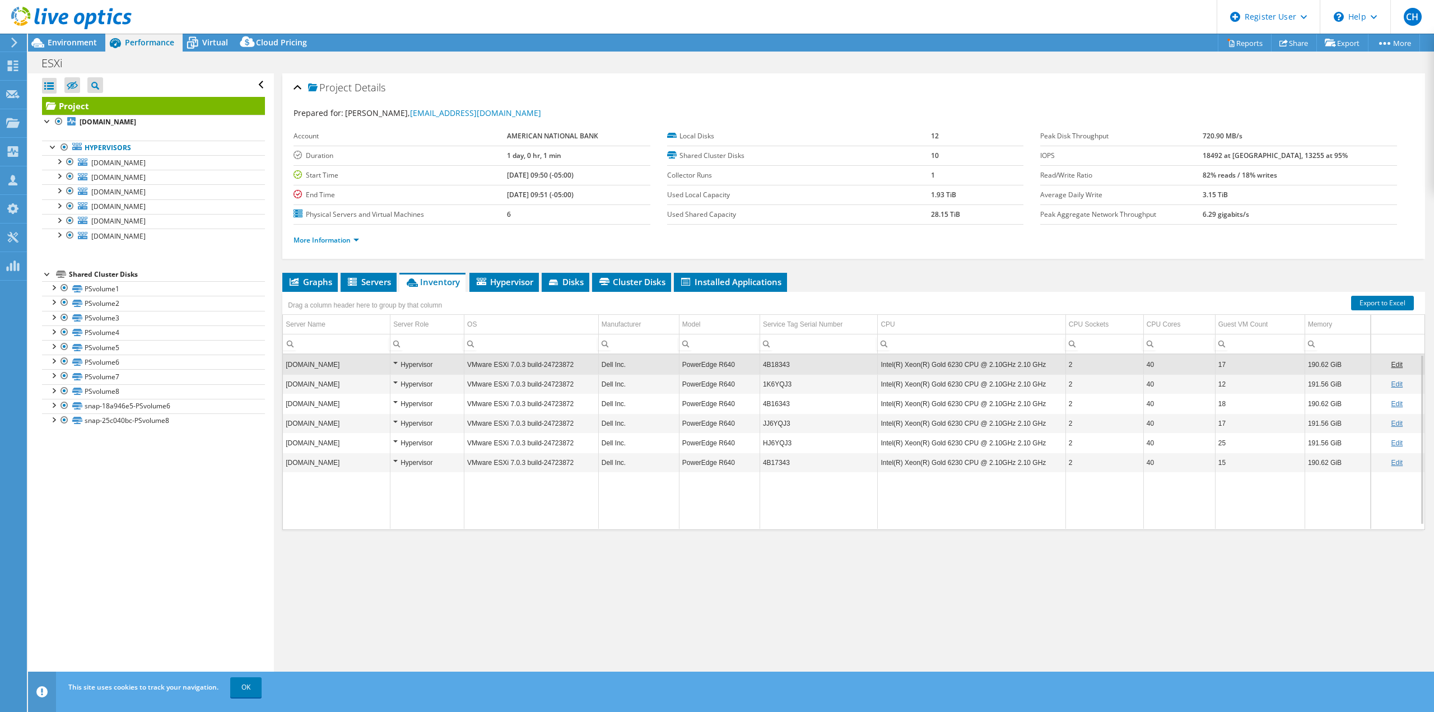
click at [765, 366] on td "4B18343" at bounding box center [819, 365] width 118 height 20
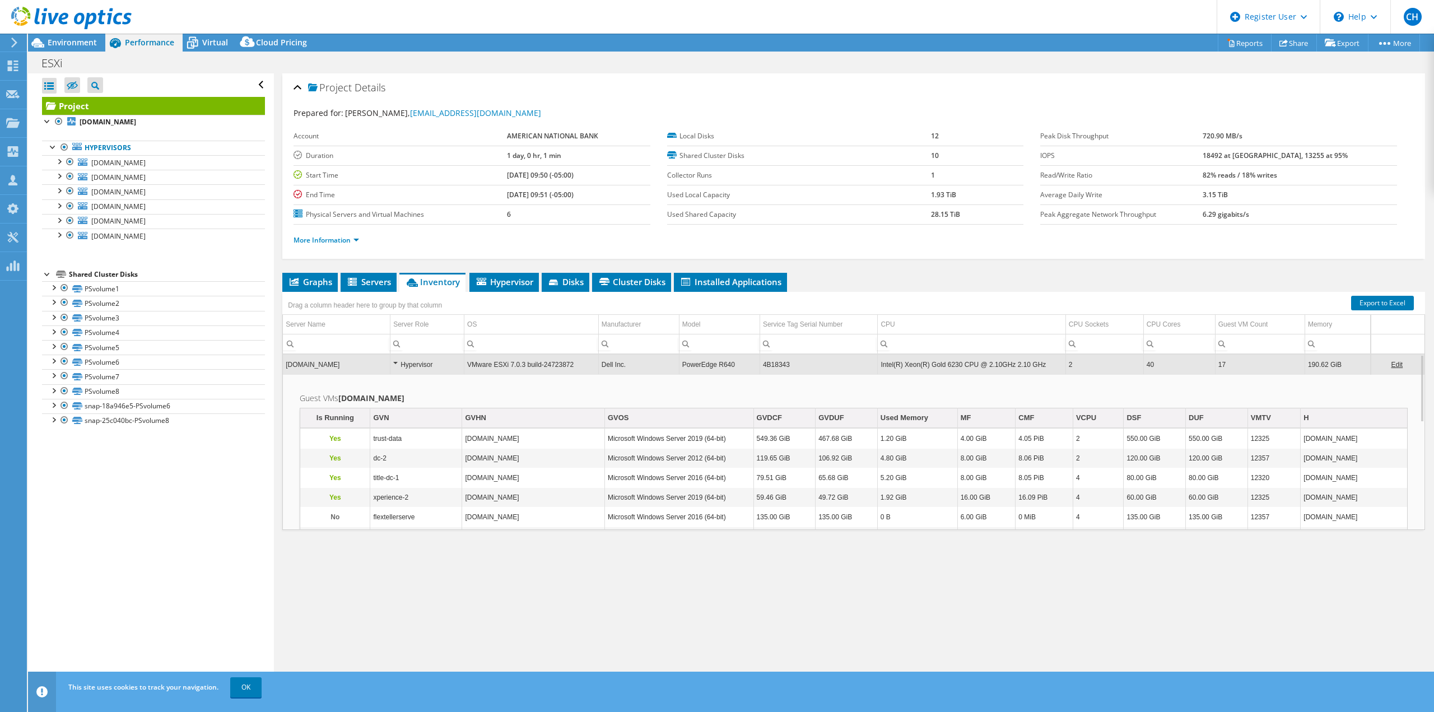
click at [814, 356] on td "4B18343" at bounding box center [819, 365] width 118 height 20
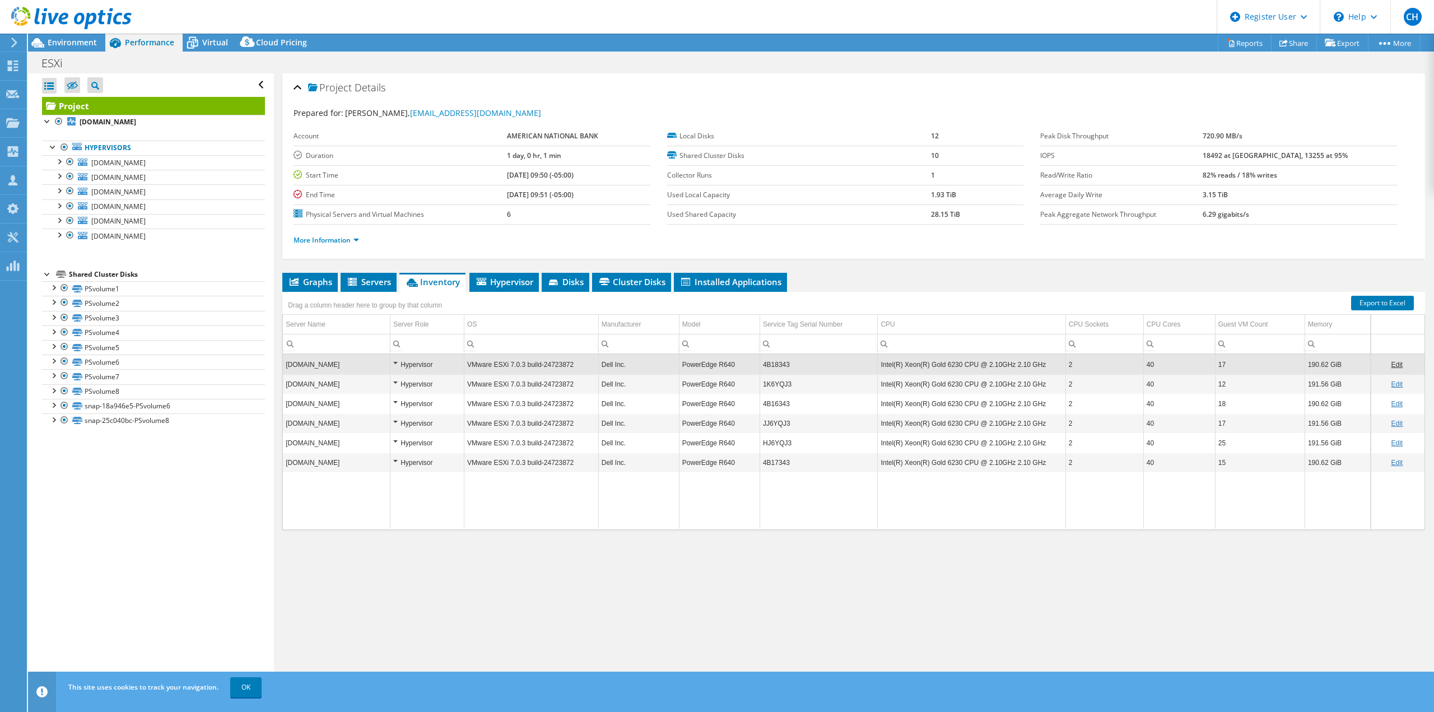
click at [771, 424] on td "JJ6YQJ3" at bounding box center [819, 423] width 118 height 20
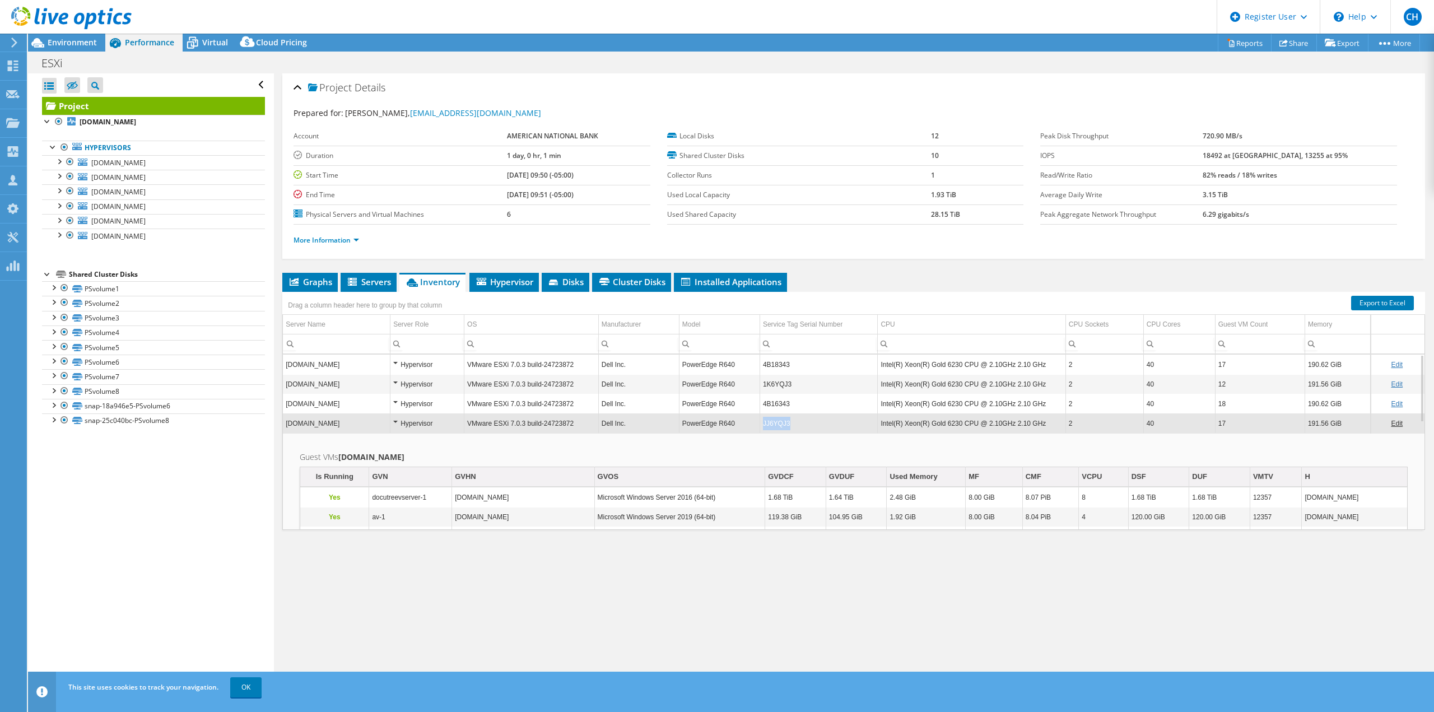
click at [809, 426] on td "JJ6YQJ3" at bounding box center [819, 423] width 118 height 20
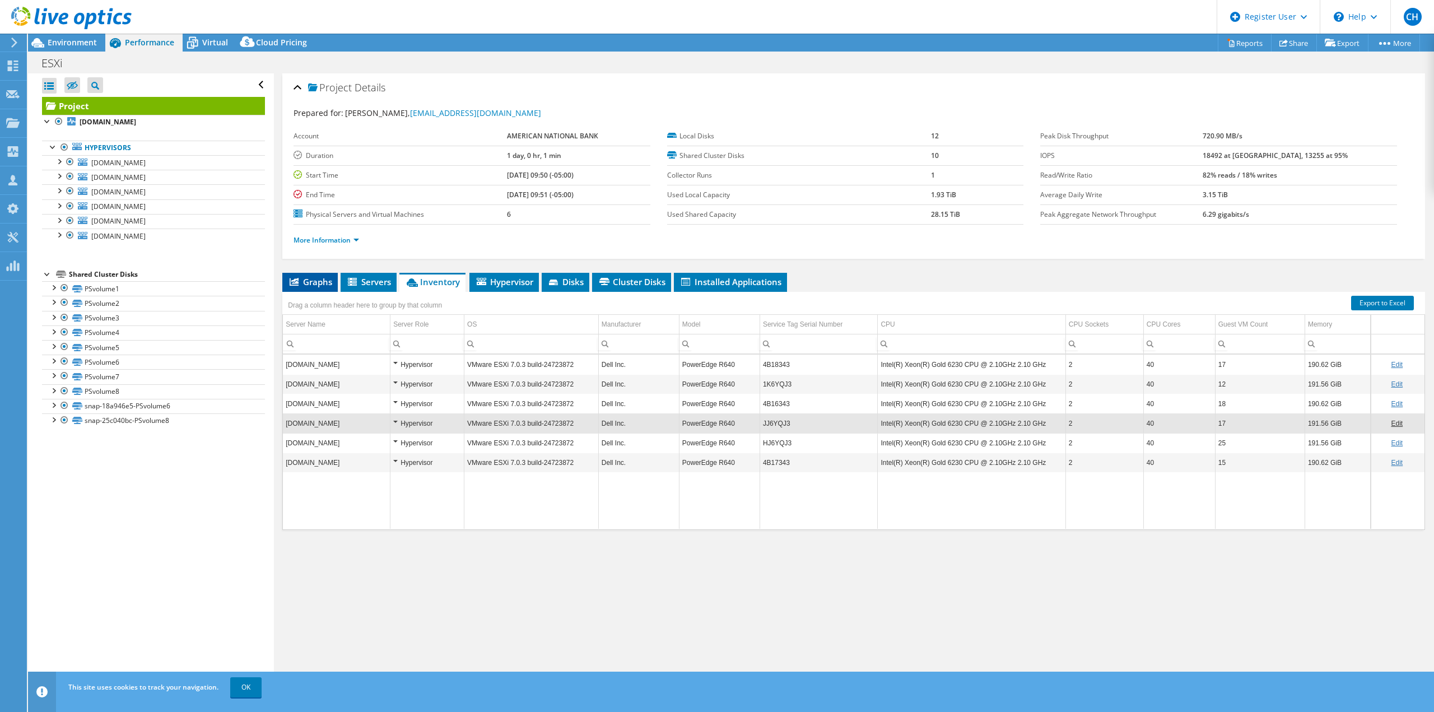
click at [307, 283] on span "Graphs" at bounding box center [310, 281] width 44 height 11
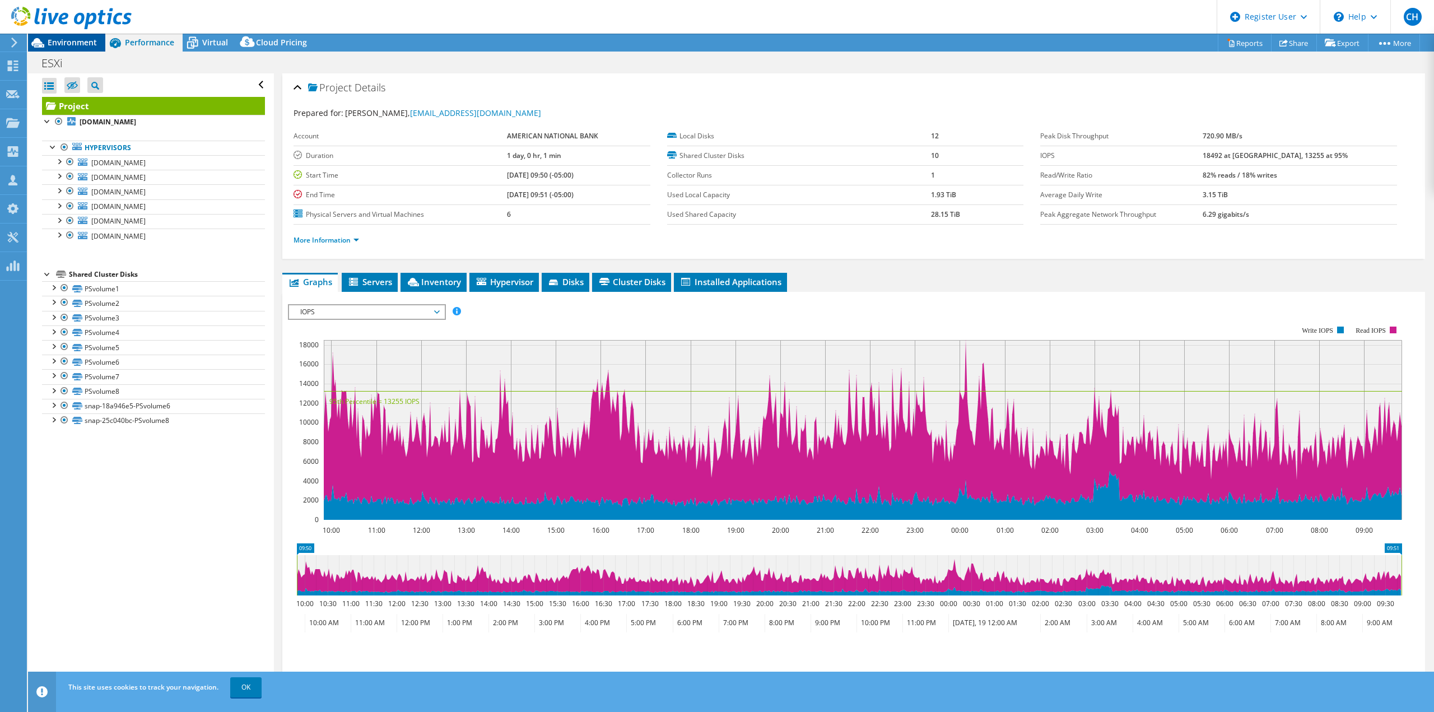
click at [89, 48] on div "Environment" at bounding box center [66, 43] width 77 height 18
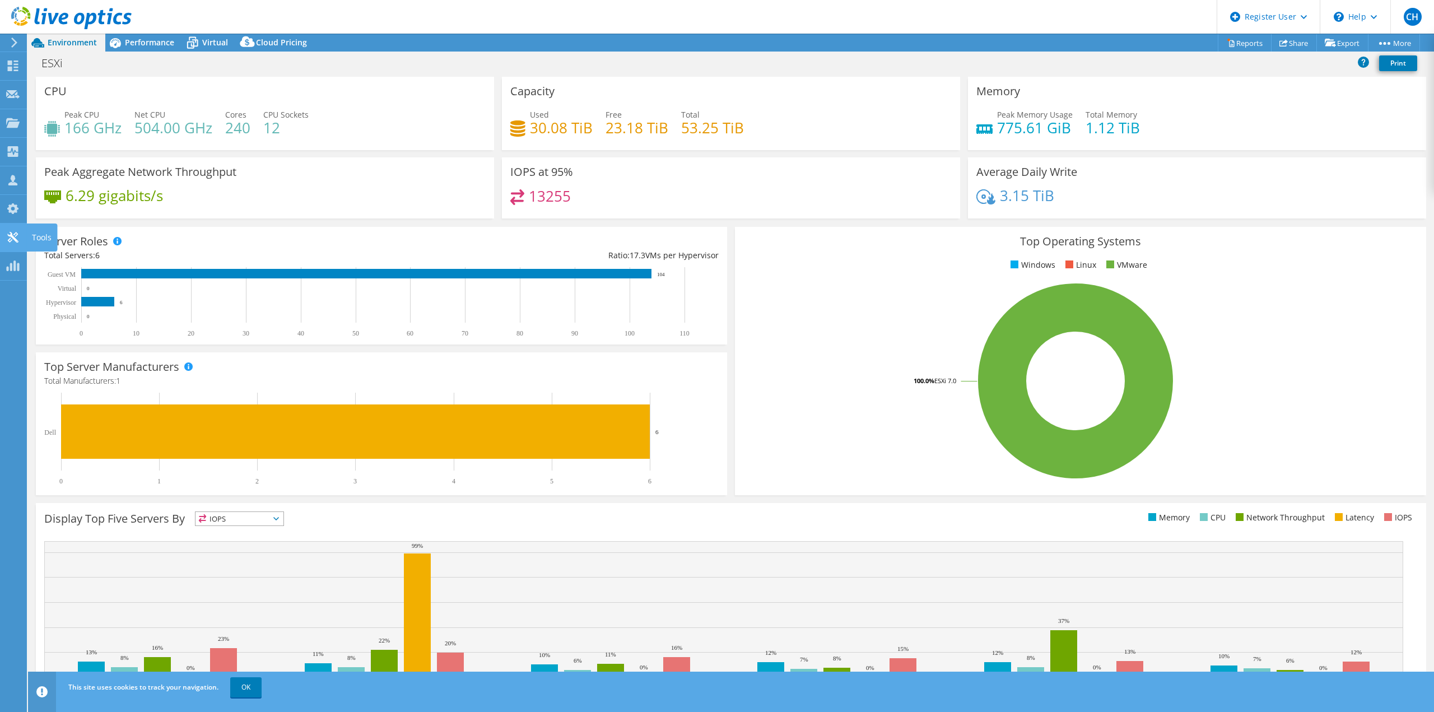
click at [8, 242] on icon at bounding box center [12, 237] width 13 height 11
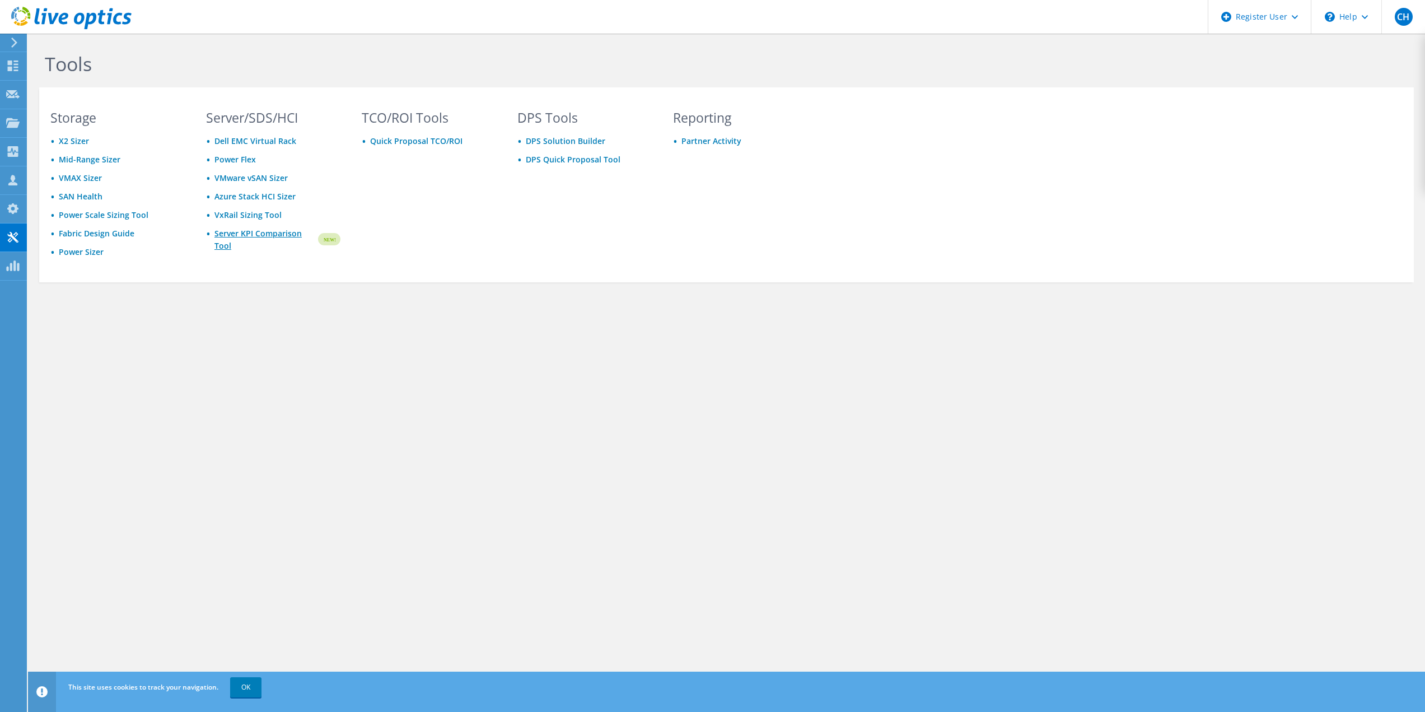
click at [239, 236] on link "Server KPI Comparison Tool" at bounding box center [266, 239] width 102 height 25
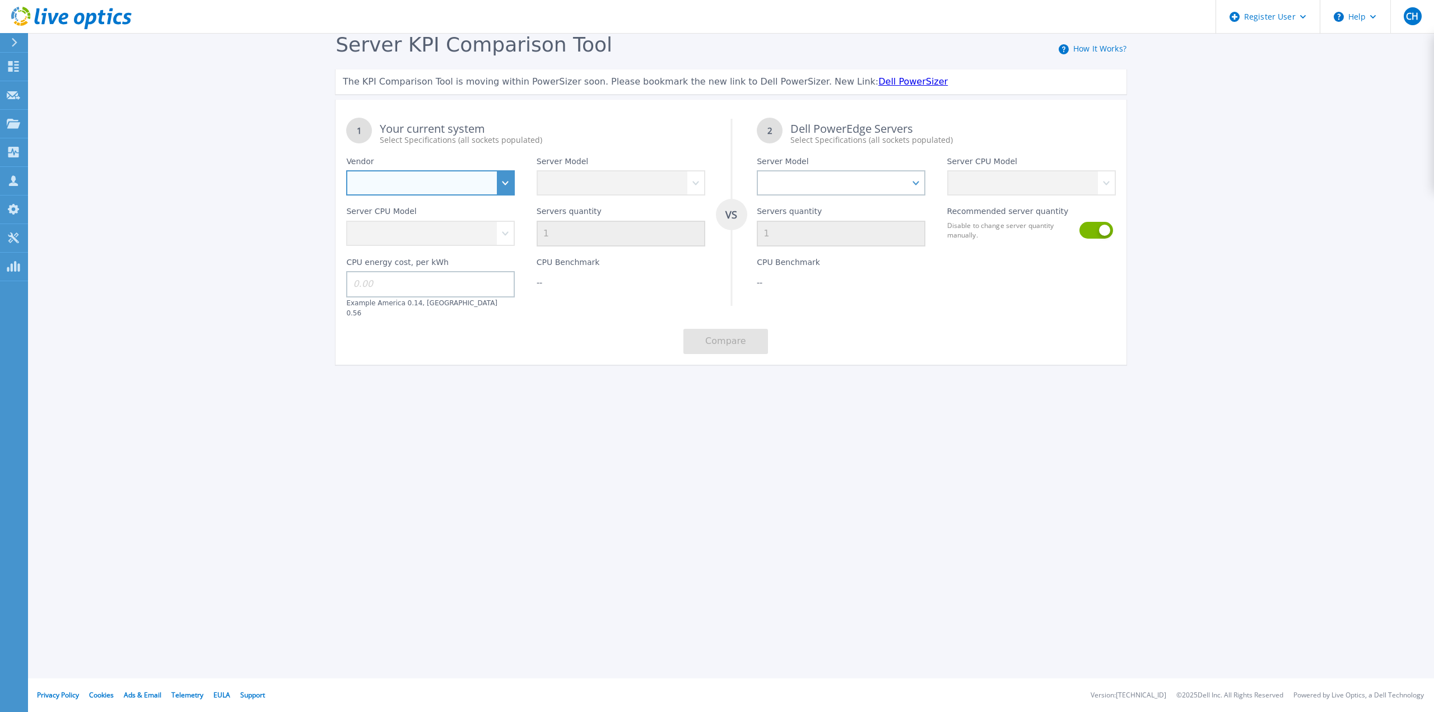
click at [513, 187] on select "Dell HPE Lenovo Supermicro" at bounding box center [430, 182] width 169 height 25
select select "Dell"
click at [346, 171] on select "Dell HPE Lenovo Supermicro" at bounding box center [430, 182] width 169 height 25
click at [603, 180] on select "PowerEdge C6520 PowerEdge C6525 PowerEdge HS5610 PowerEdge HS5620 PowerEdge R24…" at bounding box center [621, 182] width 169 height 25
click at [996, 402] on div "Server KPI Comparison Tool How It Works? The KPI Comparison Tool is moving with…" at bounding box center [717, 209] width 1434 height 418
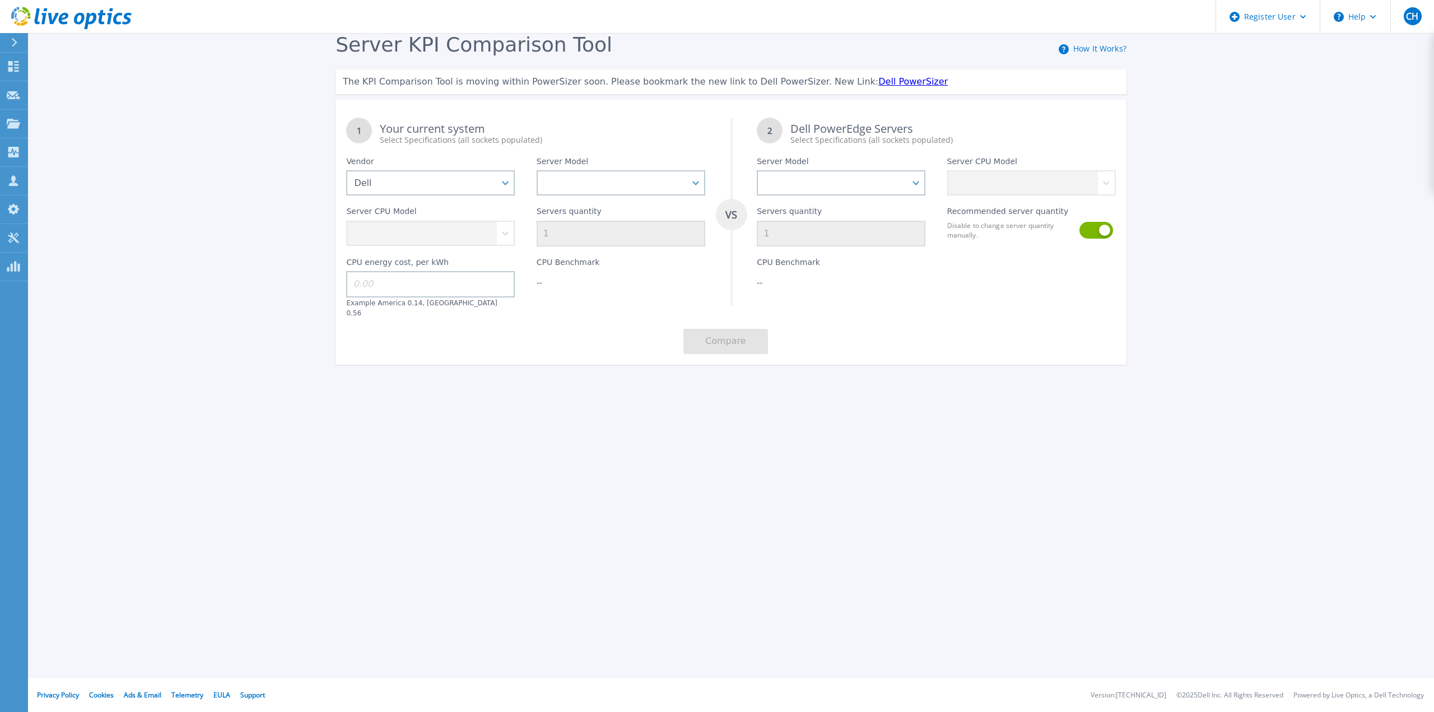
click at [242, 279] on div "Server KPI Comparison Tool How It Works? The KPI Comparison Tool is moving with…" at bounding box center [717, 209] width 1434 height 418
click at [630, 178] on select "PowerEdge C6520 PowerEdge C6525 PowerEdge HS5610 PowerEdge HS5620 PowerEdge R24…" at bounding box center [621, 182] width 169 height 25
select select "PowerEdge R730"
click at [537, 171] on select "PowerEdge C6520 PowerEdge C6525 PowerEdge HS5610 PowerEdge HS5620 PowerEdge R24…" at bounding box center [621, 182] width 169 height 25
click at [453, 239] on select "Intel Xeon E5-2603 v4 1.7GHz Intel Xeon E5-2609 v4 1.7GHz Intel Xeon E5-2620 v4…" at bounding box center [430, 233] width 169 height 25
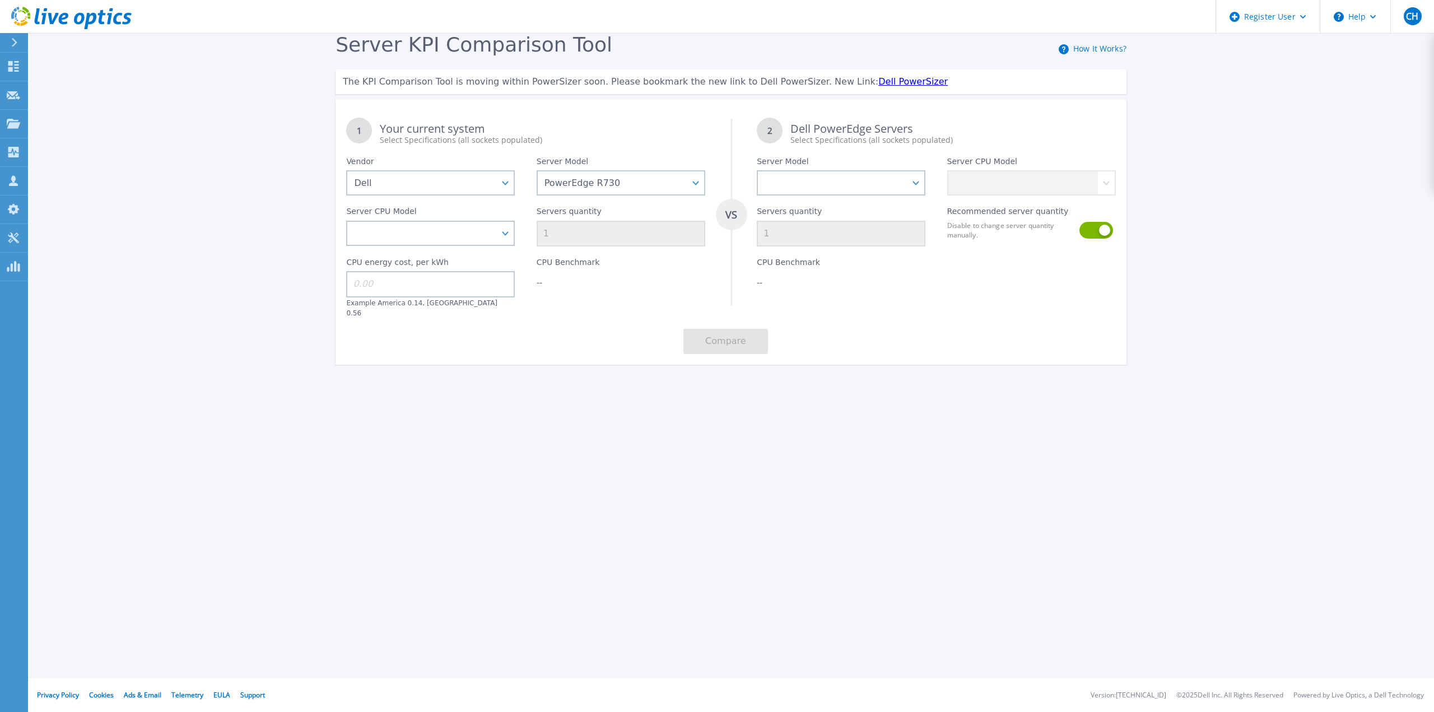
drag, startPoint x: 768, startPoint y: 454, endPoint x: 853, endPoint y: 317, distance: 161.0
click at [768, 454] on div "Register User Help CH Dell User Colby Hannegan Colby.Hannegan@Dell.com Dell My …" at bounding box center [717, 356] width 1434 height 712
click at [909, 179] on select "PowerEdge C6520 PowerEdge C6525 PowerEdge HS5610 PowerEdge HS5620 PowerEdge R24…" at bounding box center [841, 182] width 169 height 25
select select "PowerEdge R770"
click at [757, 171] on select "PowerEdge C6520 PowerEdge C6525 PowerEdge HS5610 PowerEdge HS5620 PowerEdge R24…" at bounding box center [841, 182] width 169 height 25
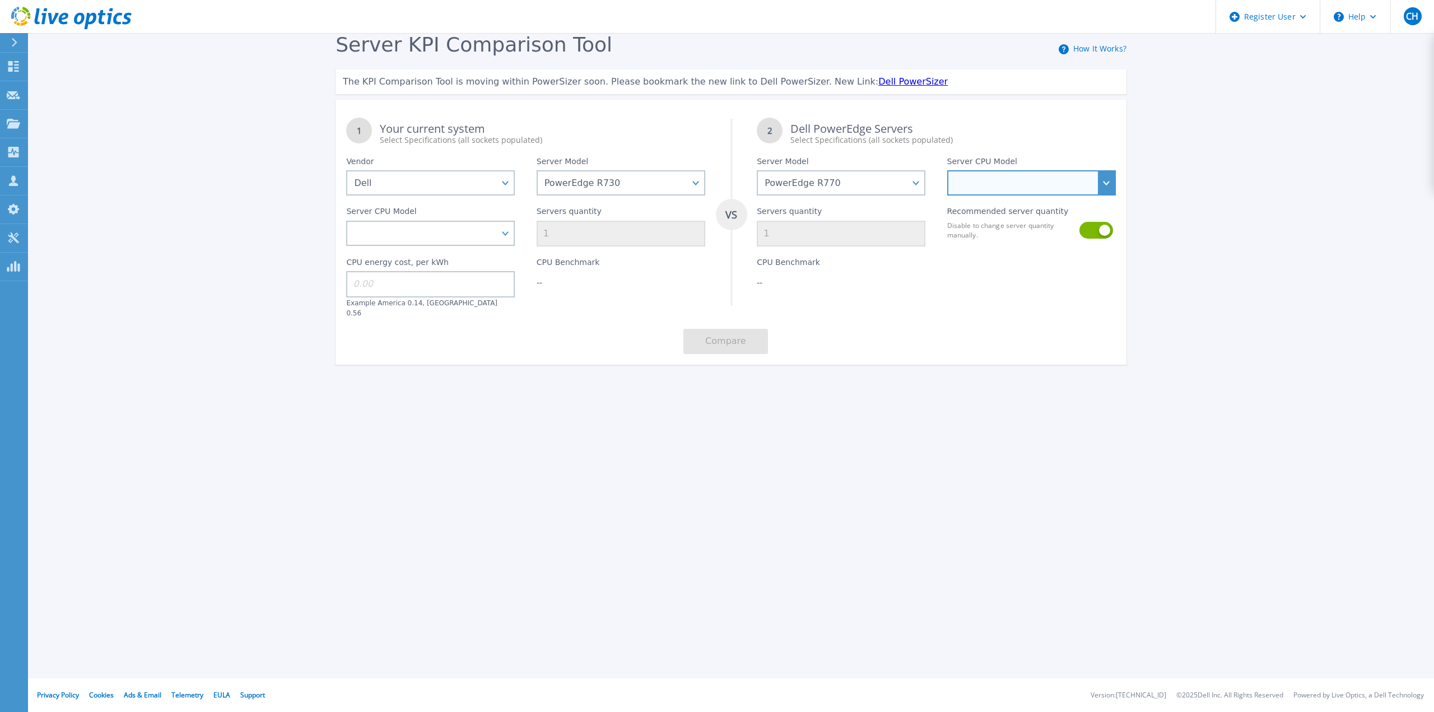
click at [986, 174] on select "Intel Xeon 6756E 1.8GHz Intel Xeon 6710E 2.4GHz Intel Xeon 6746E 2GHz Intel Xeo…" at bounding box center [1031, 182] width 169 height 25
click at [1243, 234] on div "Server KPI Comparison Tool How It Works? The KPI Comparison Tool is moving with…" at bounding box center [717, 209] width 1434 height 418
click at [454, 243] on select "Intel Xeon E5-2603 v4 1.7GHz Intel Xeon E5-2609 v4 1.7GHz Intel Xeon E5-2620 v4…" at bounding box center [430, 233] width 169 height 25
click at [719, 442] on div "Register User Help CH Dell User Colby Hannegan Colby.Hannegan@Dell.com Dell My …" at bounding box center [717, 356] width 1434 height 712
click at [1033, 178] on select "Intel Xeon 6756E 1.8GHz Intel Xeon 6710E 2.4GHz Intel Xeon 6746E 2GHz Intel Xeo…" at bounding box center [1031, 182] width 169 height 25
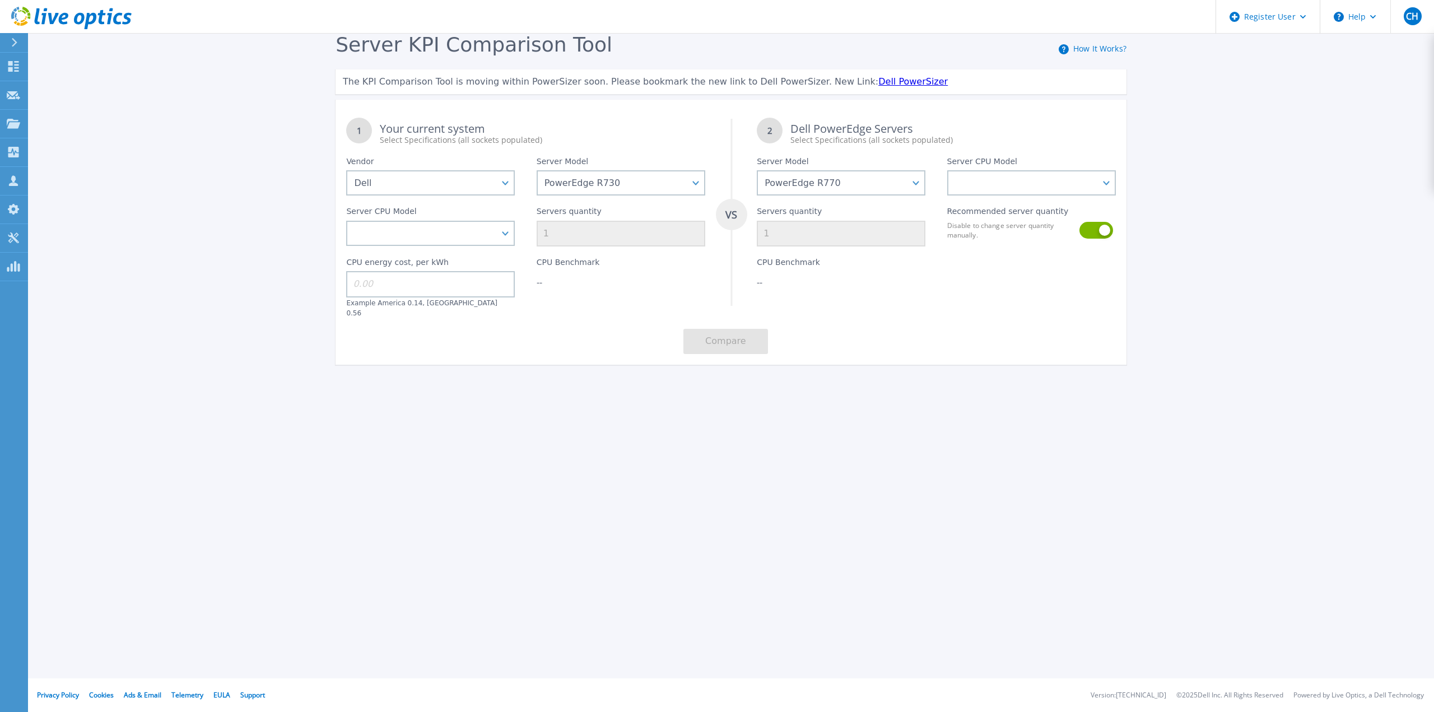
click at [1232, 203] on div "Server KPI Comparison Tool How It Works? The KPI Comparison Tool is moving with…" at bounding box center [717, 209] width 1434 height 418
click at [1026, 300] on div at bounding box center [1031, 281] width 190 height 71
